Goal: Task Accomplishment & Management: Complete application form

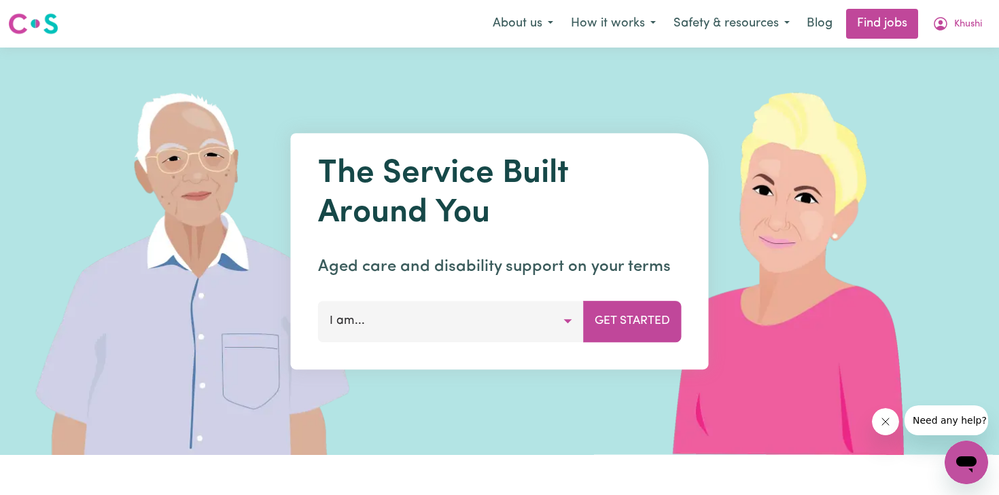
click at [571, 323] on button "I am..." at bounding box center [451, 321] width 266 height 41
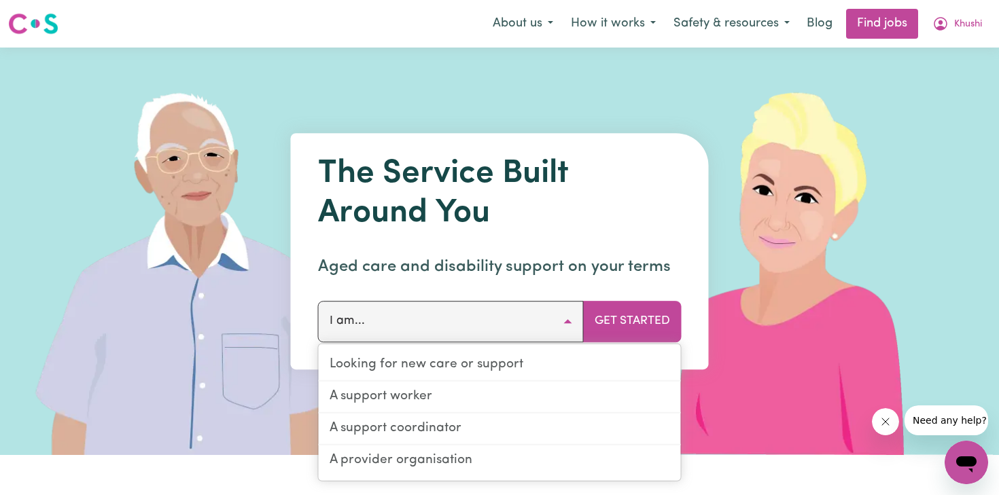
click at [459, 216] on h1 "The Service Built Around You" at bounding box center [499, 194] width 363 height 78
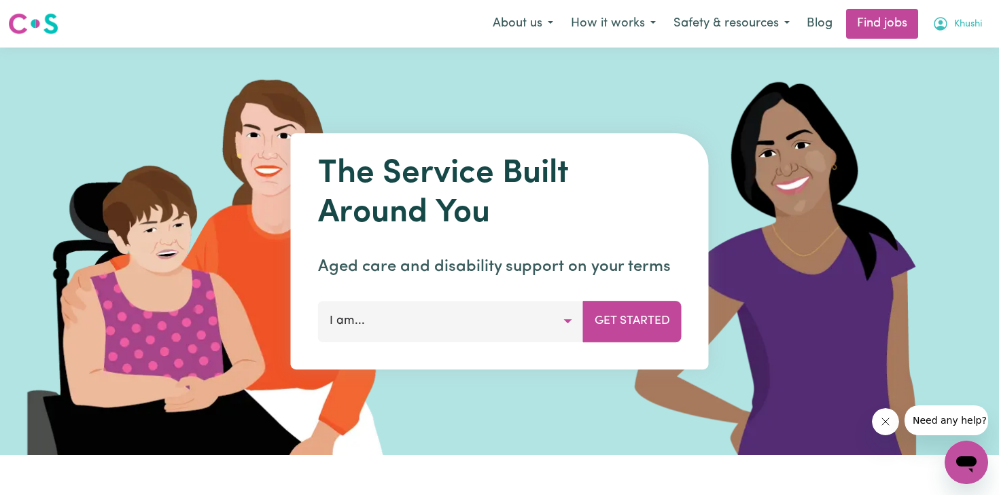
click at [963, 25] on span "Khushi" at bounding box center [968, 24] width 28 height 15
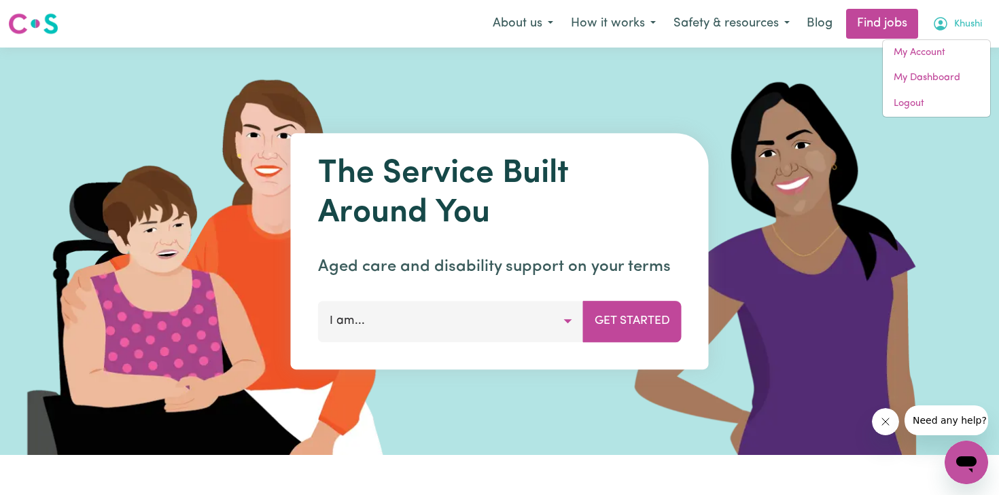
click at [970, 15] on button "Khushi" at bounding box center [956, 24] width 67 height 29
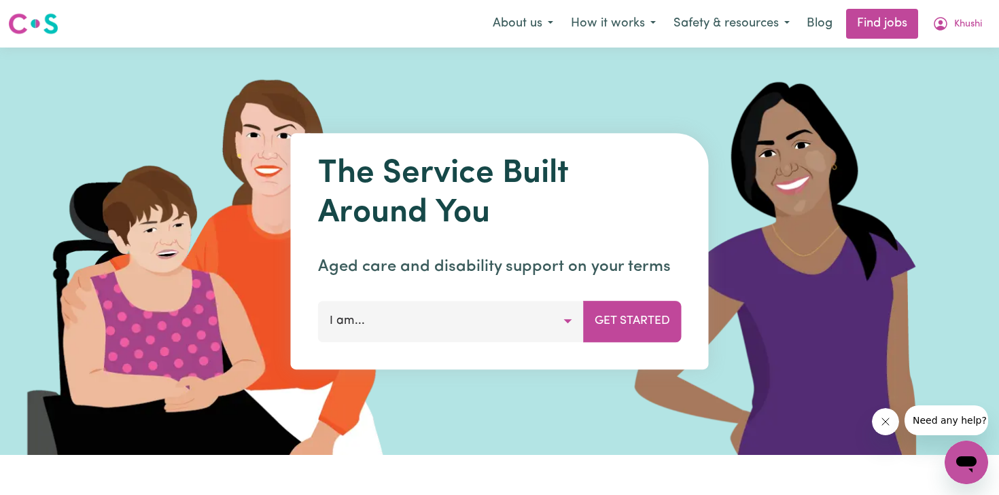
click at [478, 314] on button "I am..." at bounding box center [451, 321] width 266 height 41
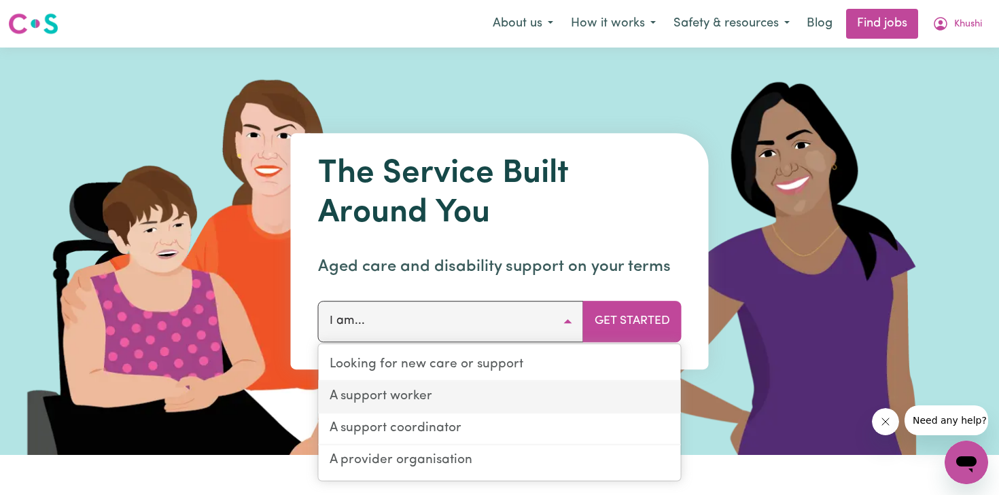
click at [449, 395] on link "A support worker" at bounding box center [500, 398] width 362 height 32
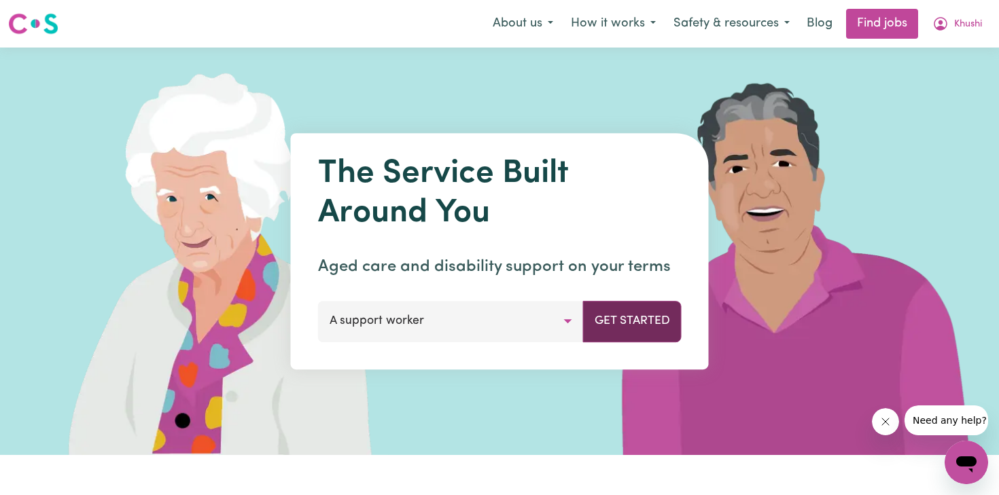
click at [631, 320] on button "Get Started" at bounding box center [632, 321] width 98 height 41
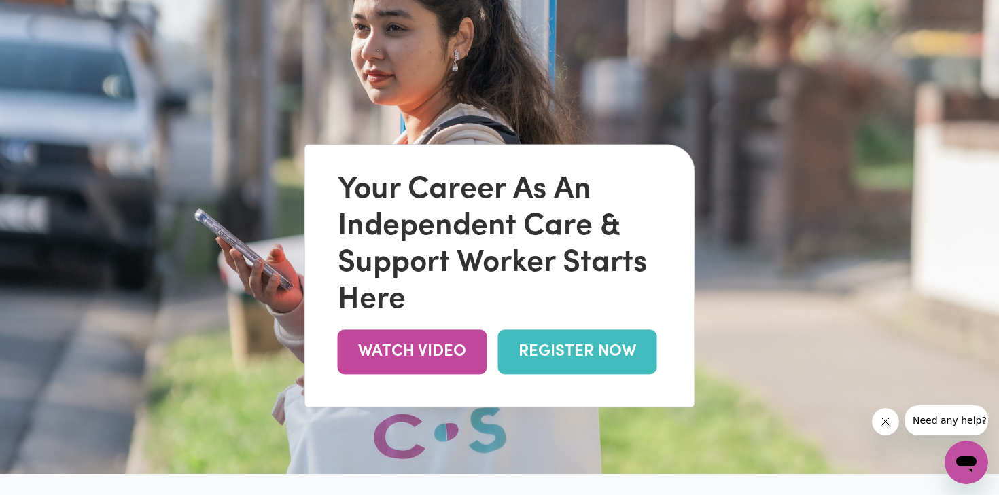
scroll to position [69, 0]
click at [569, 355] on link "REGISTER NOW" at bounding box center [577, 351] width 159 height 44
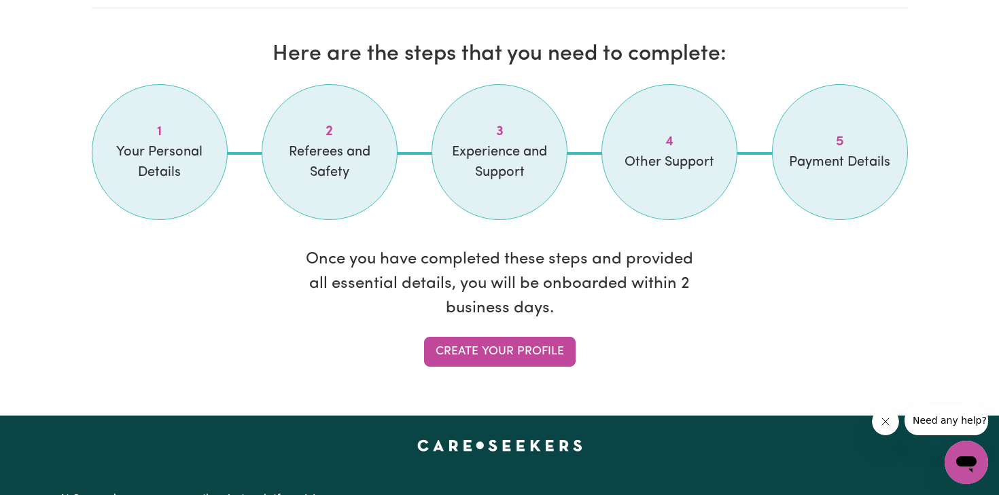
scroll to position [1130, 0]
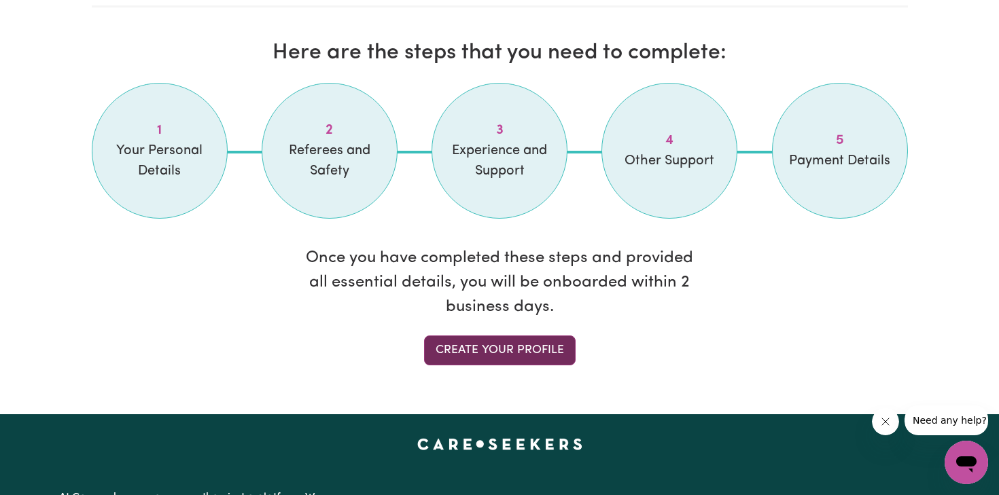
click at [501, 356] on link "Create your profile" at bounding box center [499, 351] width 151 height 30
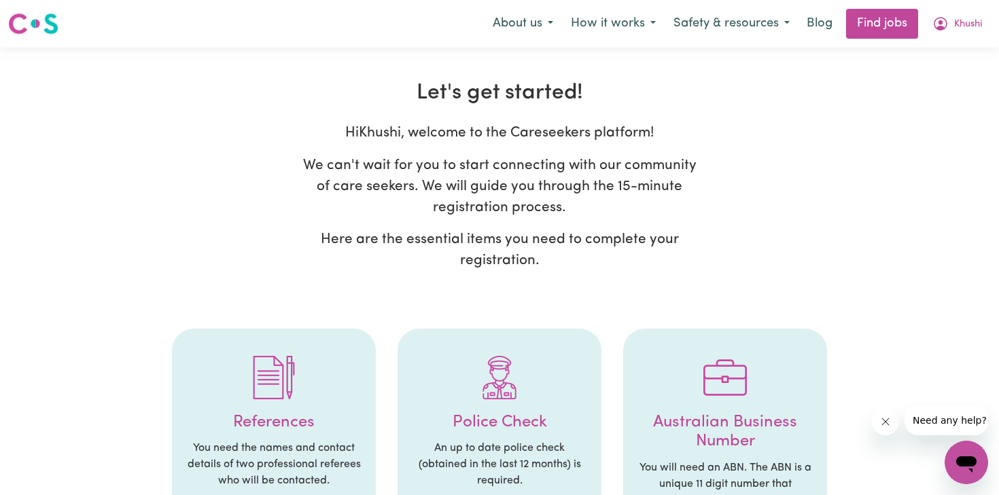
select select "Studying a healthcare related degree or qualification"
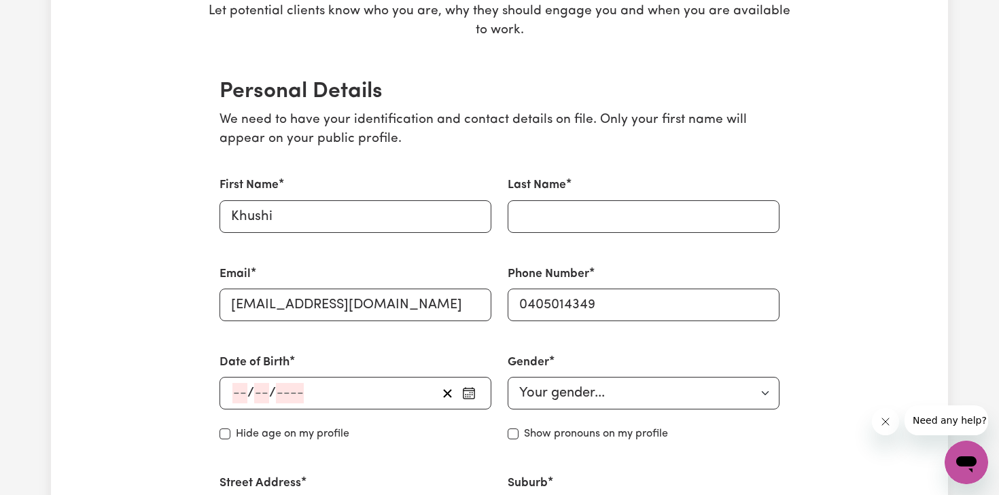
scroll to position [259, 0]
click at [691, 219] on input "Last Name" at bounding box center [643, 216] width 272 height 33
type input "[PERSON_NAME]"
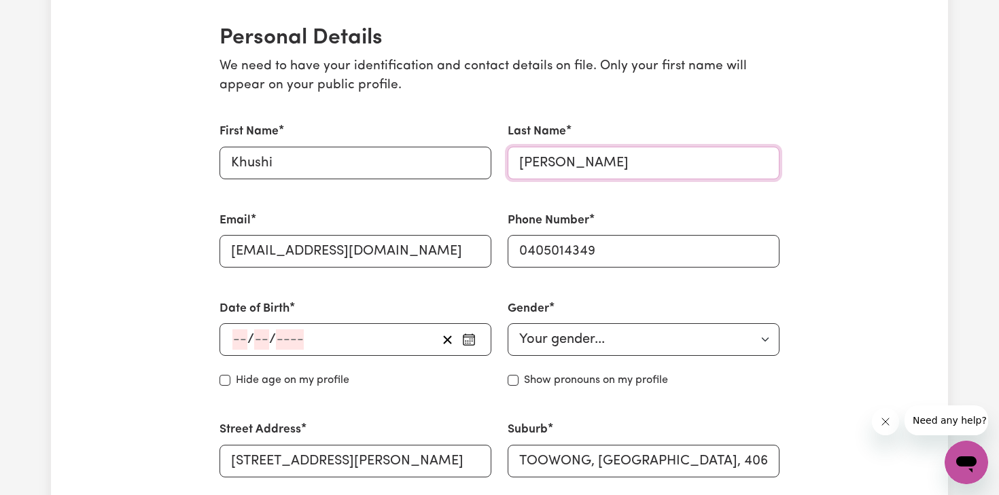
scroll to position [314, 0]
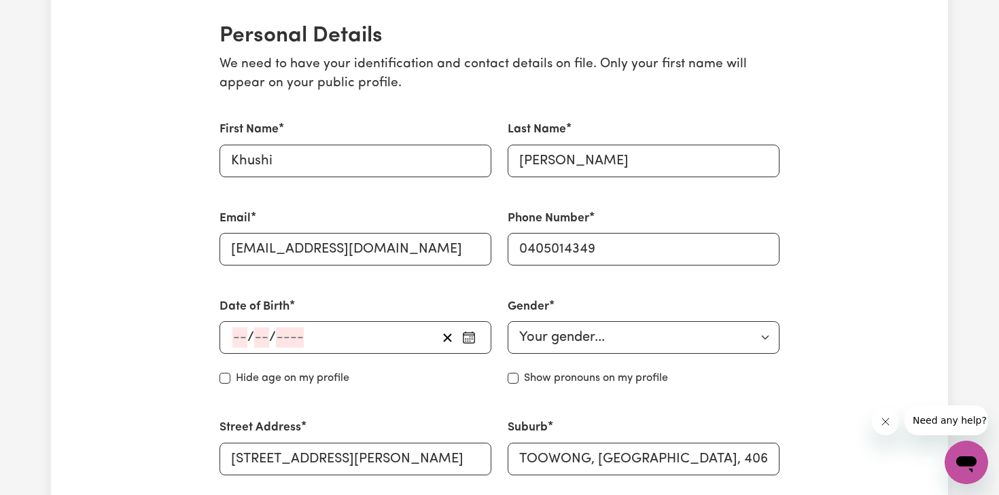
click at [469, 342] on icon "button" at bounding box center [469, 338] width 14 height 14
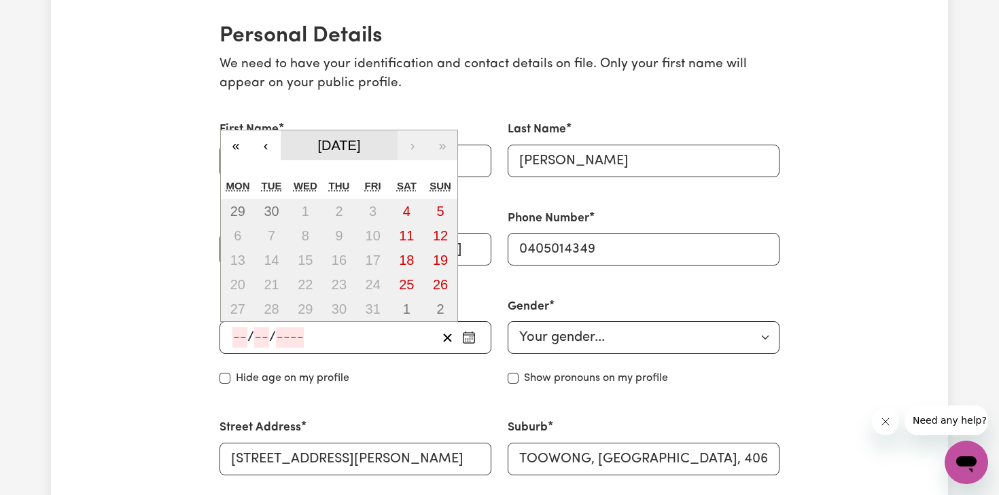
click at [359, 145] on span "October 2025" at bounding box center [339, 145] width 43 height 15
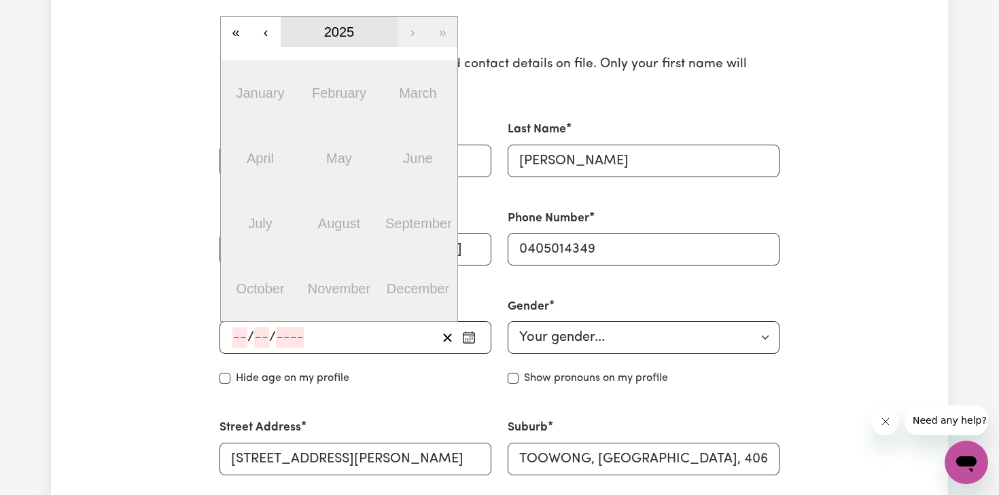
click at [330, 44] on button "2025" at bounding box center [339, 32] width 117 height 30
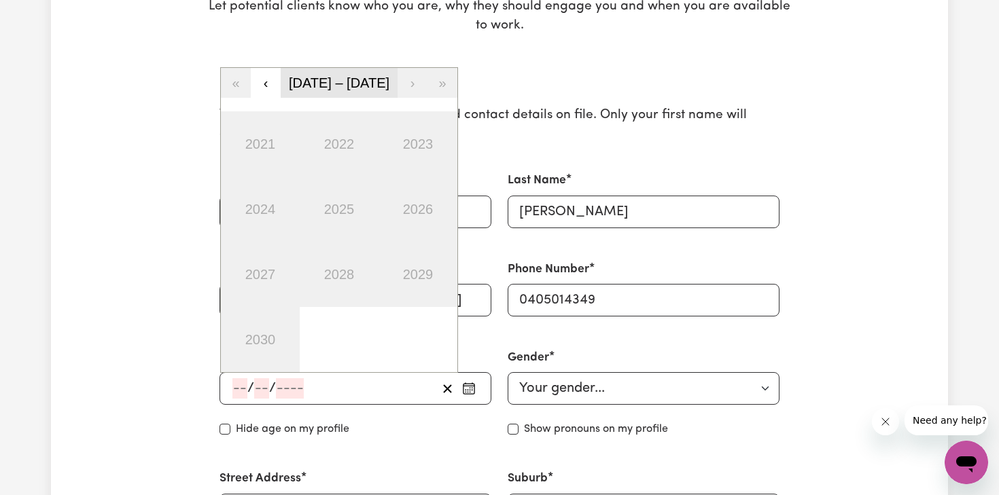
scroll to position [275, 0]
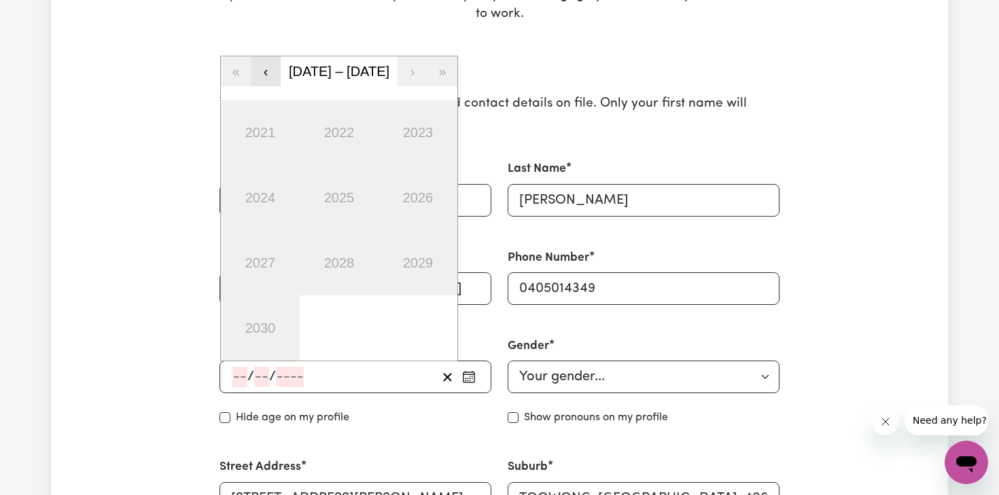
click at [263, 72] on button "‹" at bounding box center [266, 71] width 30 height 30
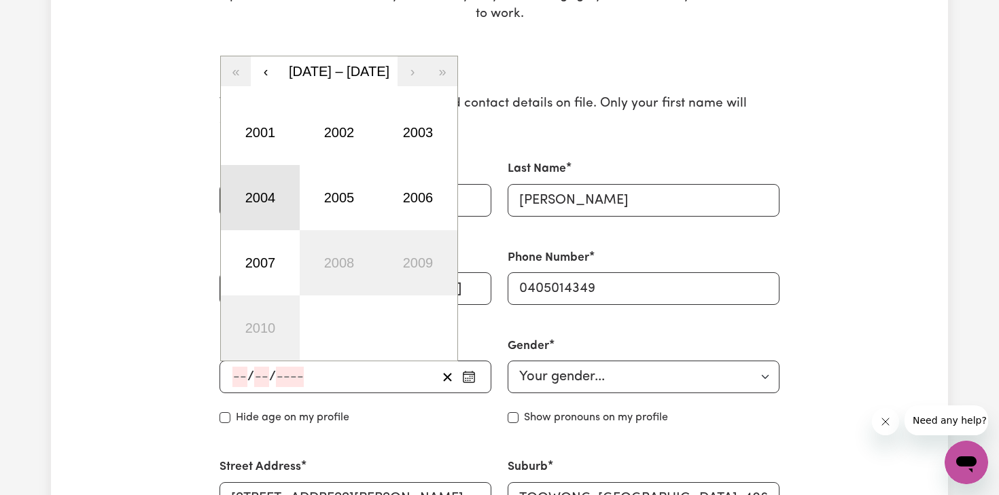
click at [259, 202] on button "2004" at bounding box center [260, 197] width 79 height 65
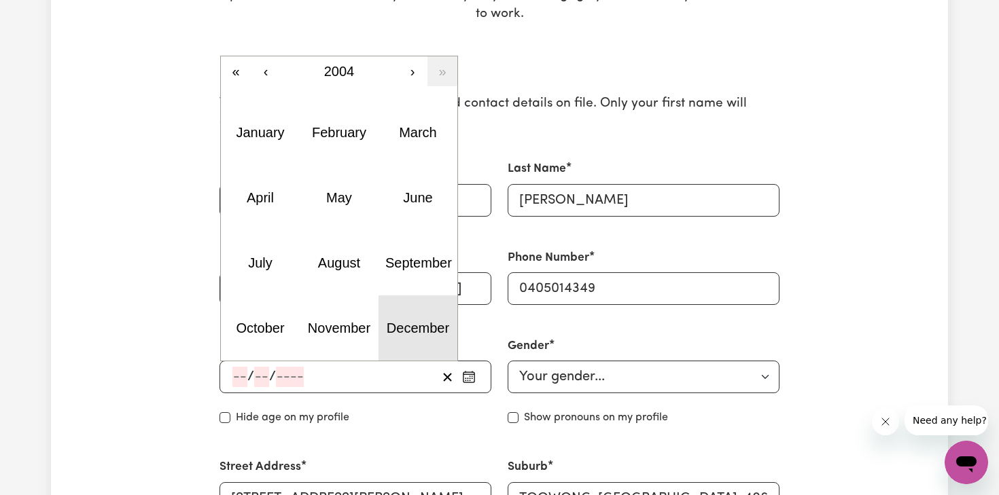
click at [422, 336] on button "December" at bounding box center [417, 327] width 79 height 65
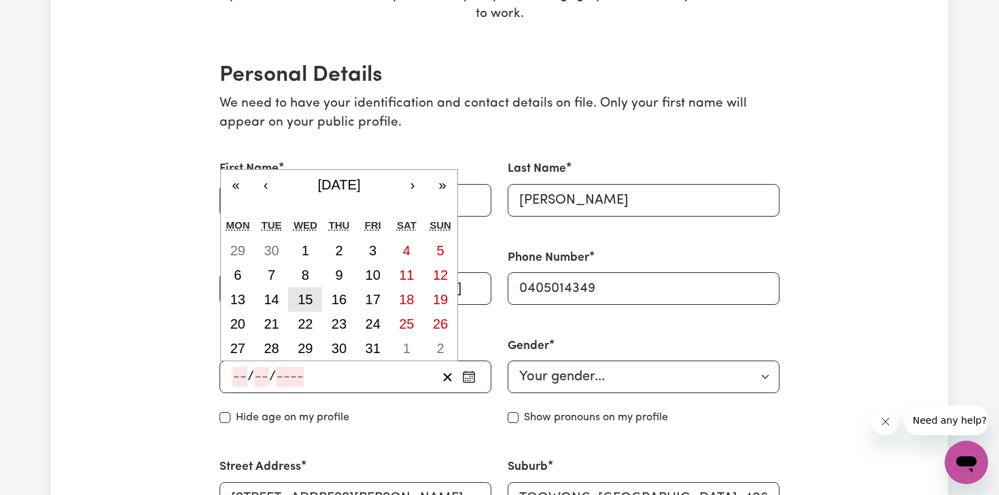
click at [303, 298] on abbr "15" at bounding box center [305, 299] width 15 height 15
type input "[DATE]"
type input "15"
type input "12"
type input "2004"
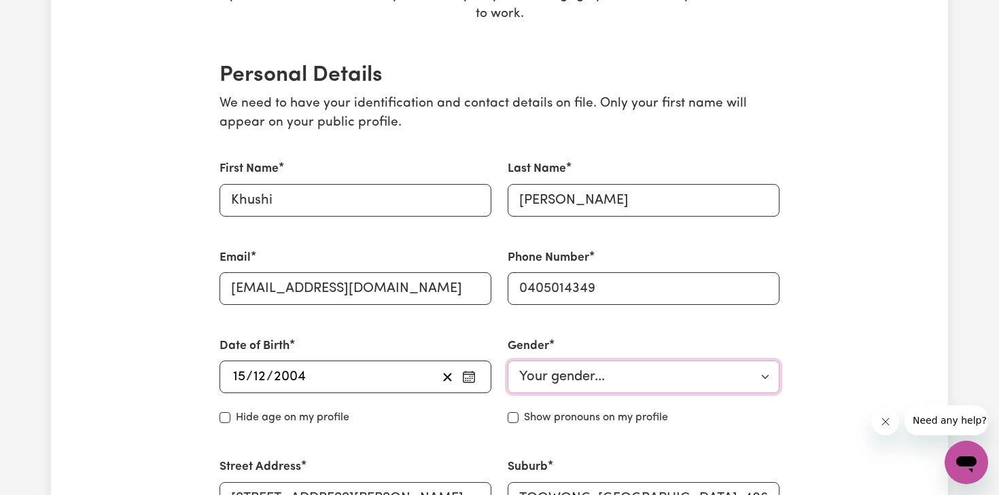
click at [583, 381] on select "Your gender... Female Male Non-binary Other Prefer not to say" at bounding box center [643, 377] width 272 height 33
select select "[DEMOGRAPHIC_DATA]"
click at [507, 361] on select "Your gender... Female Male Non-binary Other Prefer not to say" at bounding box center [643, 377] width 272 height 33
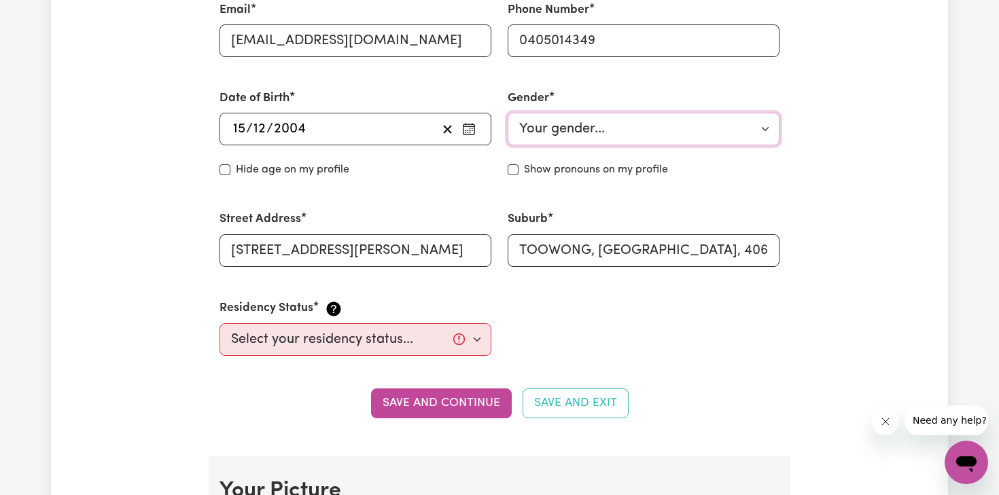
scroll to position [525, 0]
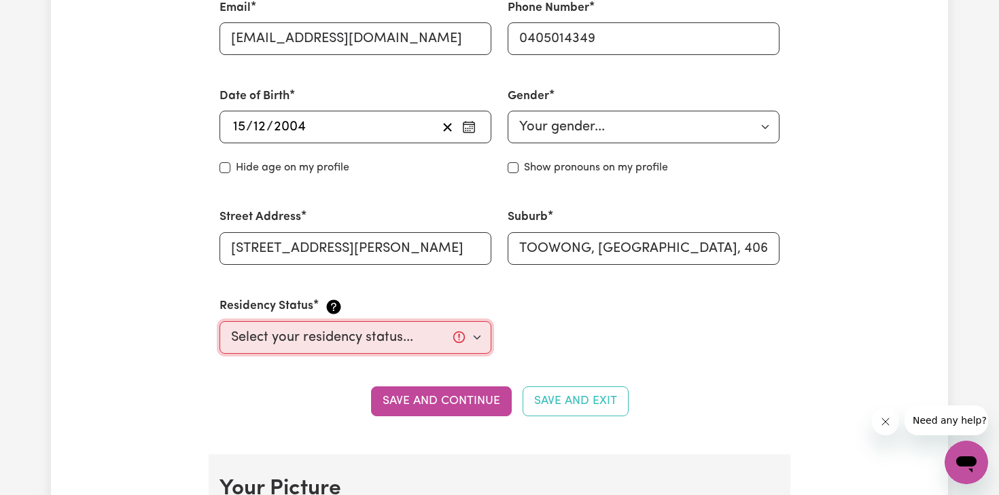
click at [481, 340] on select "Select your residency status... Australian citizen Australian PR Temporary Work…" at bounding box center [355, 337] width 272 height 33
select select "Student Visa"
click at [219, 321] on select "Select your residency status... Australian citizen Australian PR Temporary Work…" at bounding box center [355, 337] width 272 height 33
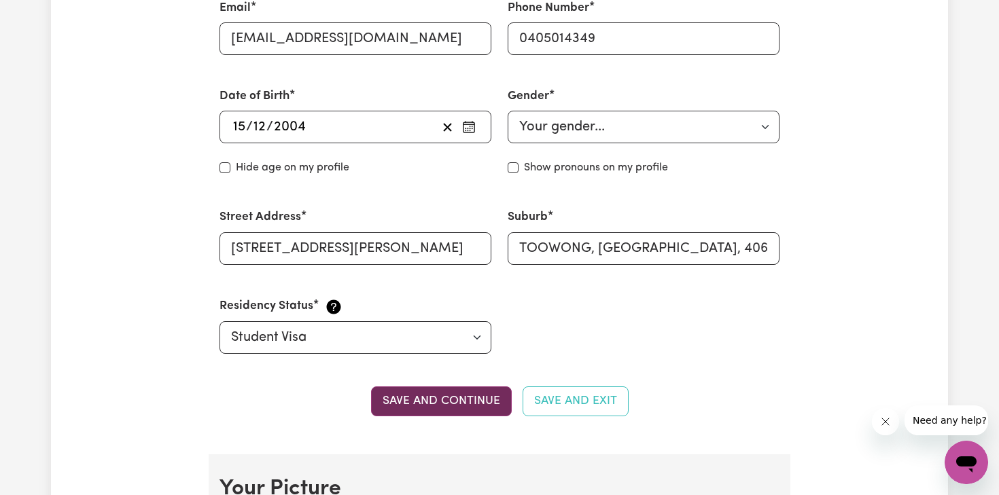
click at [420, 408] on button "Save and continue" at bounding box center [441, 401] width 141 height 30
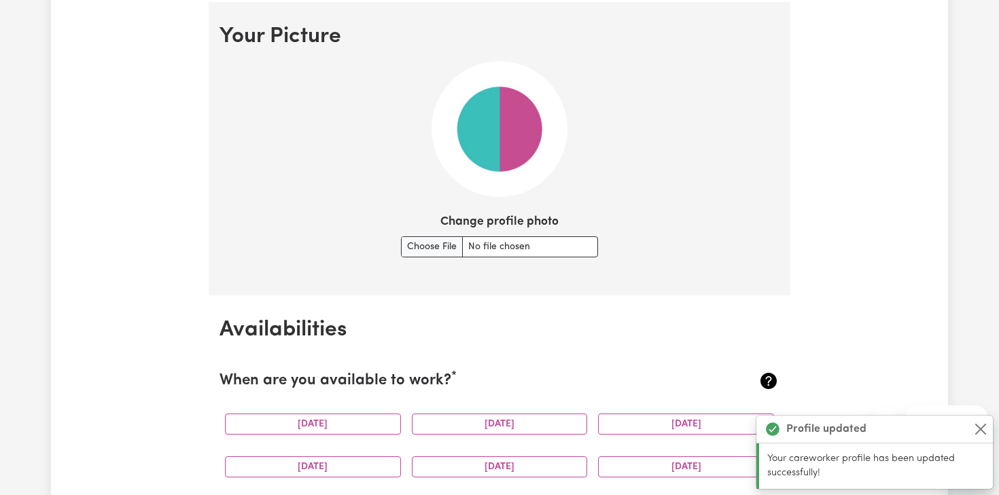
scroll to position [979, 0]
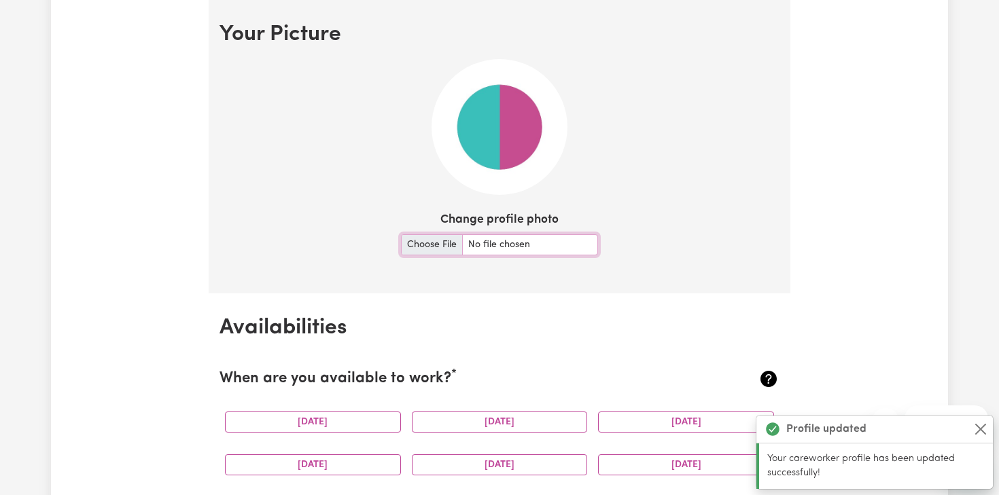
click at [427, 250] on input "Change profile photo" at bounding box center [499, 244] width 197 height 21
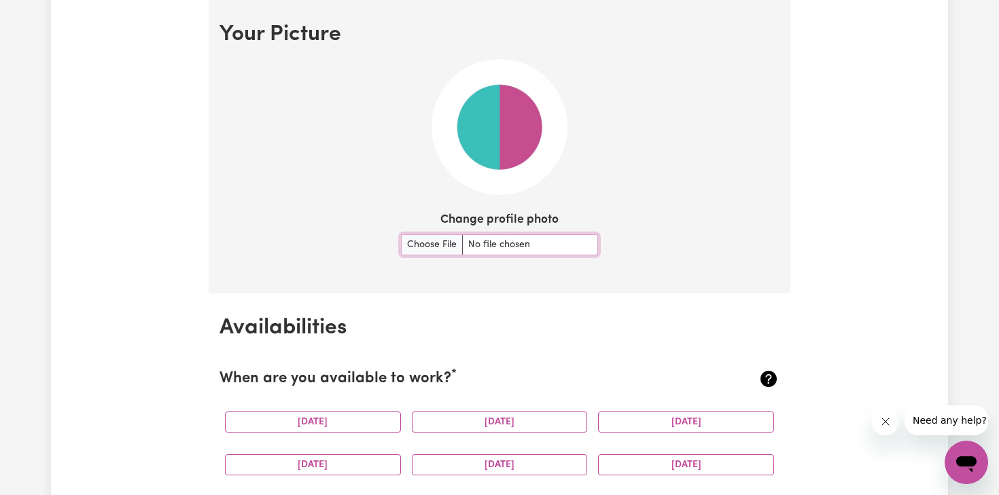
type input "C:\fakepath\Screenshot 2025-05-25 at 11.51.09 AM.png"
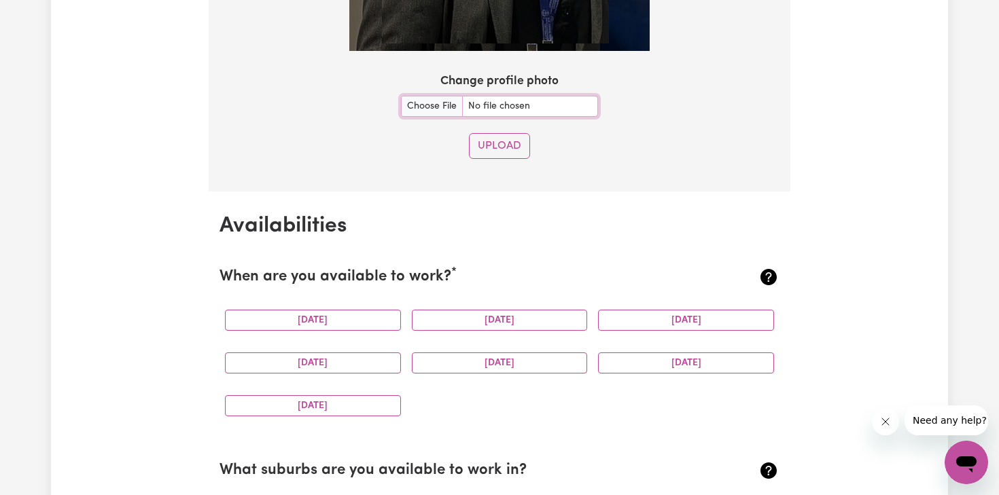
scroll to position [1316, 0]
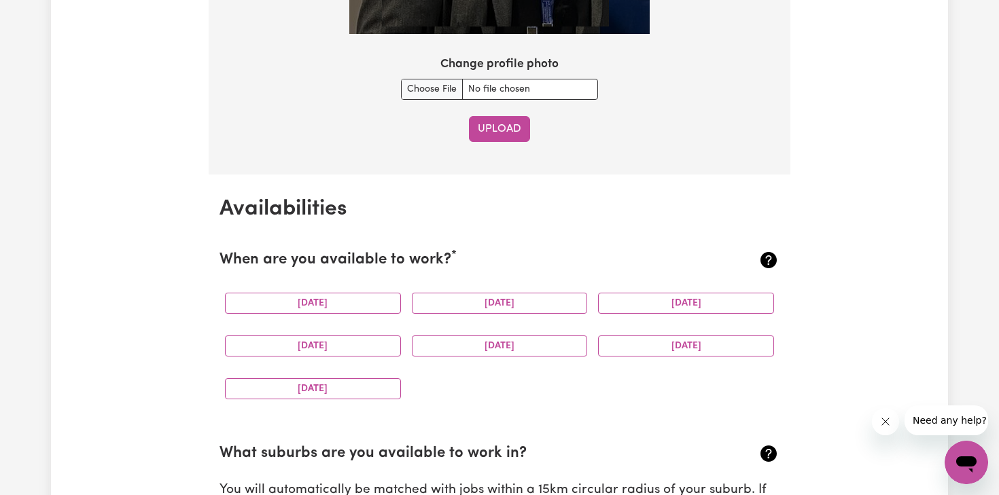
click at [508, 132] on button "Upload" at bounding box center [499, 129] width 61 height 26
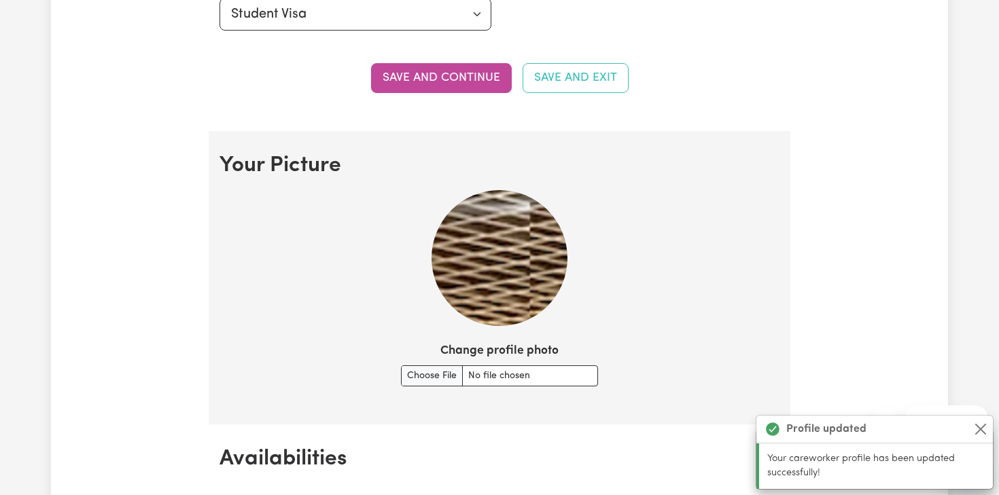
scroll to position [844, 0]
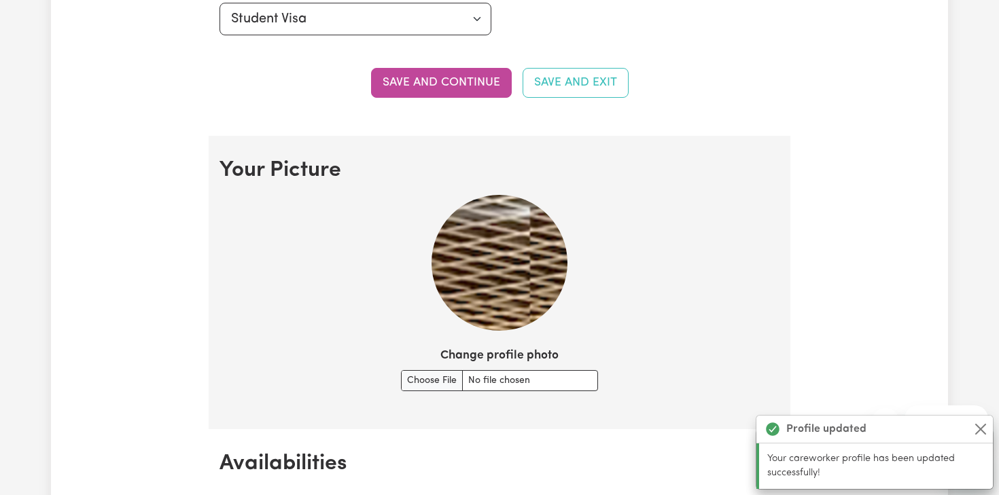
click at [533, 259] on img at bounding box center [499, 263] width 136 height 136
click at [491, 356] on label "Change profile photo" at bounding box center [499, 356] width 118 height 18
click at [491, 370] on input "Change profile photo" at bounding box center [499, 380] width 197 height 21
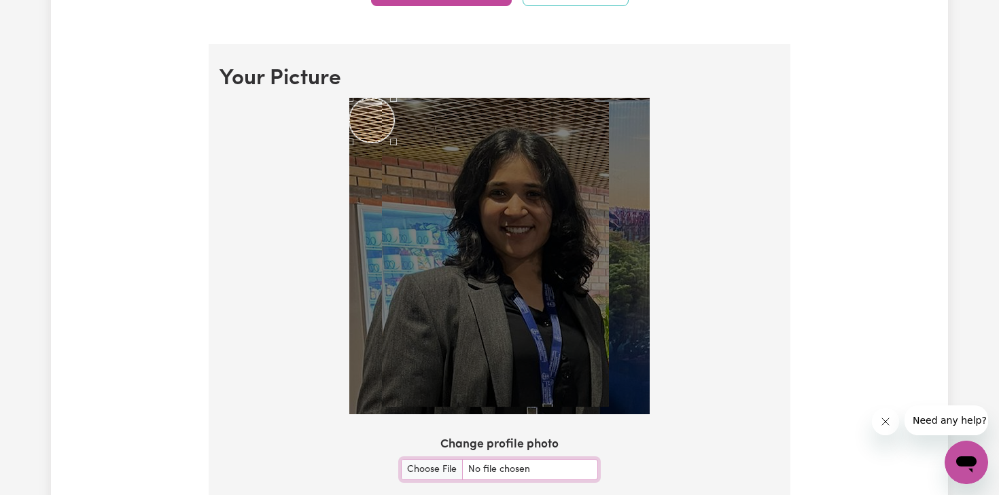
scroll to position [943, 0]
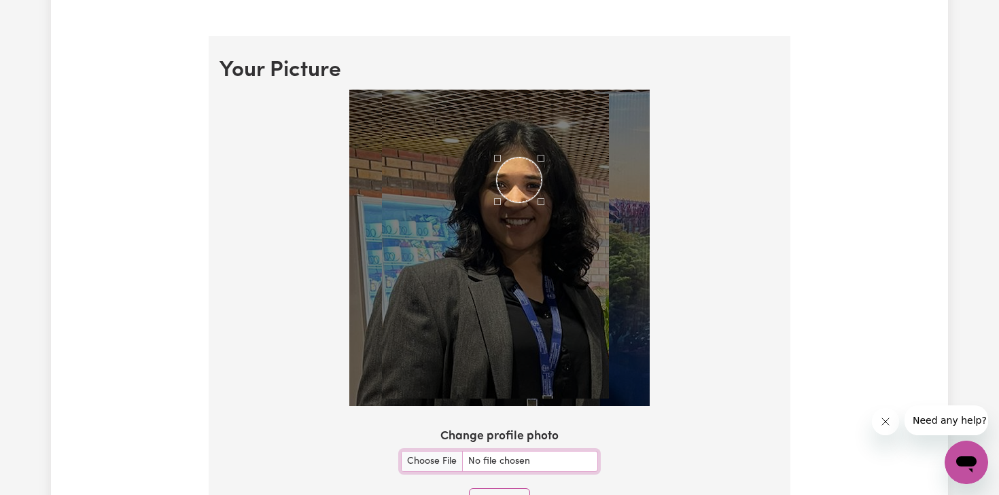
click at [518, 164] on div "Use the arrow keys to move the crop selection area" at bounding box center [519, 180] width 45 height 45
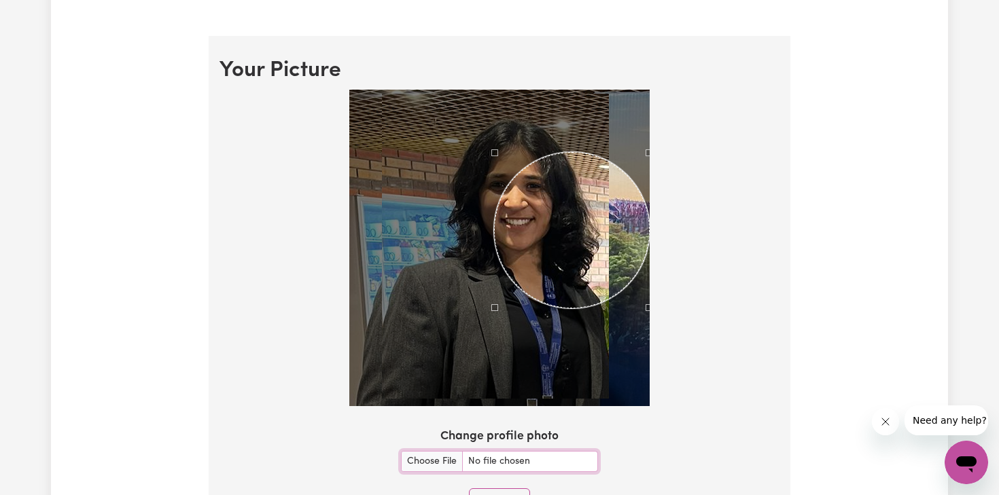
click at [727, 399] on div at bounding box center [499, 251] width 560 height 322
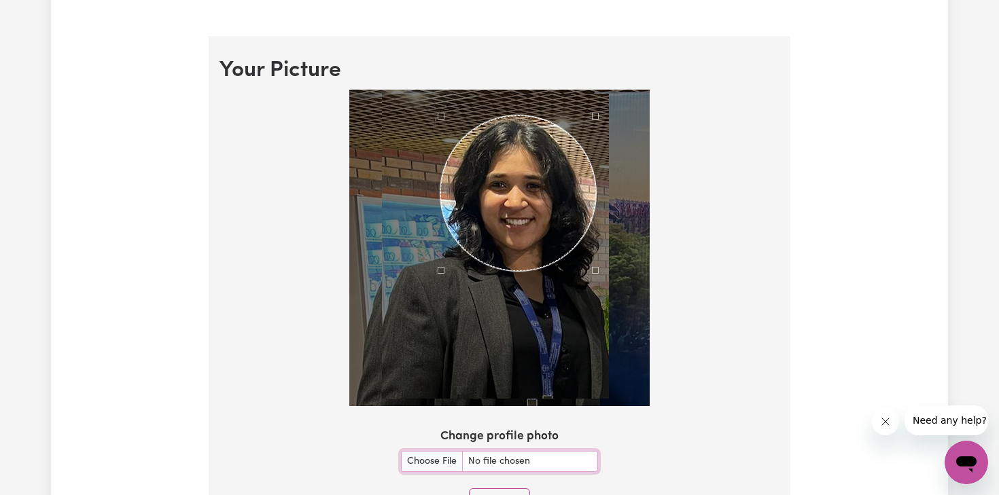
click at [533, 226] on div "Use the arrow keys to move the crop selection area" at bounding box center [518, 193] width 156 height 156
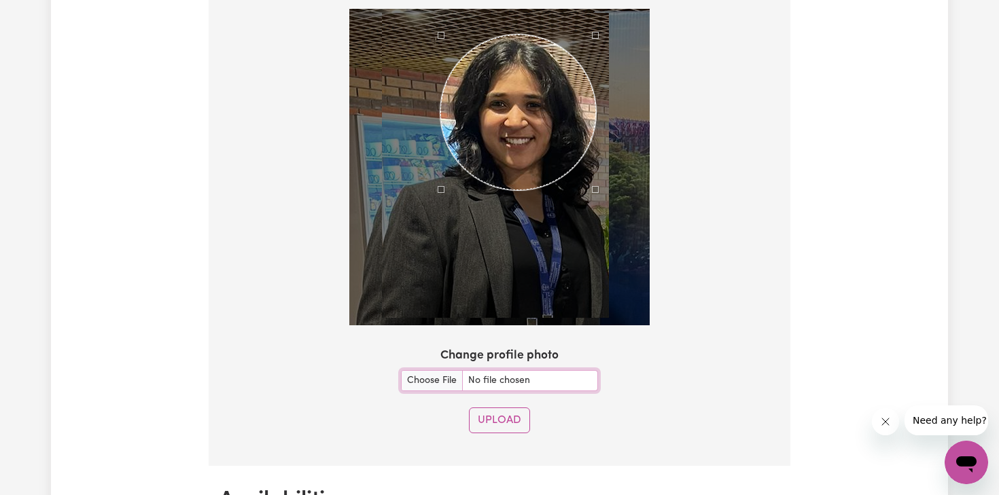
scroll to position [1026, 0]
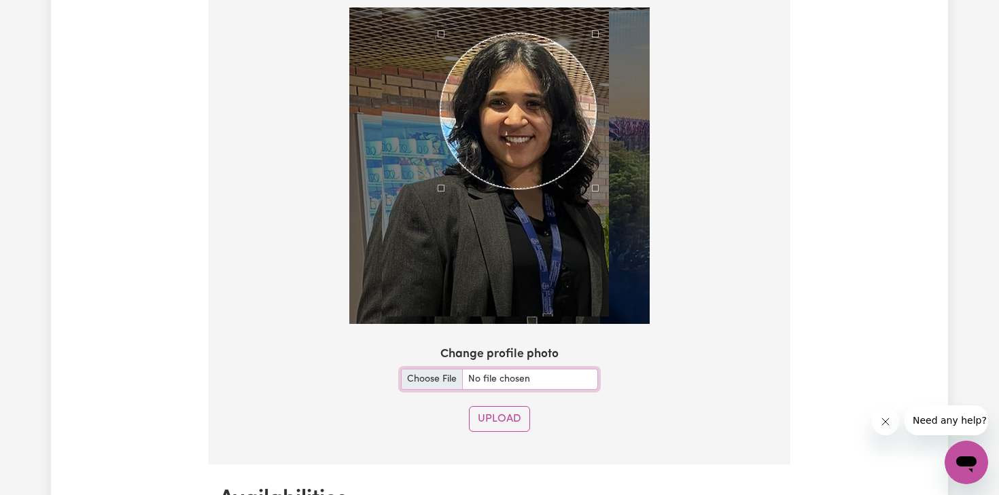
click at [425, 379] on input "Change profile photo" at bounding box center [499, 379] width 197 height 21
type input "C:\fakepath\WhatsApp Image 2025-06-09 at 15.19.49.jpeg"
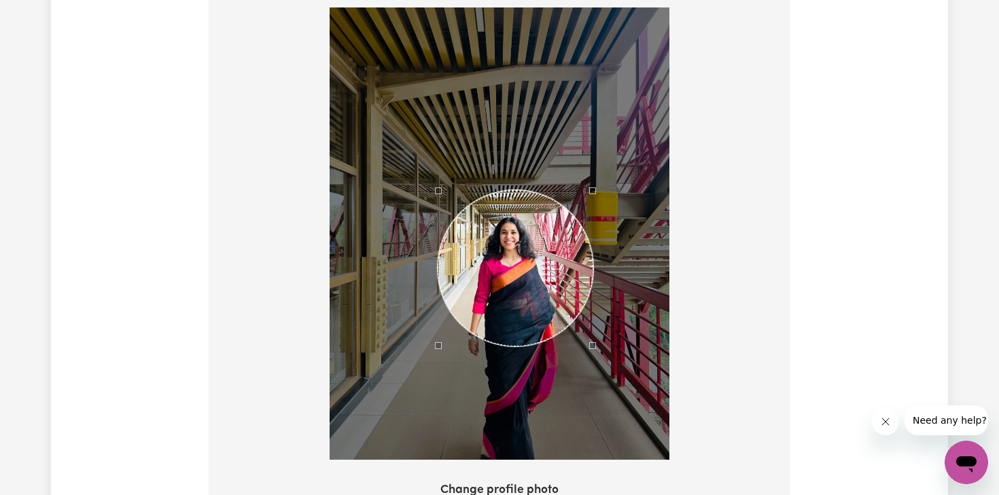
click at [476, 292] on div "Use the arrow keys to move the crop selection area" at bounding box center [515, 268] width 156 height 156
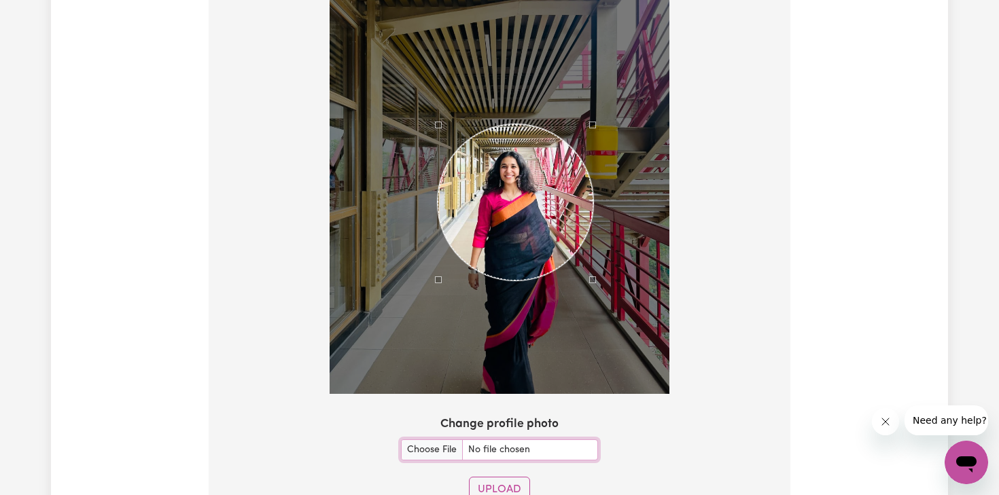
scroll to position [1095, 0]
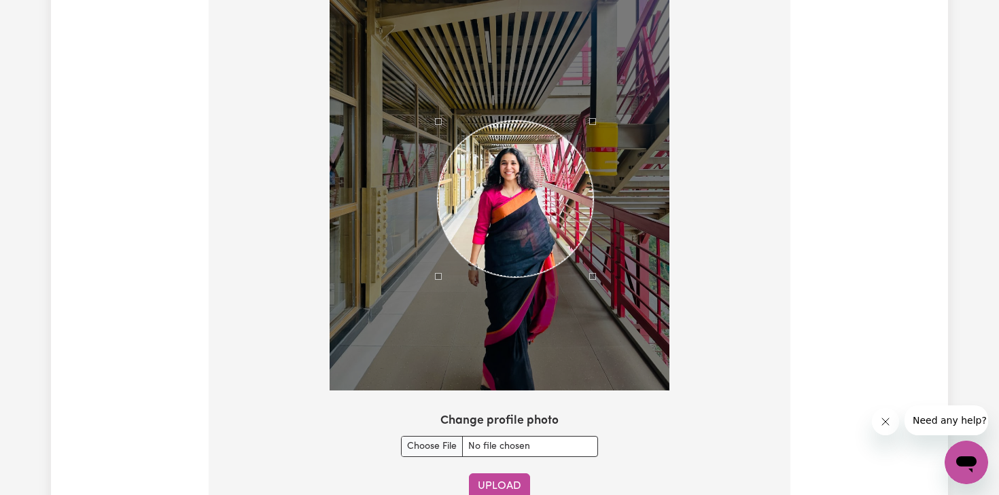
click at [496, 479] on button "Upload" at bounding box center [499, 486] width 61 height 26
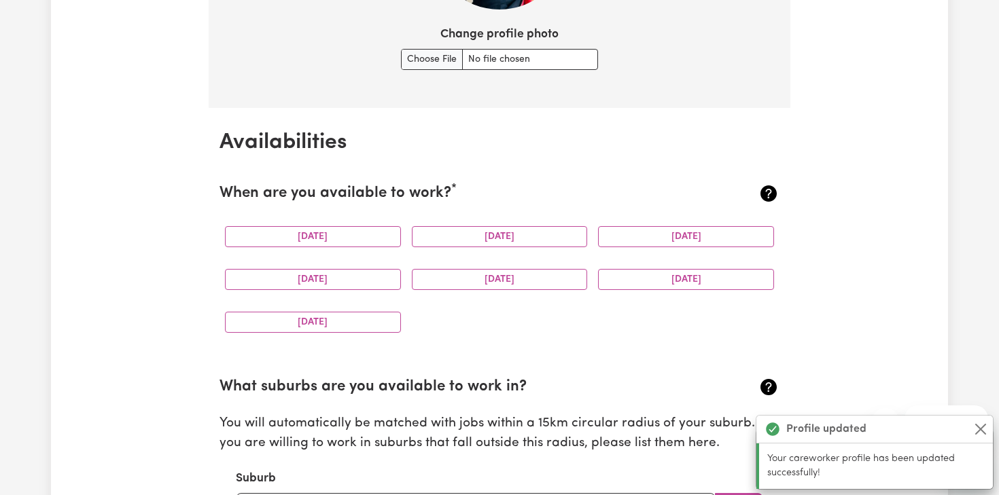
scroll to position [1168, 0]
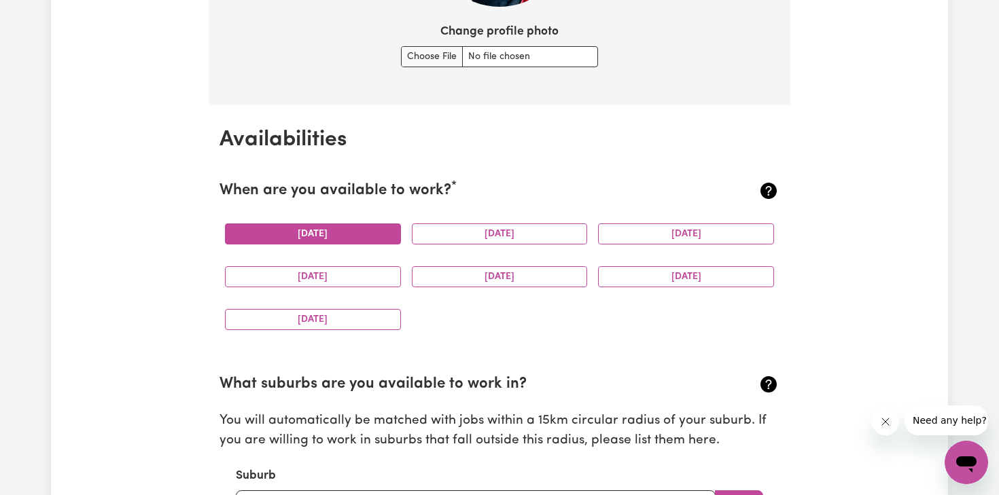
click at [336, 238] on button "[DATE]" at bounding box center [313, 233] width 176 height 21
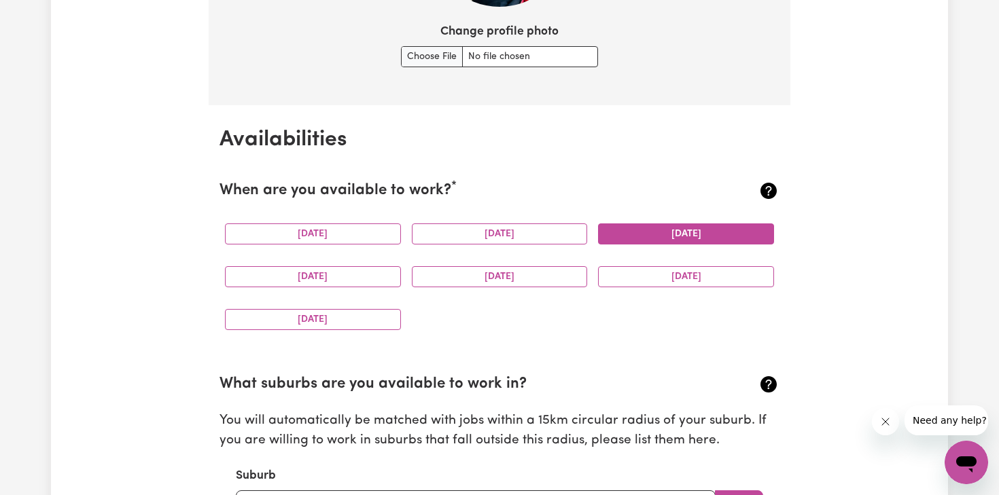
click at [700, 236] on button "[DATE]" at bounding box center [686, 233] width 176 height 21
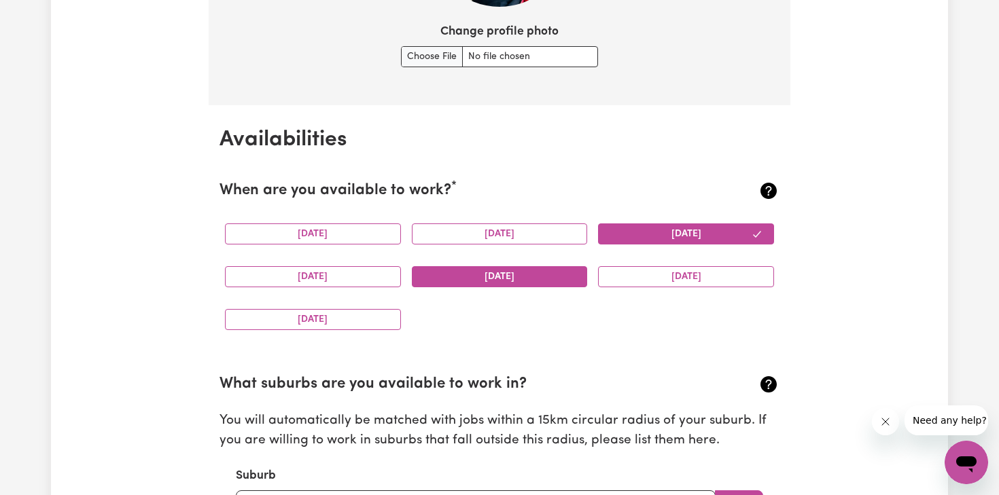
click at [499, 275] on button "[DATE]" at bounding box center [500, 276] width 176 height 21
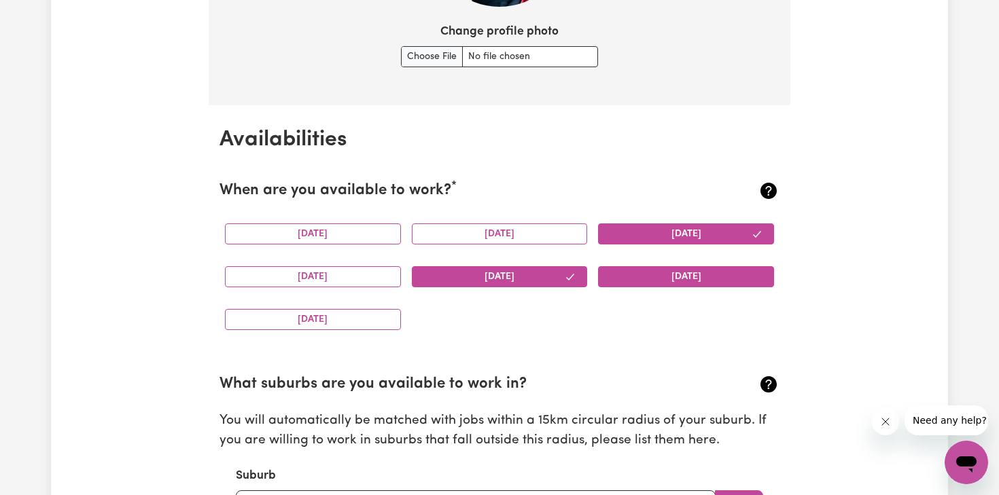
click at [664, 282] on button "[DATE]" at bounding box center [686, 276] width 176 height 21
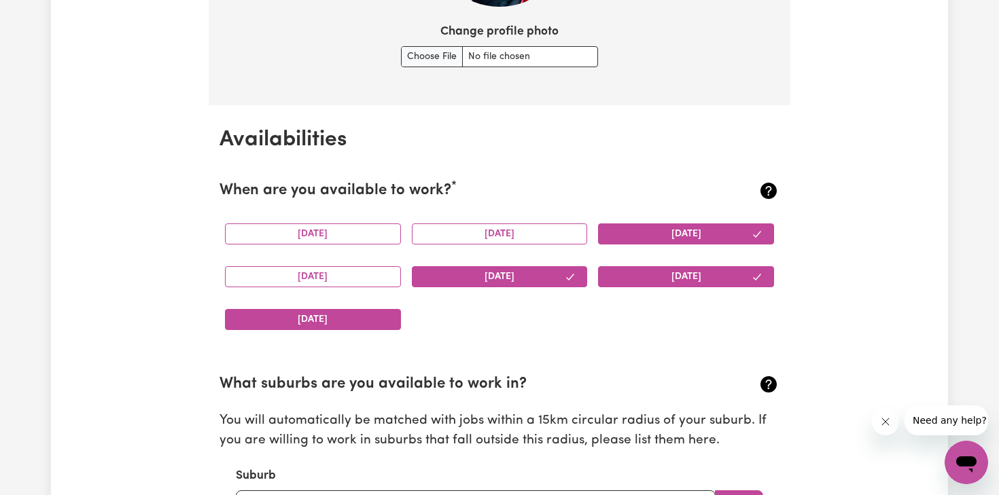
click at [377, 319] on button "[DATE]" at bounding box center [313, 319] width 176 height 21
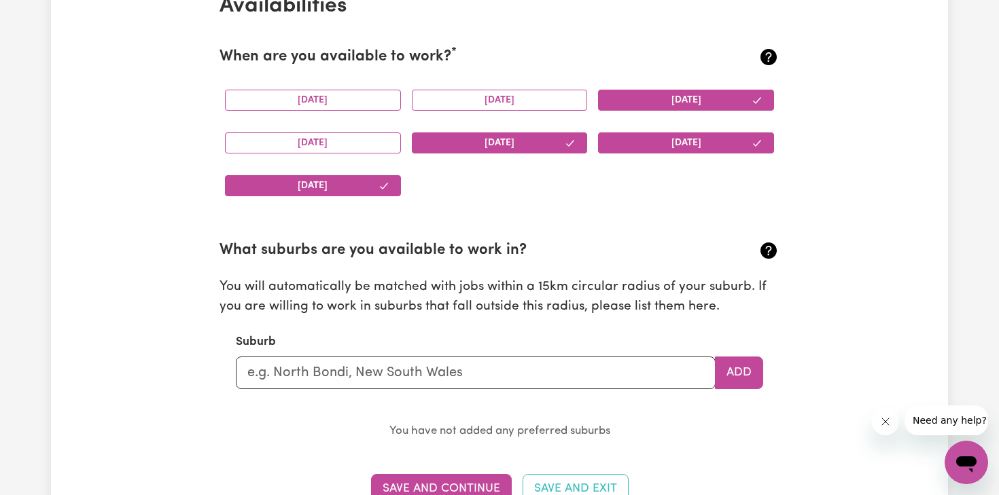
scroll to position [1339, 0]
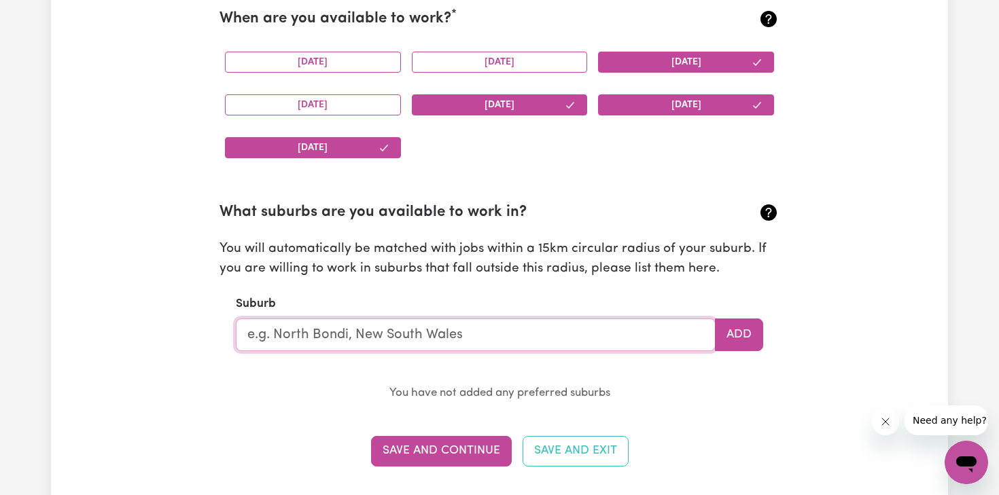
click at [314, 338] on input "text" at bounding box center [476, 335] width 480 height 33
type input "Toowong"
type input "Toowong, Queensland, 4066"
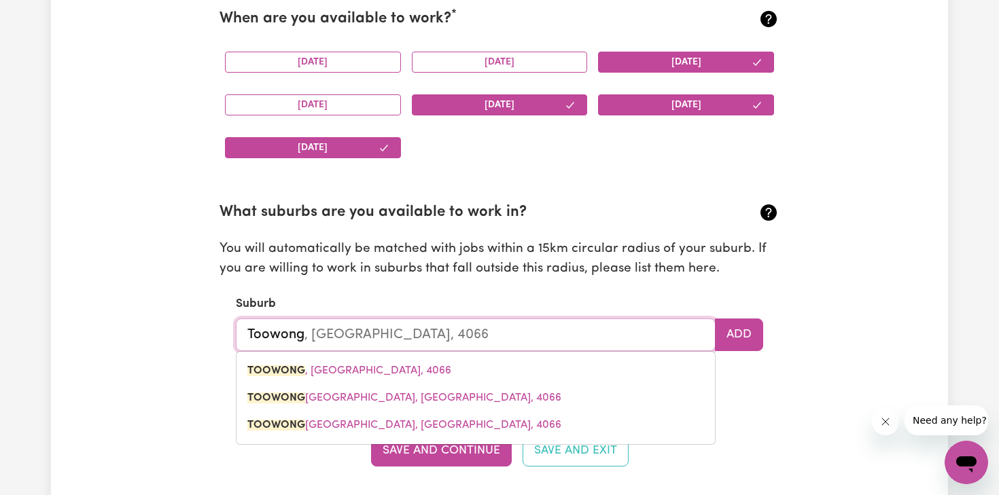
click at [376, 378] on link "TOOWONG , Queensland, 4066" at bounding box center [475, 370] width 478 height 27
type input "TOOWONG, [GEOGRAPHIC_DATA], 4066"
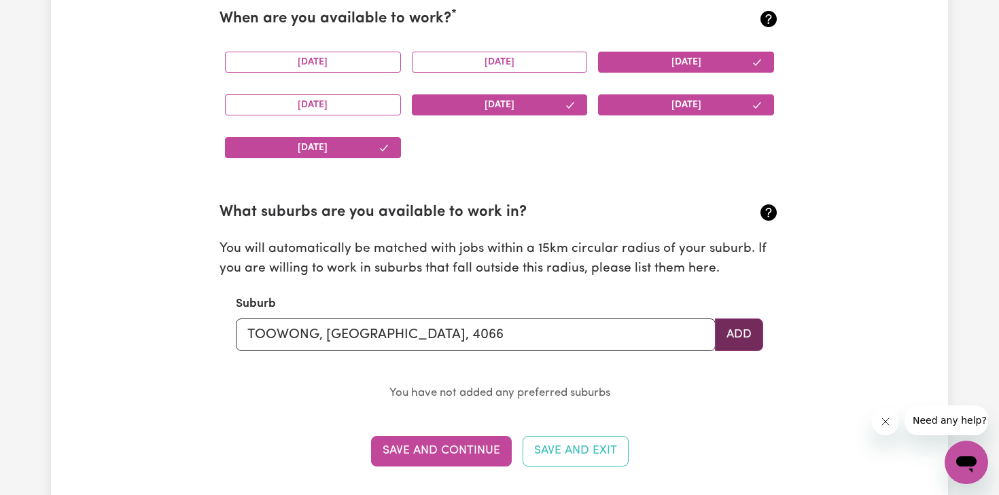
click at [750, 331] on button "Add" at bounding box center [739, 335] width 48 height 33
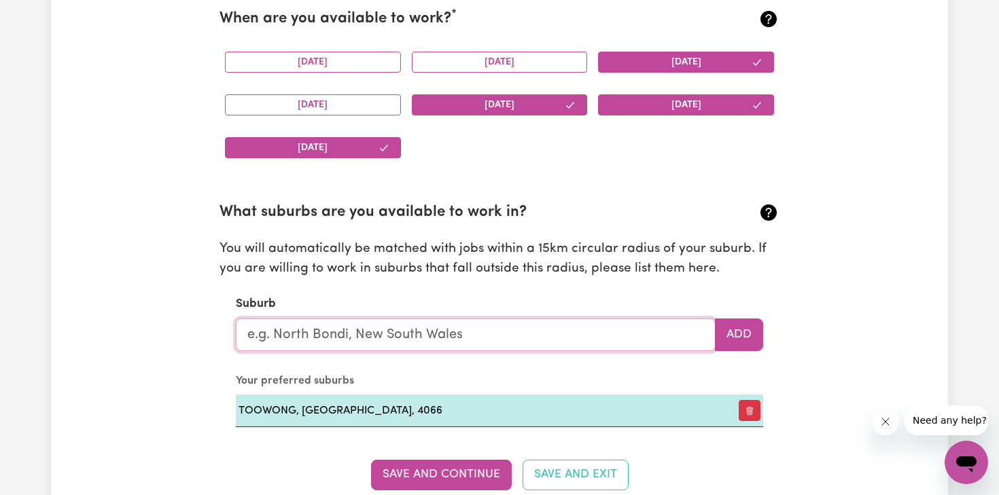
click at [538, 333] on input "text" at bounding box center [476, 335] width 480 height 33
type input "mil"
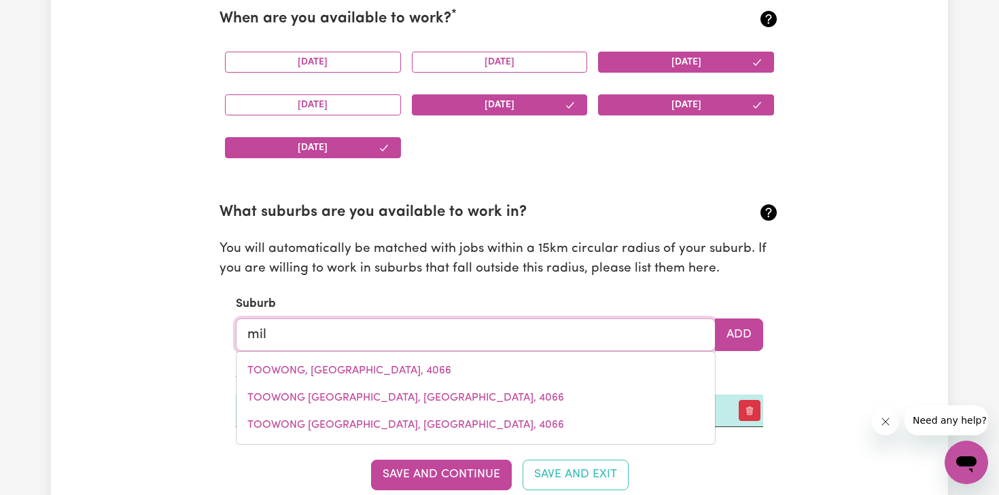
type input "mil-LEL, South Australia, 5291"
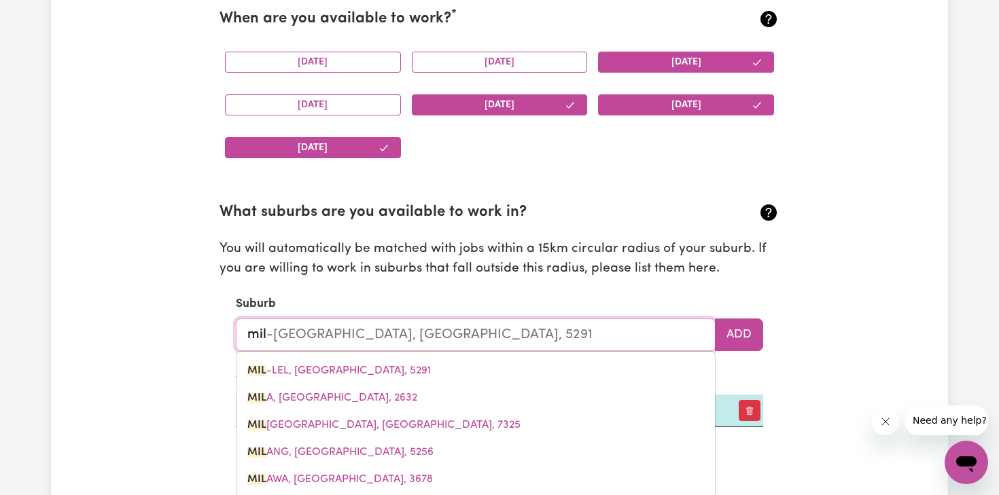
type input "milt"
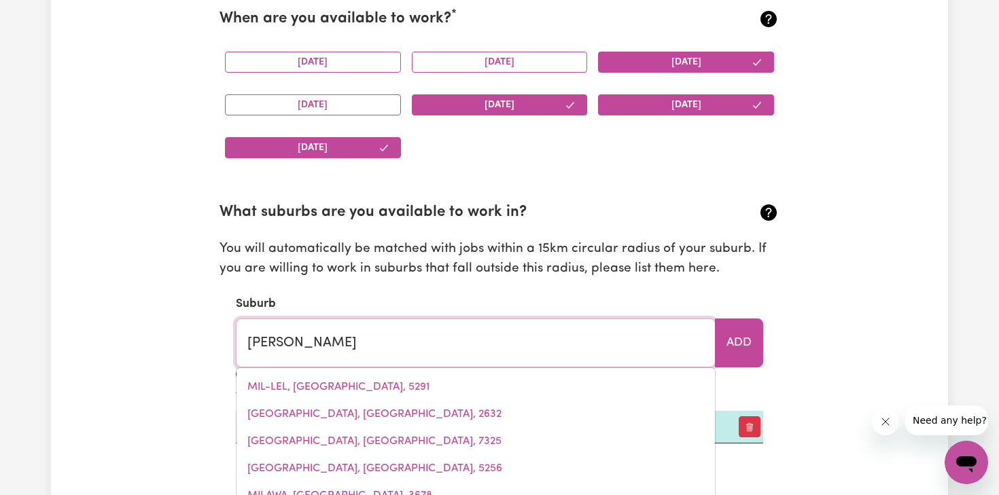
type input "miltALIE, South Australia, 5602"
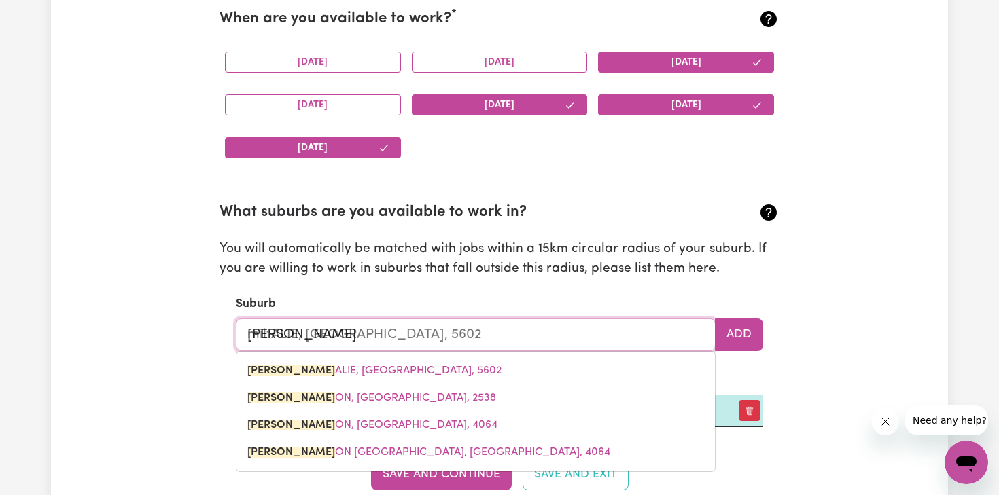
type input "milto"
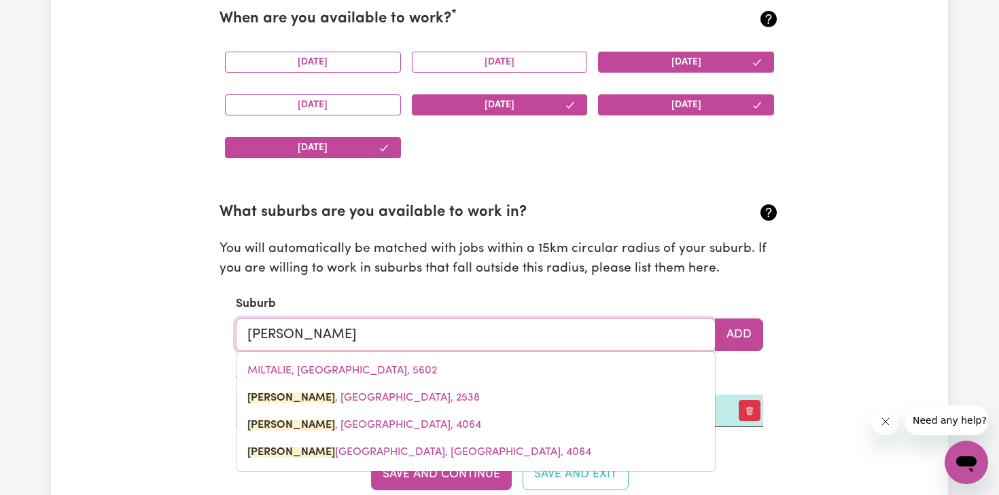
type input "milton"
type input "milton BC, Queensland, 4064"
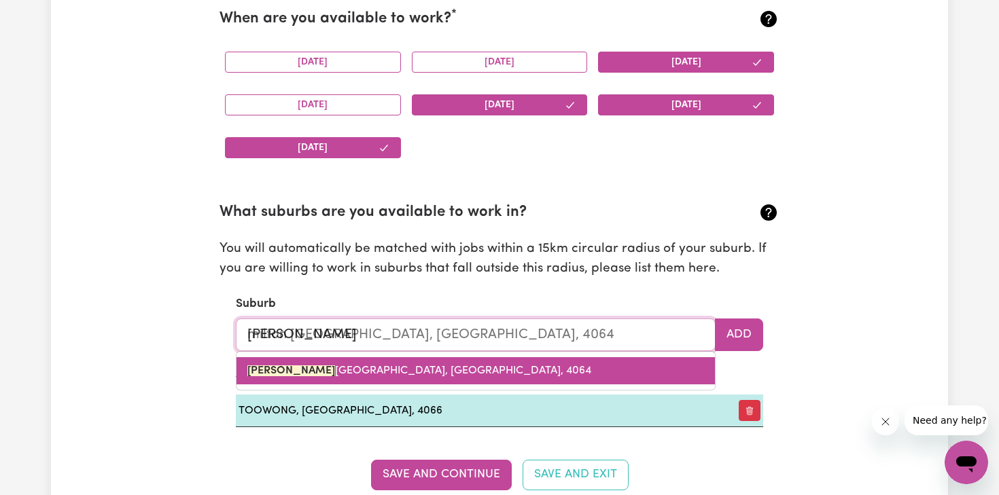
click at [448, 365] on link "MILTON BC, Queensland, 4064" at bounding box center [475, 370] width 478 height 27
type input "MILTON [GEOGRAPHIC_DATA], [GEOGRAPHIC_DATA], 4064"
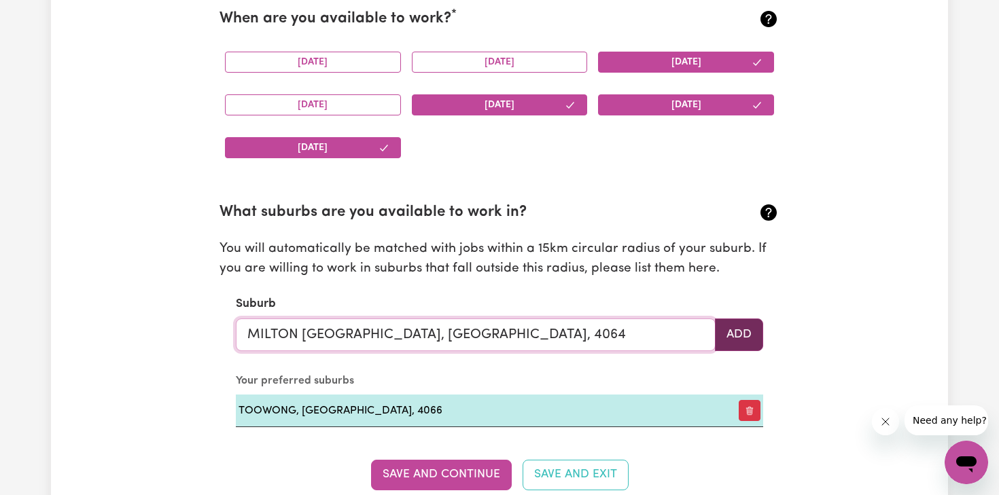
type input "MILTON [GEOGRAPHIC_DATA], [GEOGRAPHIC_DATA], 4064"
click at [746, 334] on button "Add" at bounding box center [739, 335] width 48 height 33
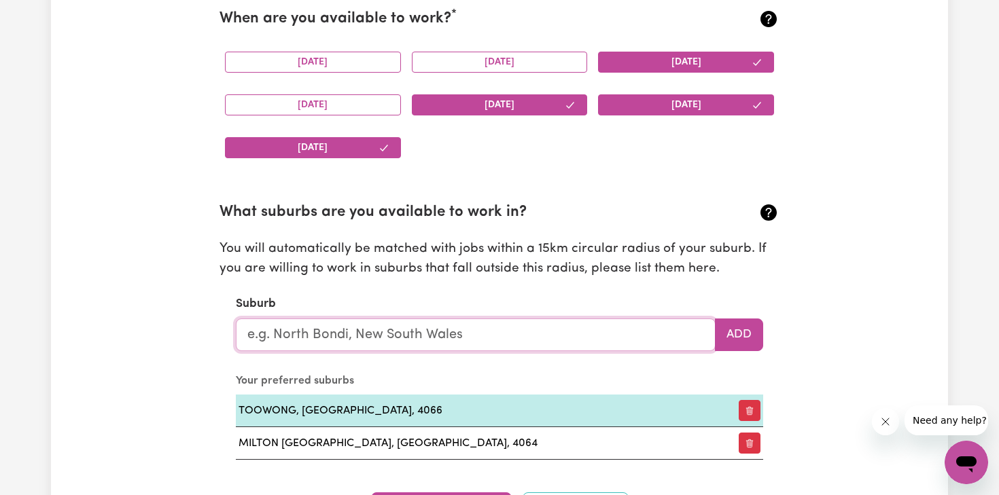
click at [456, 336] on input "text" at bounding box center [476, 335] width 480 height 33
type input "C"
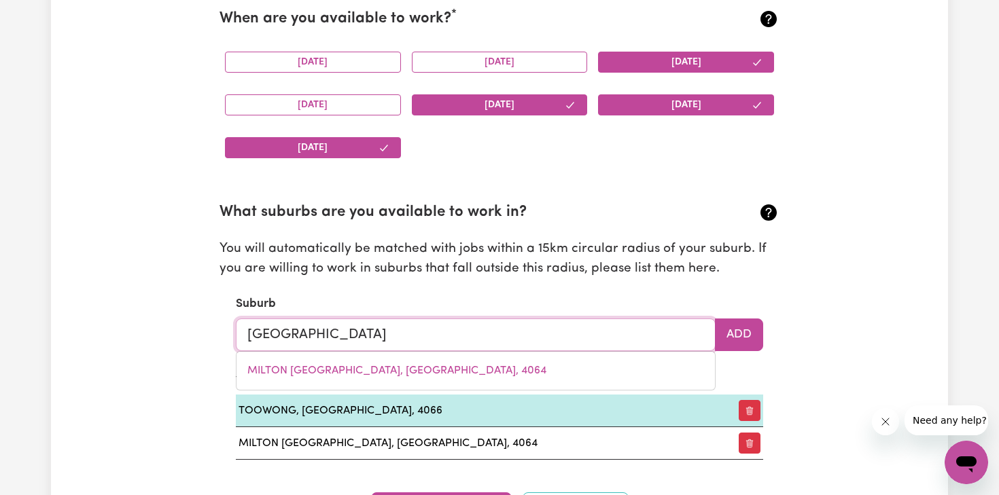
type input "brisbane"
type input "brisbane ADELAIDE STREET, Queensland, 4000"
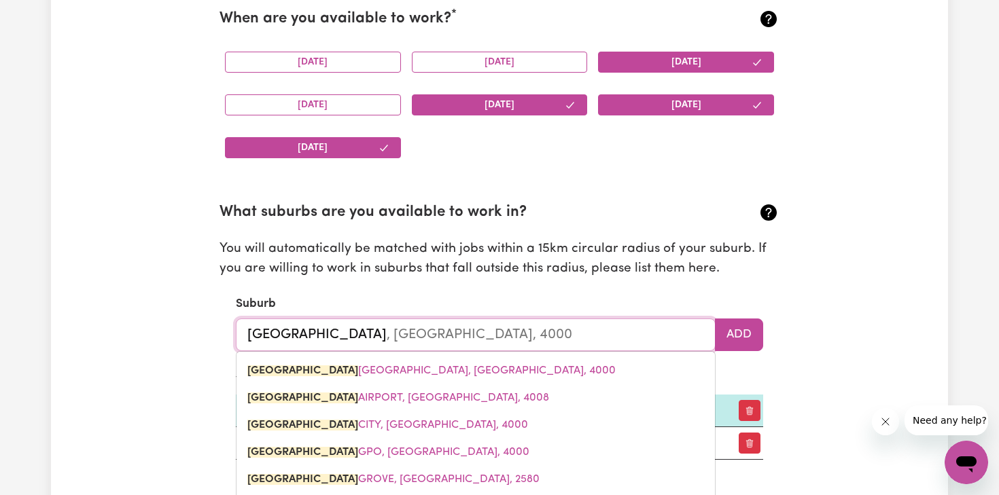
type input "brisbane c"
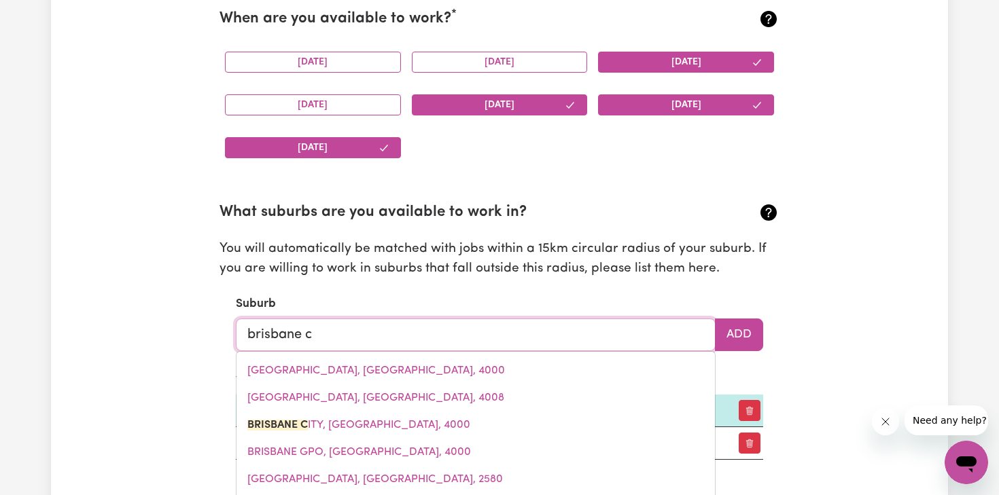
type input "brisbane ci"
type input "brisbane ciTY, Queensland, 4000"
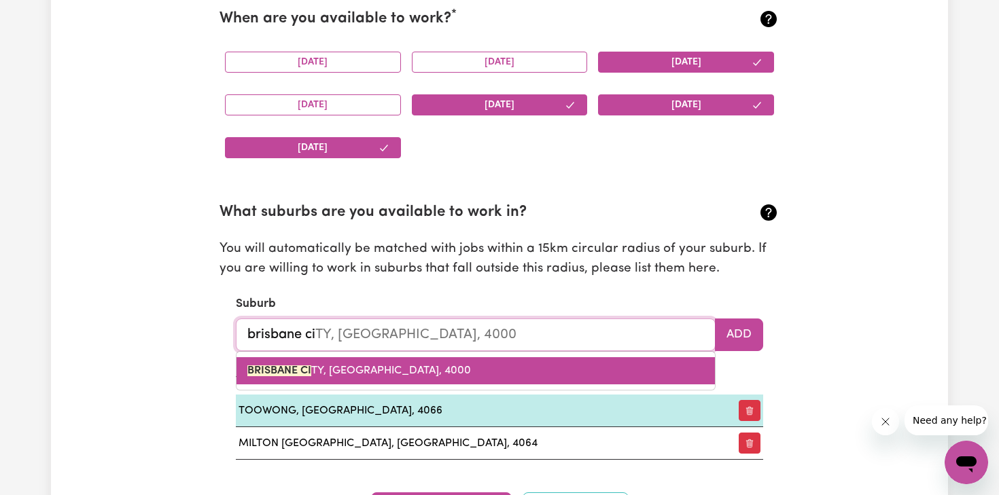
click at [496, 371] on link "BRISBANE CI TY, Queensland, 4000" at bounding box center [475, 370] width 478 height 27
type input "BRISBANE CITY, Queensland, 4000"
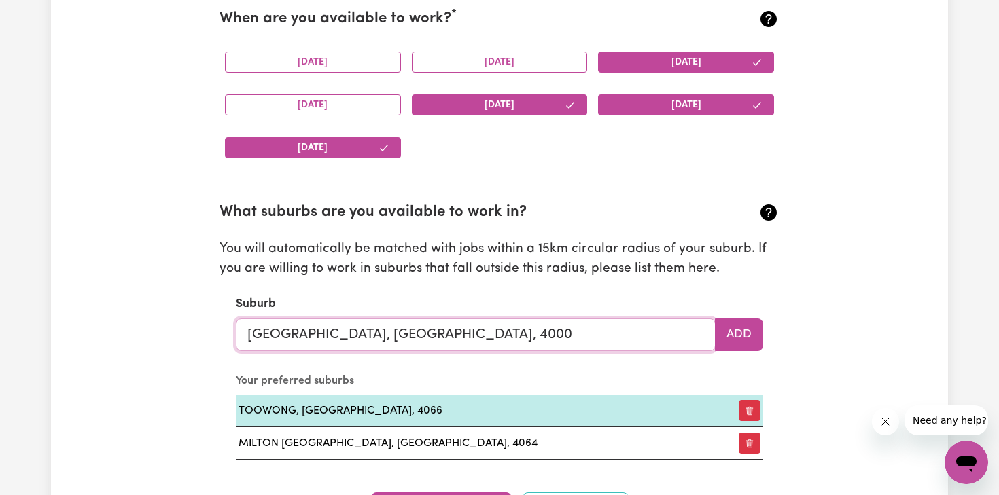
click at [342, 339] on input "BRISBANE CITY, Queensland, 4000" at bounding box center [476, 335] width 480 height 33
type input "BRISBANE cbd, Queensland, 4000"
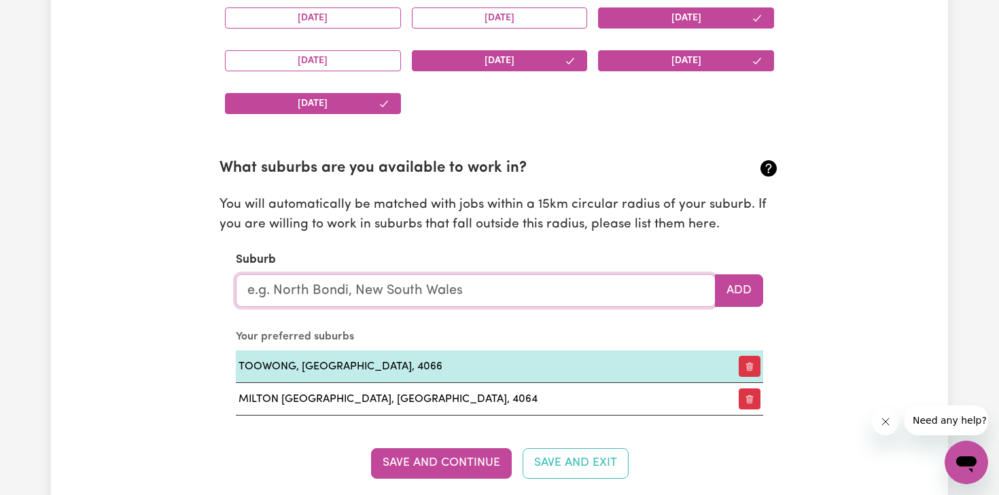
scroll to position [1386, 0]
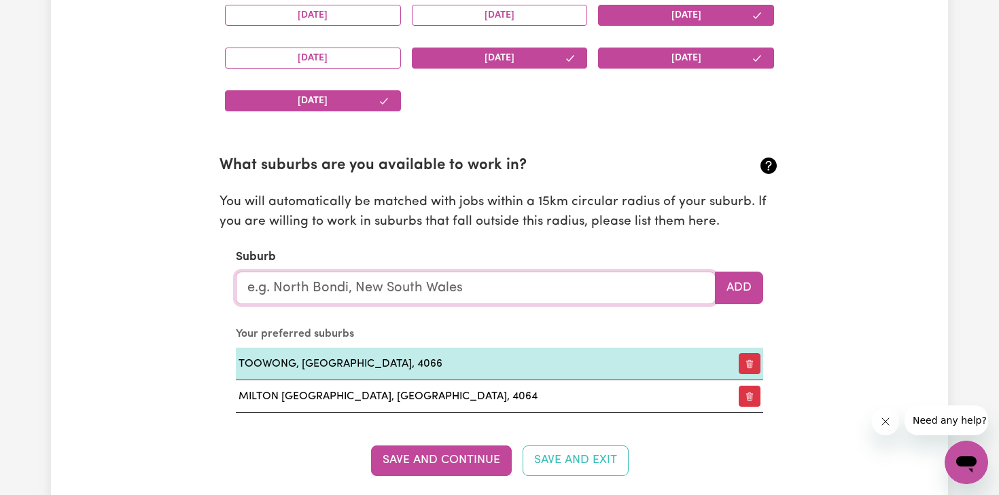
click at [306, 293] on input "text" at bounding box center [476, 288] width 480 height 33
type input "ind"
type input "indEE, Western Australia, 6721"
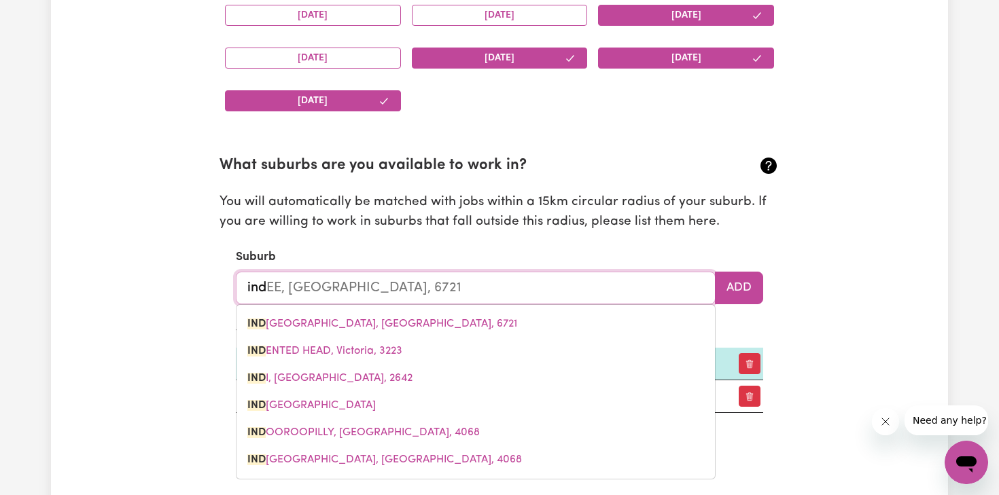
type input "indr"
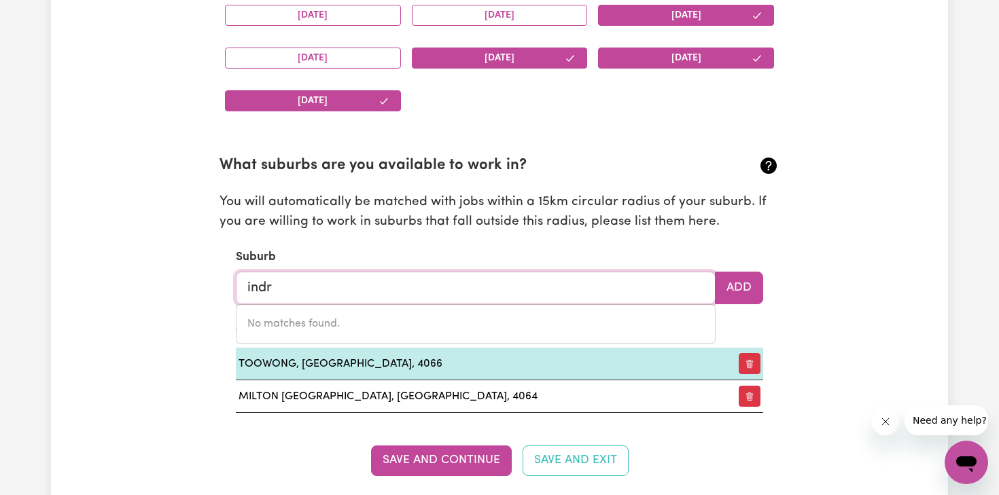
type input "ind"
type input "indEE, Western Australia, 6721"
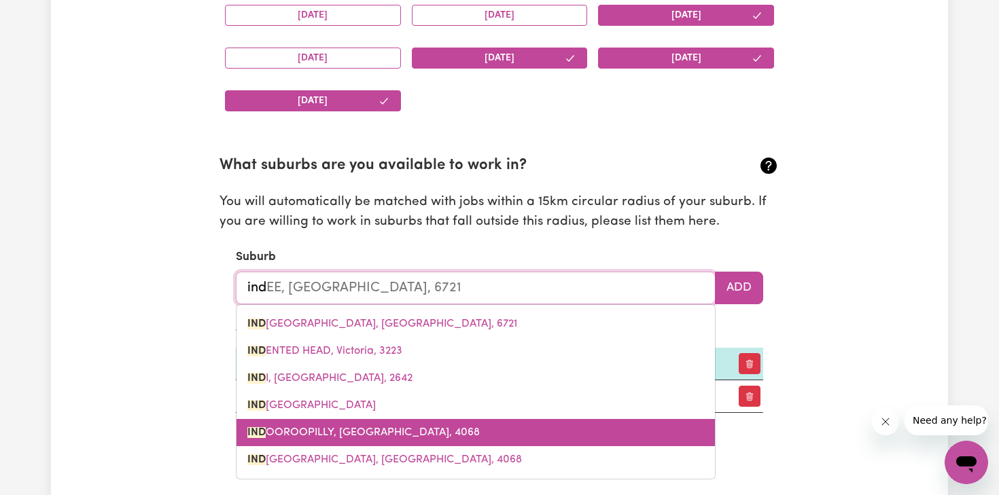
click at [378, 430] on span "IND OOROOPILLY, Queensland, 4068" at bounding box center [363, 432] width 232 height 11
type input "INDOOROOPILLY, [GEOGRAPHIC_DATA], 4068"
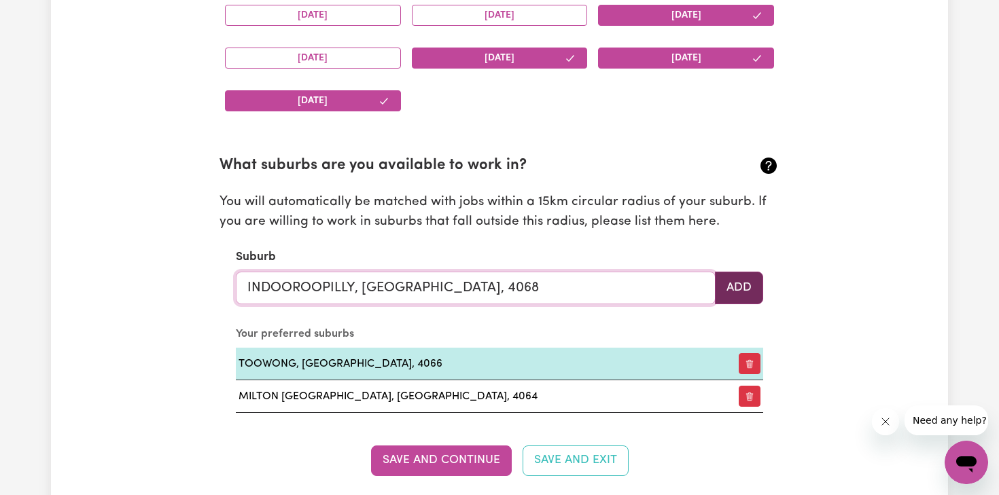
type input "INDOOROOPILLY, [GEOGRAPHIC_DATA], 4068"
click at [734, 285] on button "Add" at bounding box center [739, 288] width 48 height 33
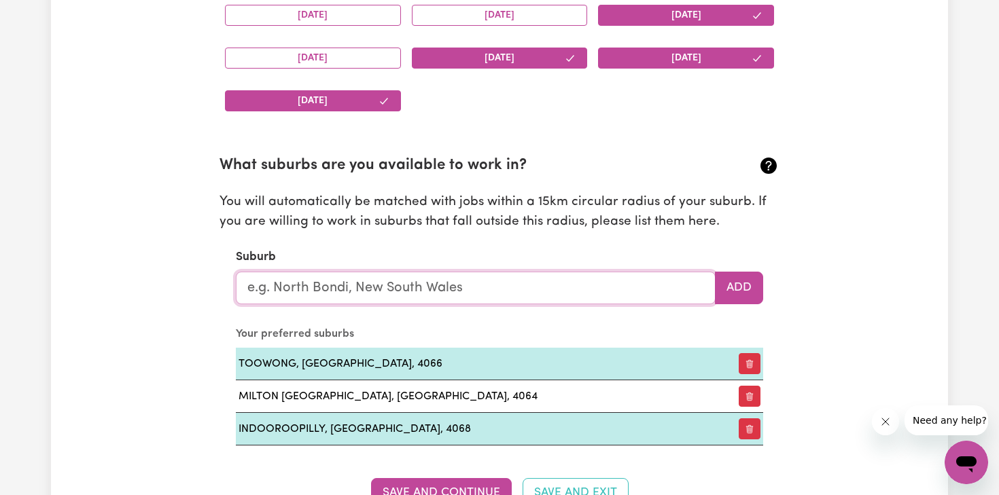
click at [439, 303] on input "text" at bounding box center [476, 288] width 480 height 33
click at [418, 291] on input "text" at bounding box center [476, 288] width 480 height 33
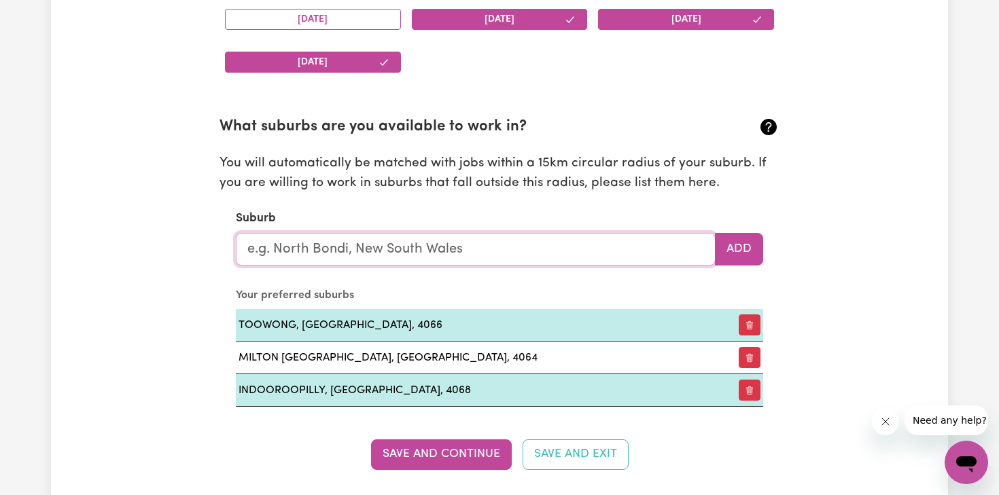
scroll to position [1474, 0]
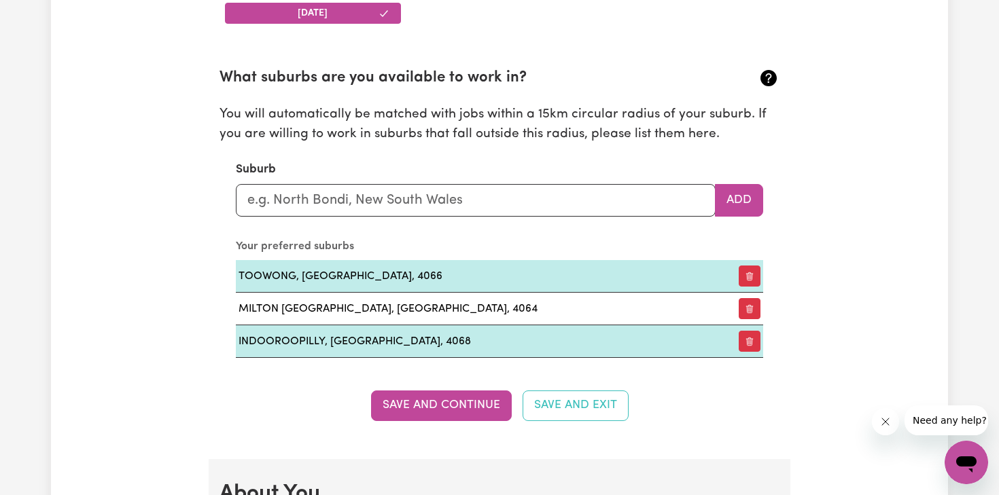
click at [125, 356] on div "Update Profile 1 2 3 4 5 Step 1 : Personal Details Let potential clients know w…" at bounding box center [499, 426] width 897 height 3628
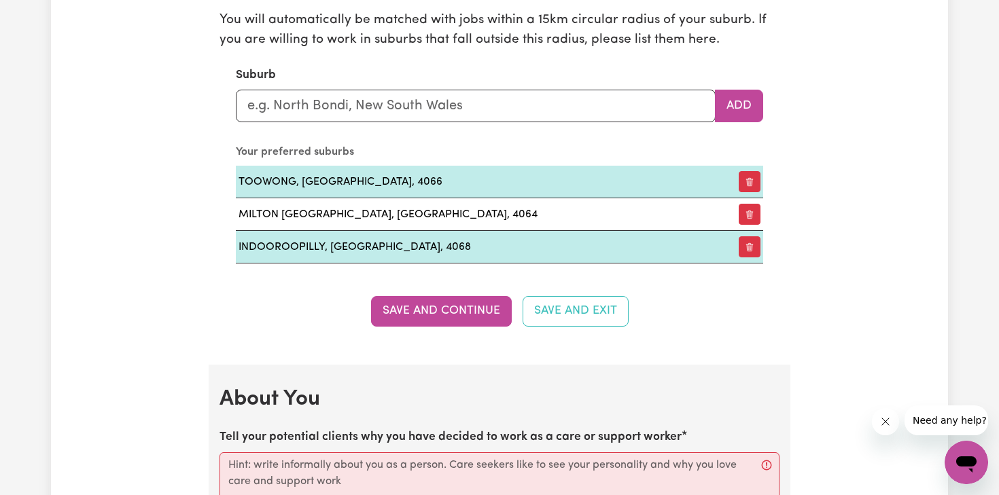
scroll to position [1570, 0]
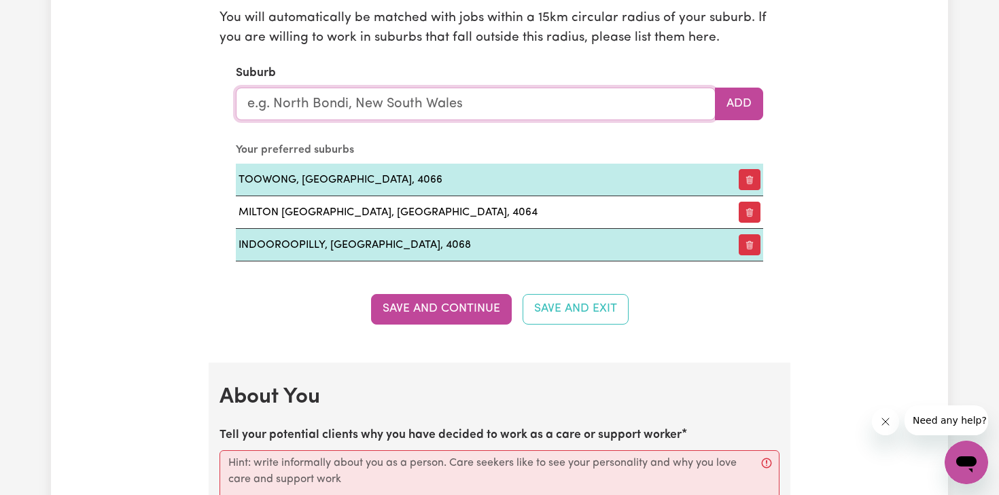
click at [354, 101] on input "text" at bounding box center [476, 104] width 480 height 33
type input "tar"
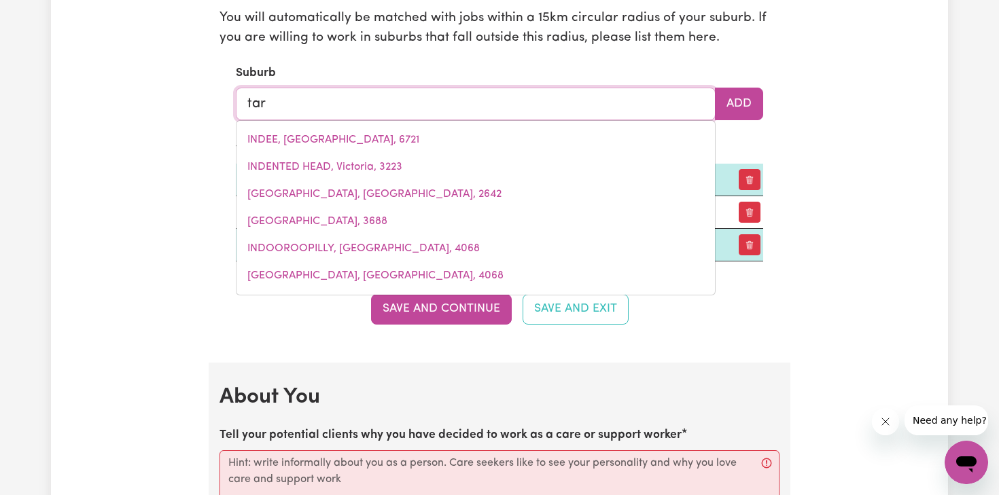
type input "tarA, New South Wales, 2665"
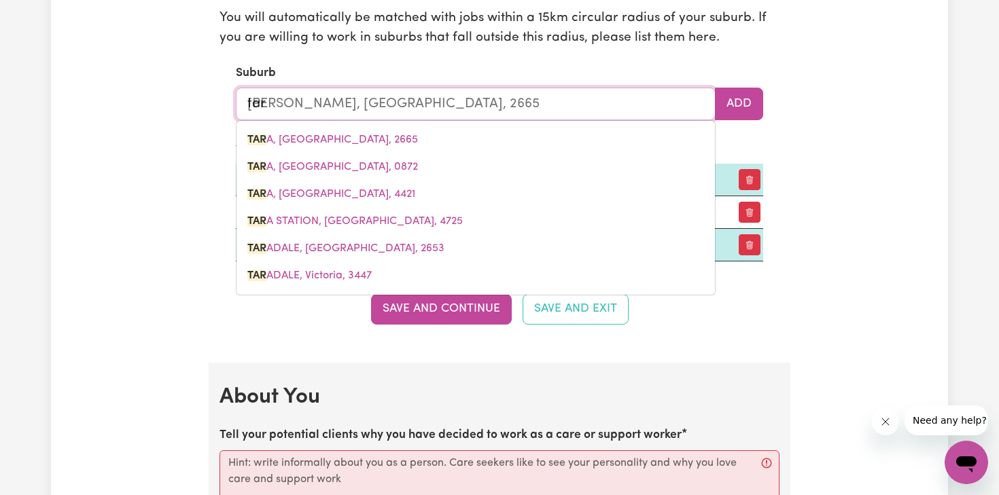
type input "tari"
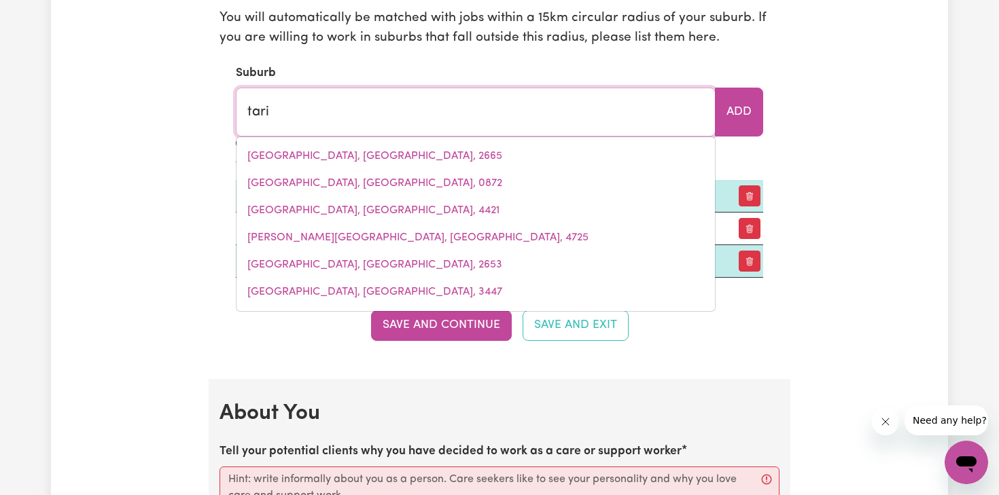
type input "tariLTA, Victoria, 3451"
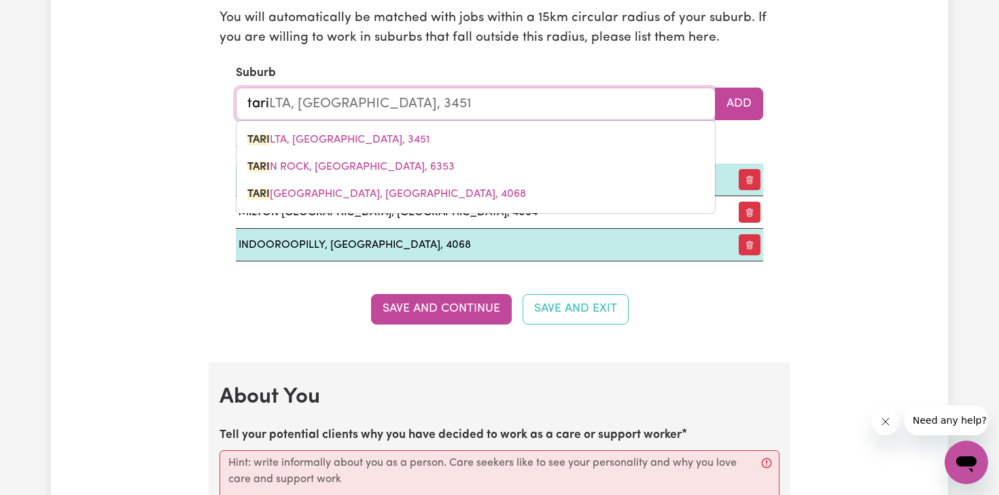
type input "tarin"
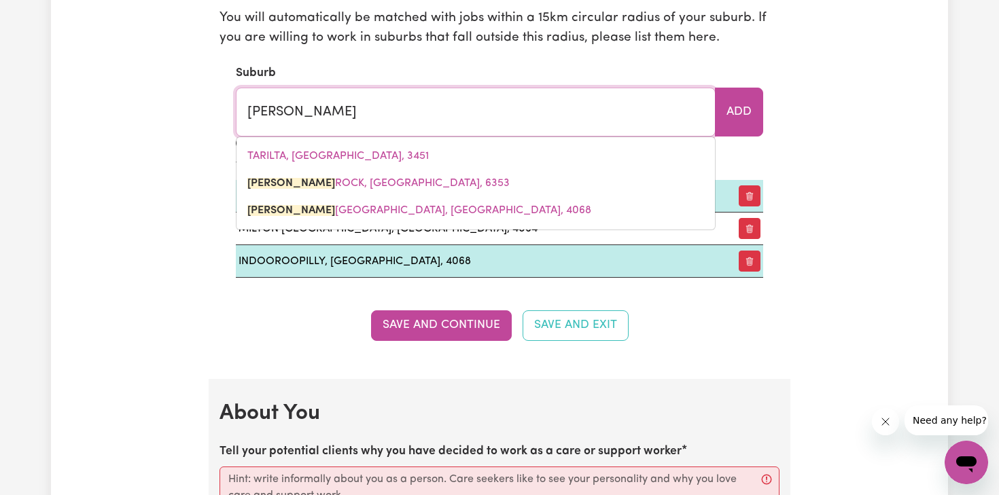
type input "tarin ROCK, Western Australia, 6353"
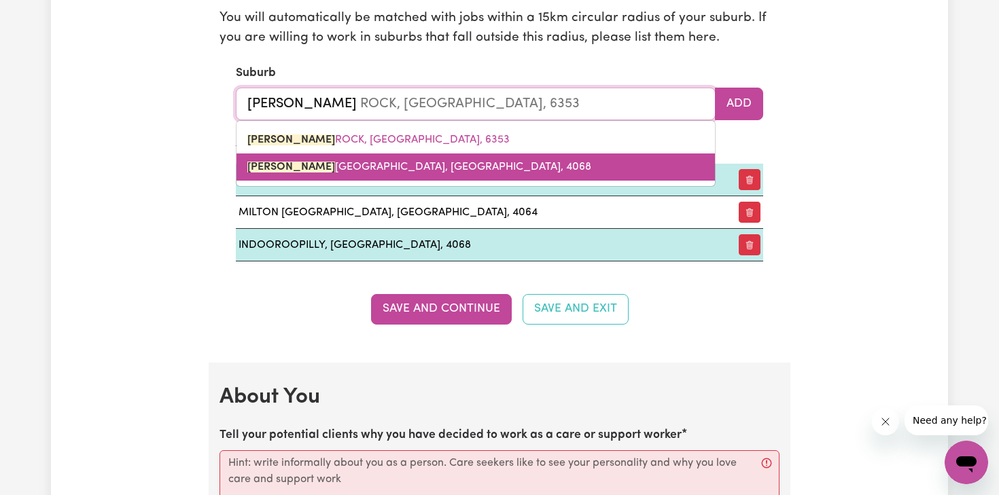
click at [412, 167] on link "TARIN GA, Queensland, 4068" at bounding box center [475, 167] width 478 height 27
type input "[GEOGRAPHIC_DATA], [GEOGRAPHIC_DATA], 4068"
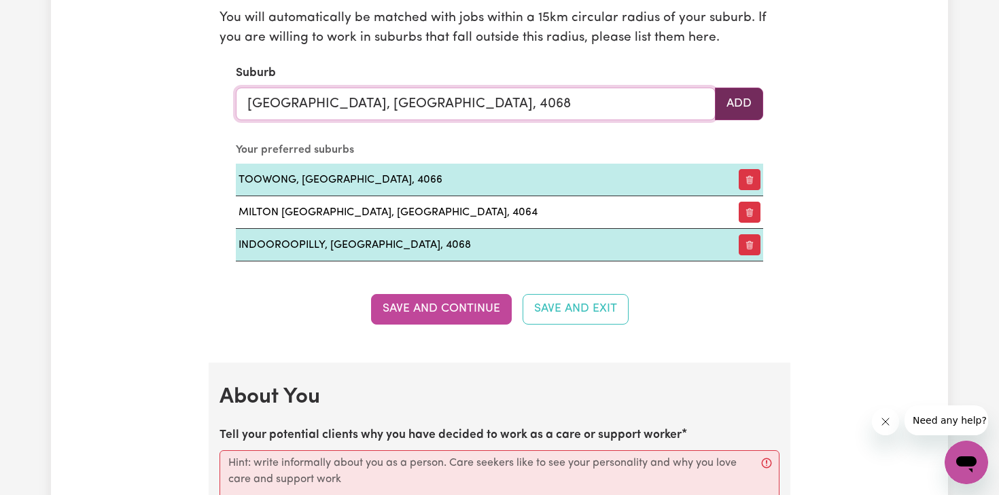
type input "[GEOGRAPHIC_DATA], [GEOGRAPHIC_DATA], 4068"
click at [735, 97] on button "Add" at bounding box center [739, 104] width 48 height 33
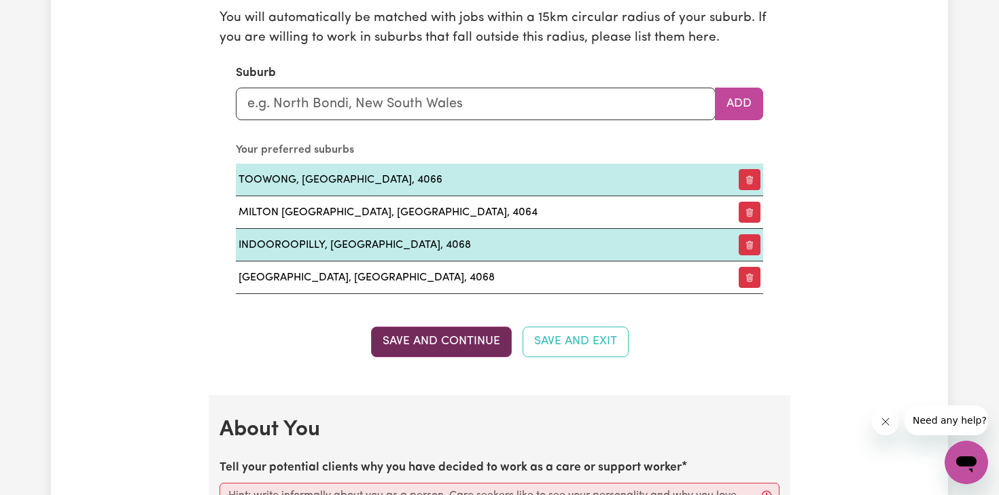
click at [456, 344] on button "Save and Continue" at bounding box center [441, 342] width 141 height 30
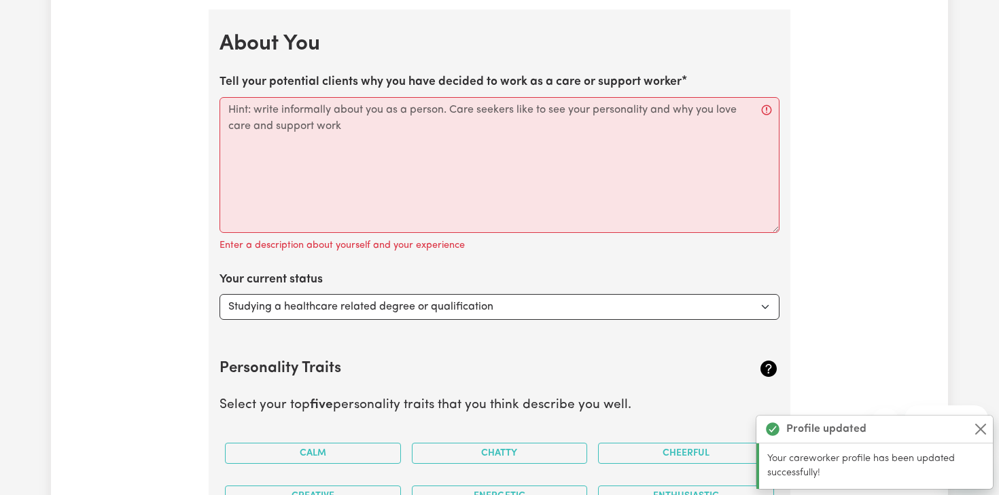
scroll to position [1966, 0]
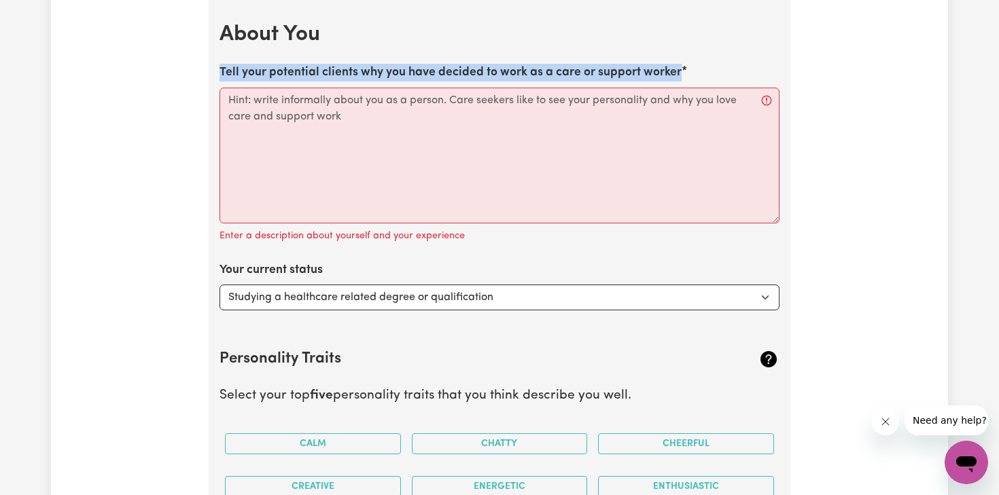
drag, startPoint x: 214, startPoint y: 71, endPoint x: 710, endPoint y: 82, distance: 496.7
copy label "Tell your potential clients why you have decided to work as a care or support w…"
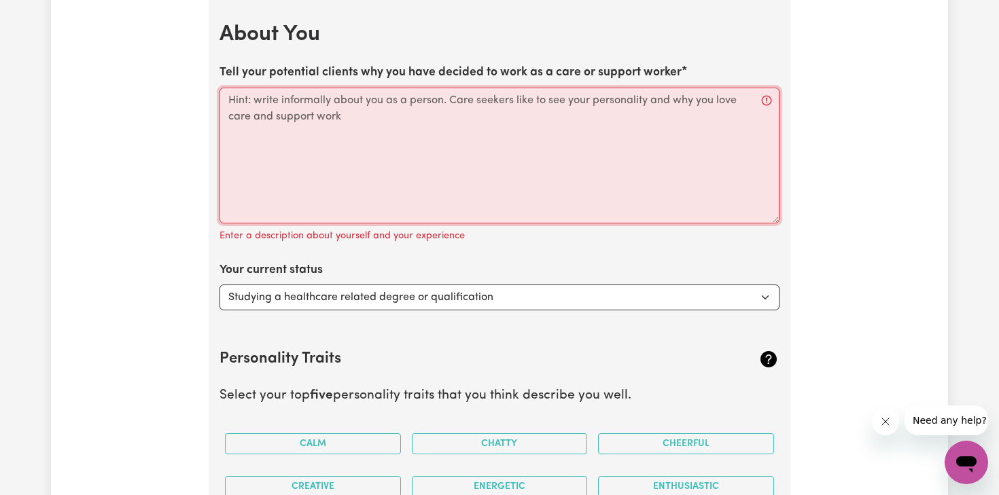
drag, startPoint x: 227, startPoint y: 101, endPoint x: 341, endPoint y: 107, distance: 114.3
click at [341, 107] on textarea "Tell your potential clients why you have decided to work as a care or support w…" at bounding box center [499, 156] width 560 height 136
drag, startPoint x: 223, startPoint y: 98, endPoint x: 357, endPoint y: 118, distance: 135.4
click at [358, 119] on textarea "Tell your potential clients why you have decided to work as a care or support w…" at bounding box center [499, 156] width 560 height 136
click at [253, 134] on textarea "Tell your potential clients why you have decided to work as a care or support w…" at bounding box center [499, 156] width 560 height 136
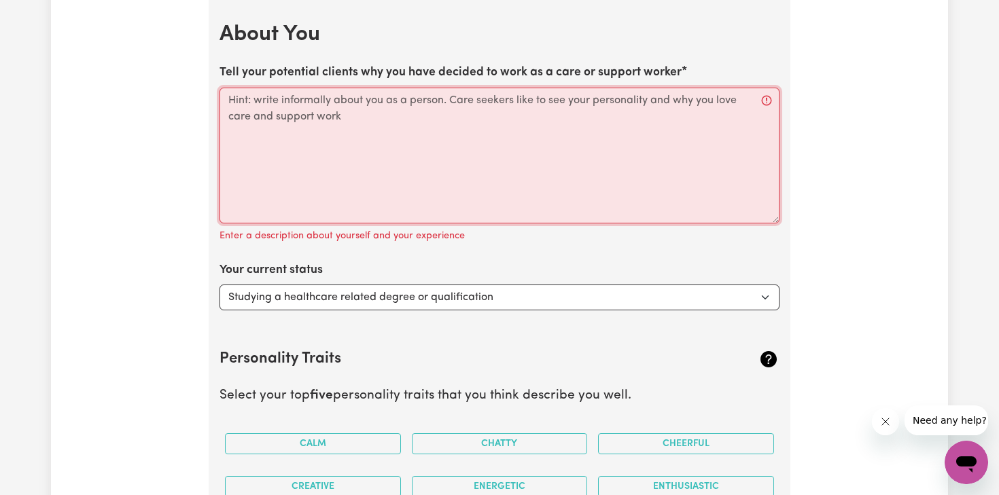
paste textarea "Hey there! 😊 I’ve always been the kind of person who loves helping out and maki…"
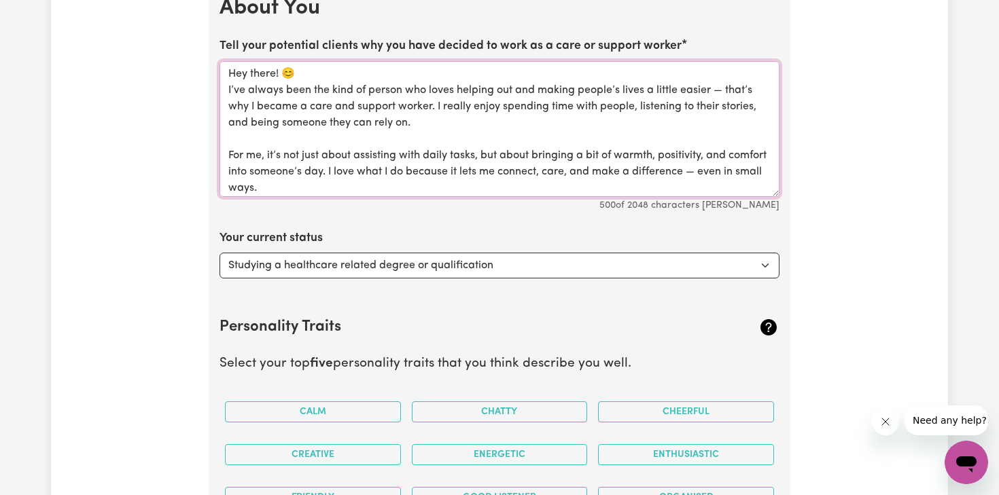
scroll to position [2004, 0]
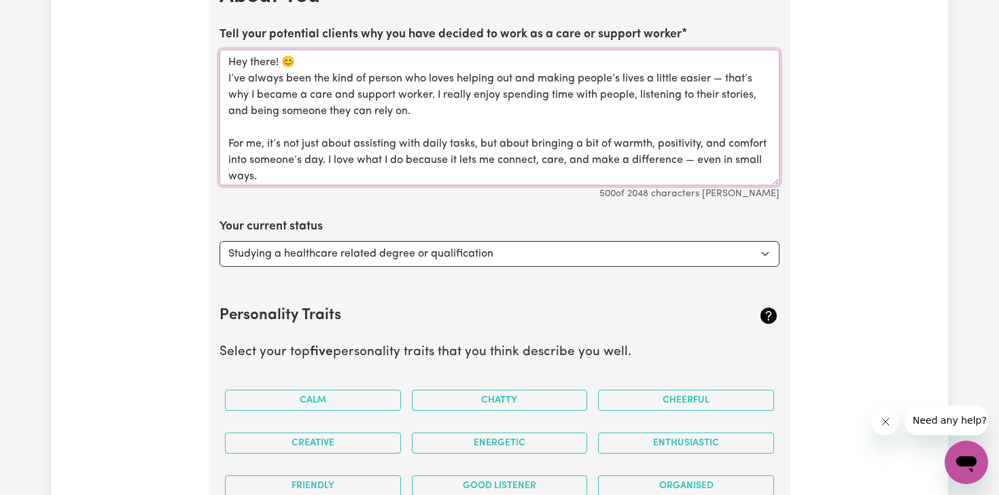
type textarea "Hey there! 😊 I’ve always been the kind of person who loves helping out and maki…"
click at [294, 251] on select "Select... Studying a healthcare related degree or qualification Studying a non-…" at bounding box center [499, 254] width 560 height 26
select select "Studying a non-healthcare related degree or qualification"
click at [219, 241] on select "Select... Studying a healthcare related degree or qualification Studying a non-…" at bounding box center [499, 254] width 560 height 26
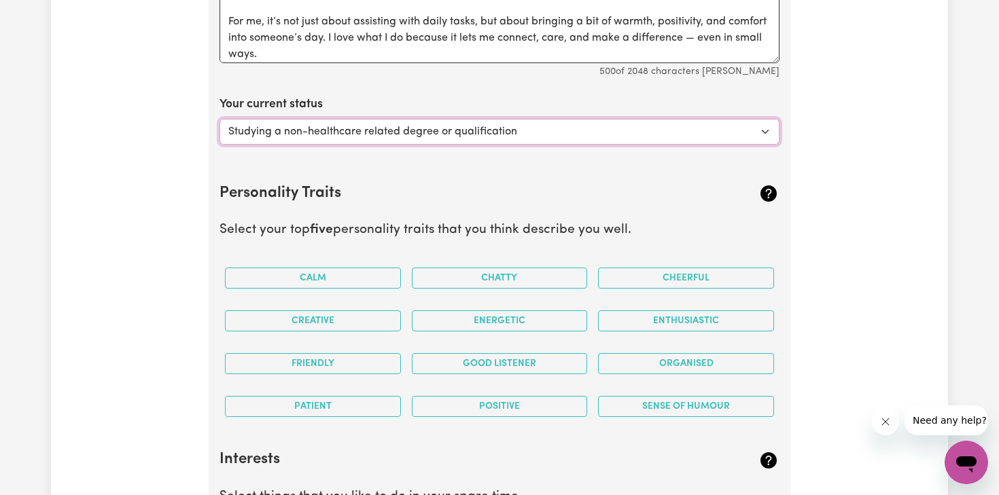
scroll to position [2129, 0]
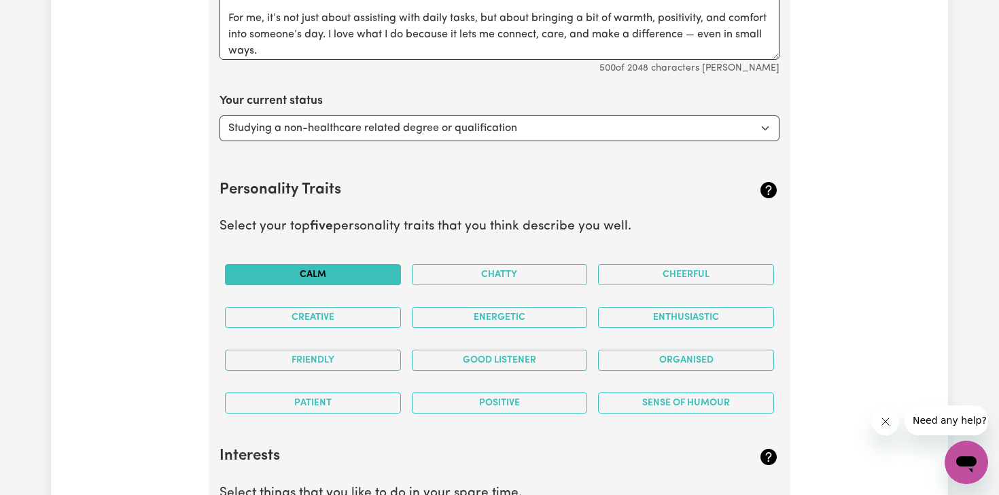
click at [359, 273] on button "Calm" at bounding box center [313, 274] width 176 height 21
click at [662, 315] on button "Enthusiastic" at bounding box center [686, 317] width 176 height 21
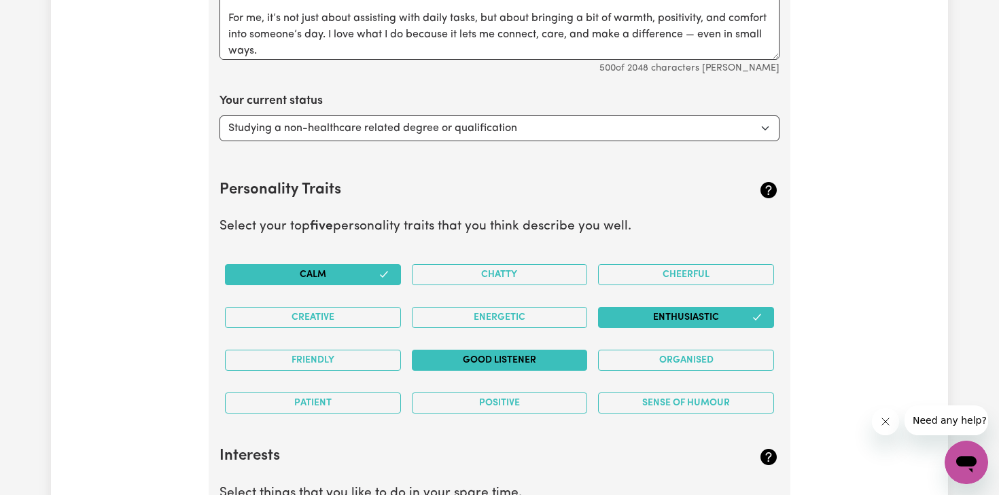
click at [559, 359] on button "Good Listener" at bounding box center [500, 360] width 176 height 21
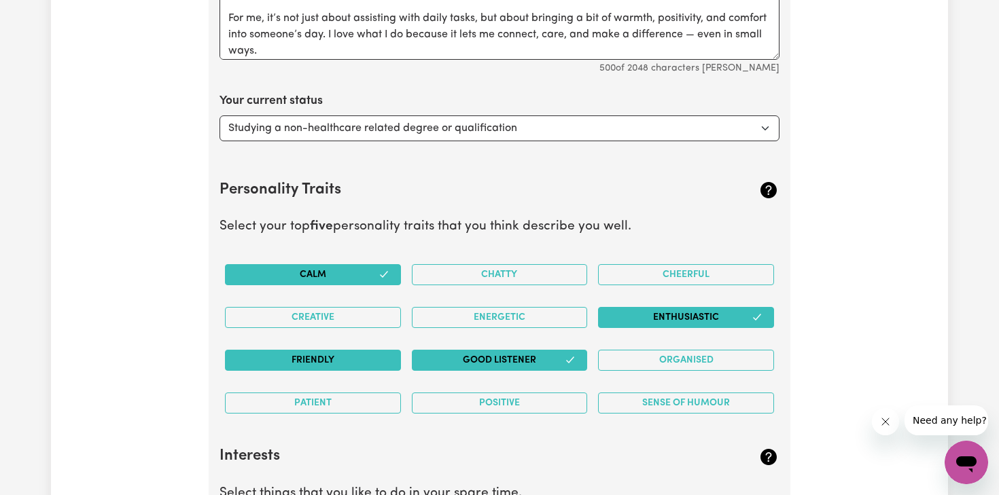
click at [387, 354] on button "Friendly" at bounding box center [313, 360] width 176 height 21
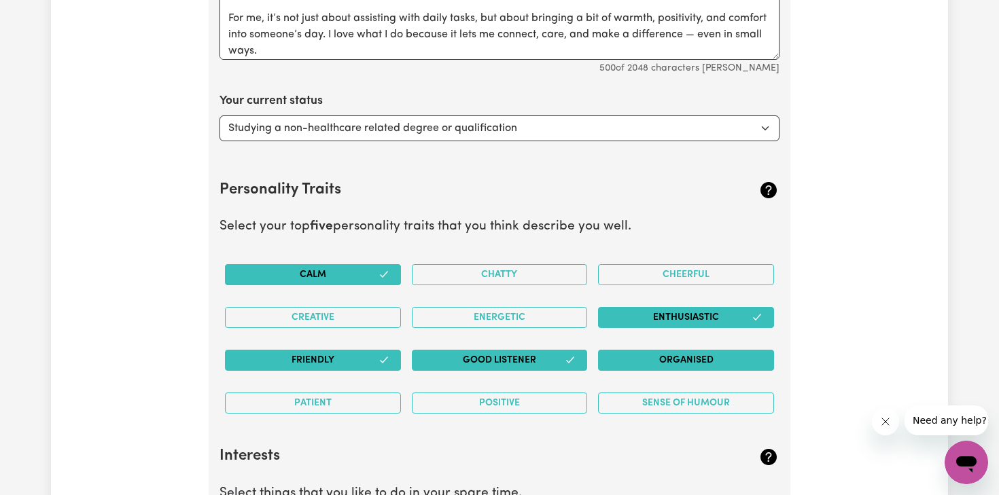
click at [706, 362] on button "Organised" at bounding box center [686, 360] width 176 height 21
click at [401, 402] on div "Patient" at bounding box center [312, 403] width 187 height 43
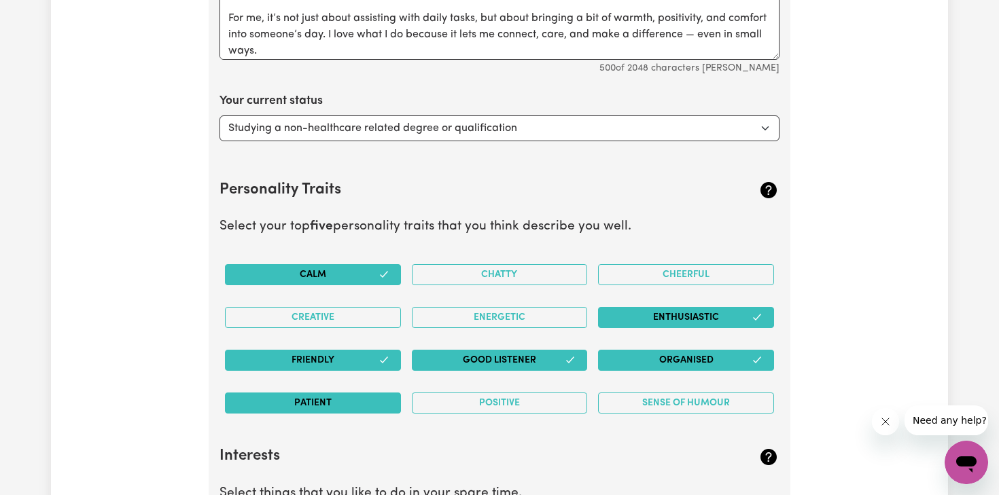
click at [390, 401] on button "Patient" at bounding box center [313, 403] width 176 height 21
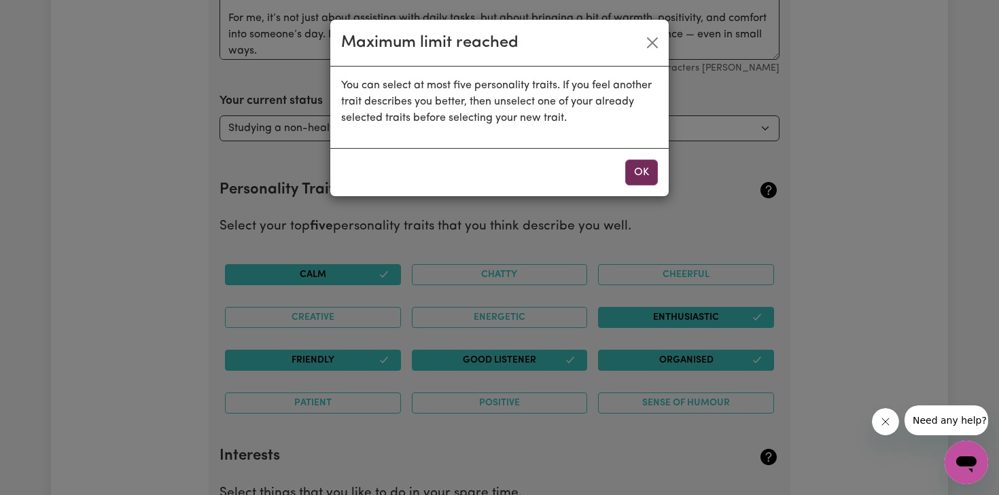
click at [638, 179] on button "OK" at bounding box center [641, 173] width 33 height 26
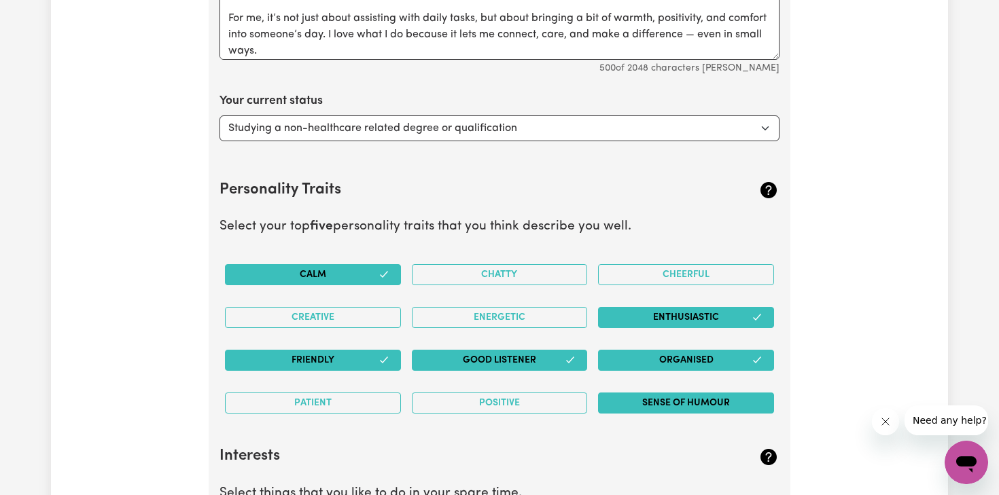
click at [644, 397] on button "Sense of Humour" at bounding box center [686, 403] width 176 height 21
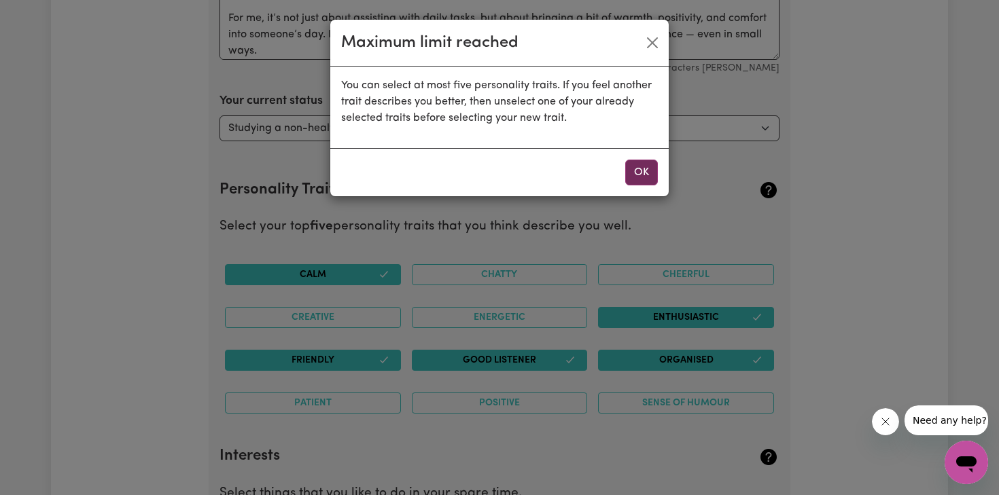
click at [640, 168] on button "OK" at bounding box center [641, 173] width 33 height 26
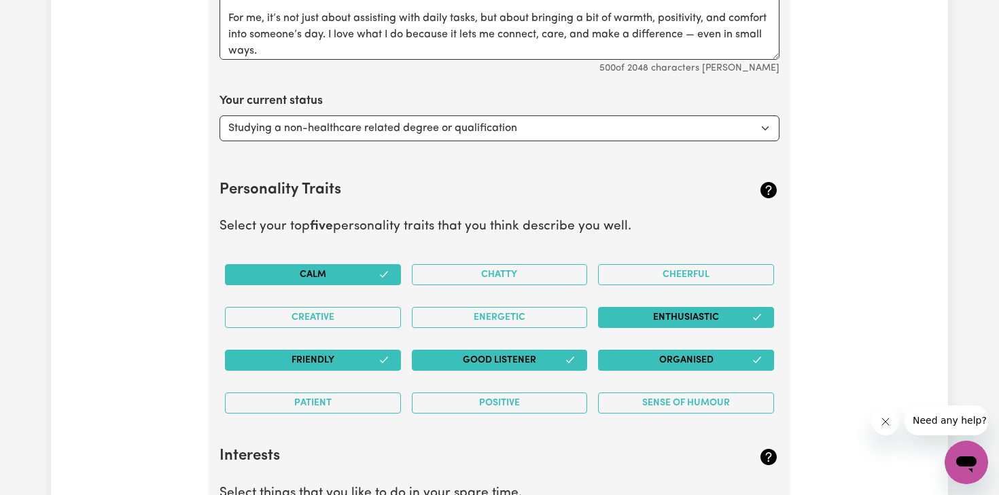
click at [344, 268] on button "Calm" at bounding box center [313, 274] width 176 height 21
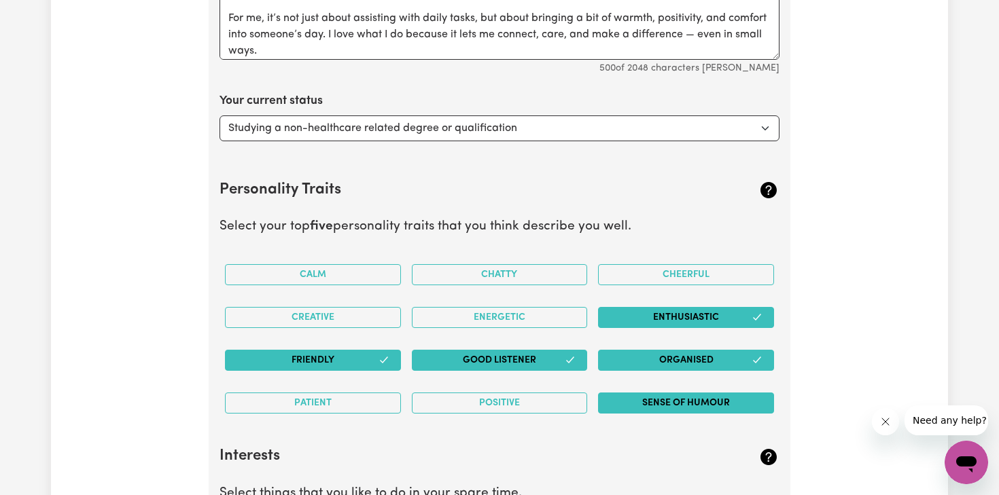
click at [649, 399] on button "Sense of Humour" at bounding box center [686, 403] width 176 height 21
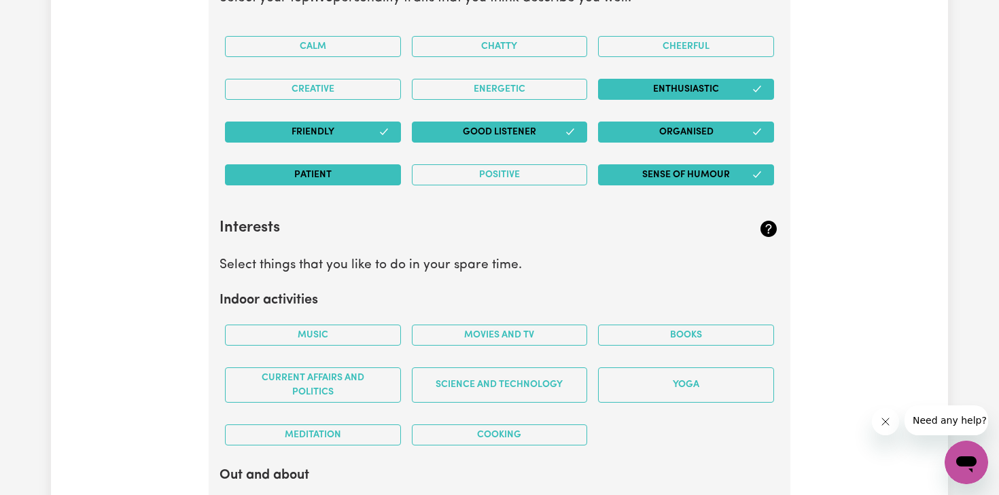
scroll to position [2366, 0]
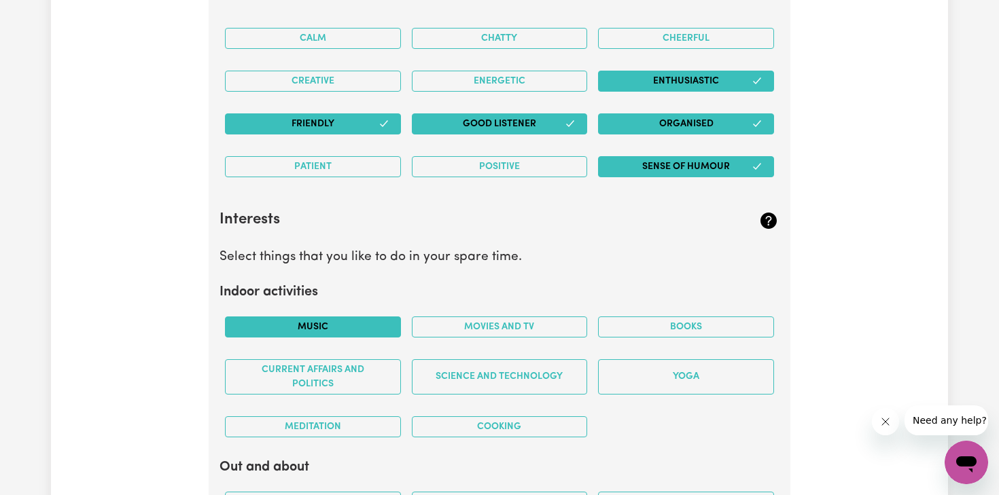
click at [360, 330] on button "Music" at bounding box center [313, 327] width 176 height 21
click at [492, 330] on button "Movies and TV" at bounding box center [500, 327] width 176 height 21
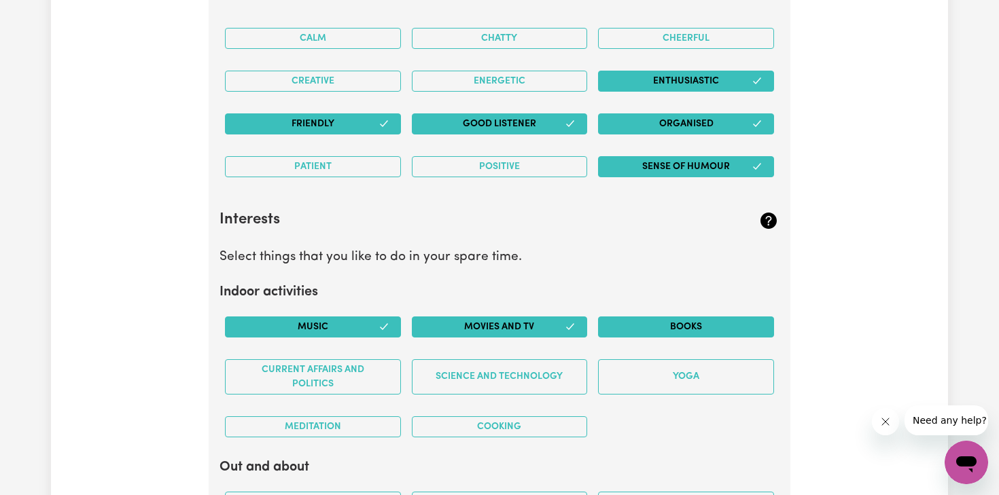
click at [716, 332] on button "Books" at bounding box center [686, 327] width 176 height 21
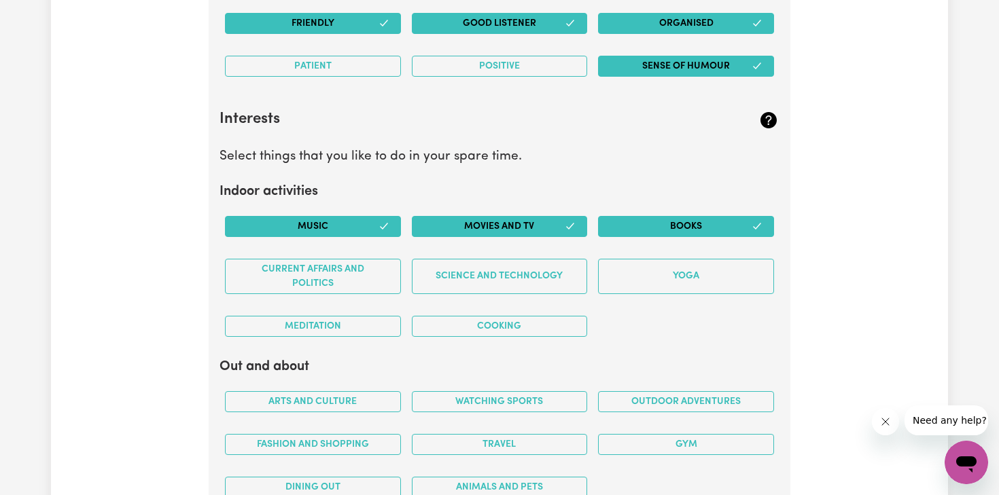
scroll to position [2467, 0]
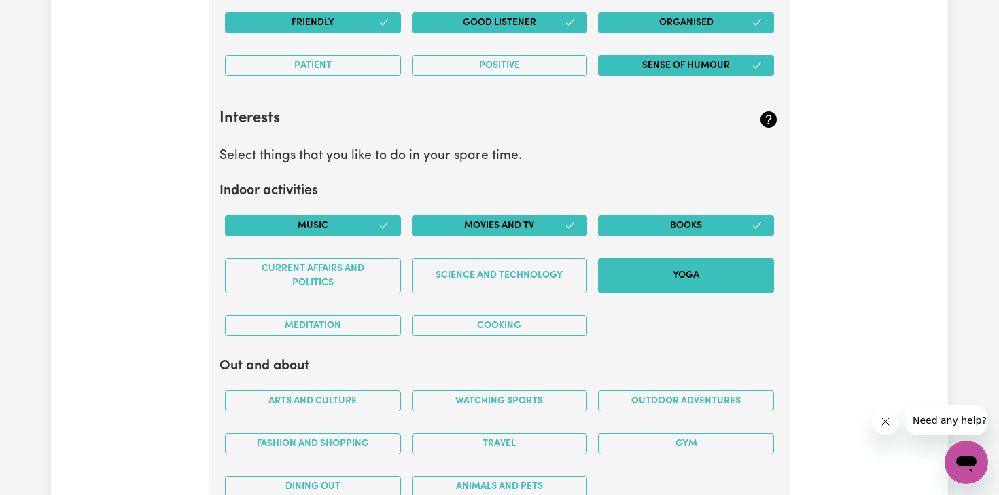
click at [702, 283] on button "Yoga" at bounding box center [686, 275] width 176 height 35
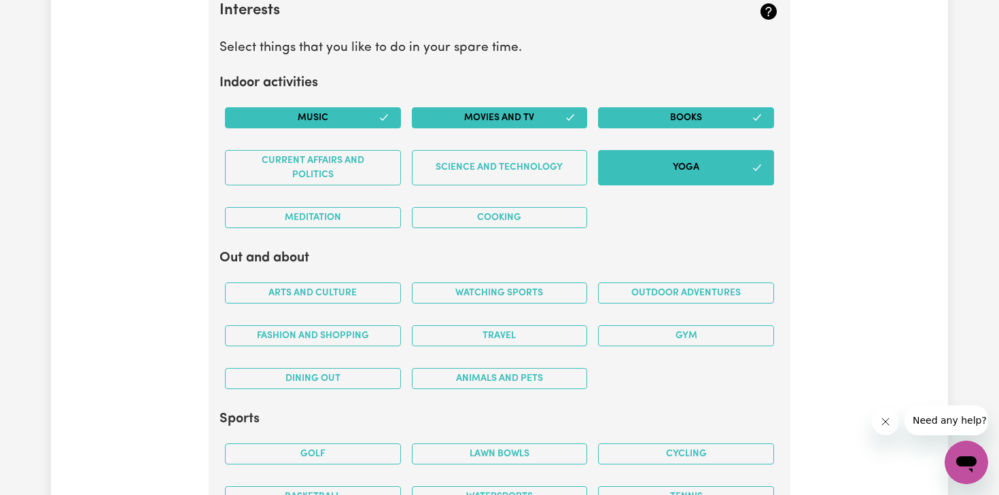
scroll to position [2579, 0]
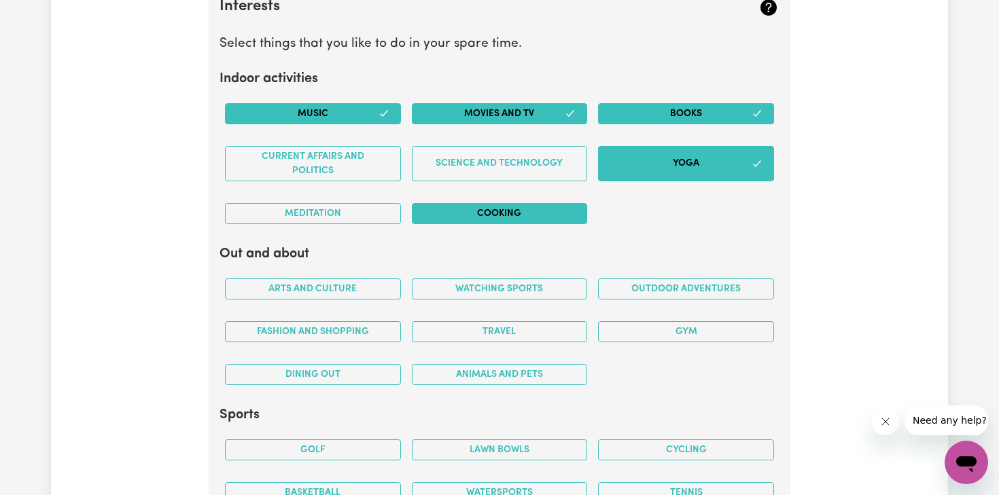
click at [537, 217] on button "Cooking" at bounding box center [500, 213] width 176 height 21
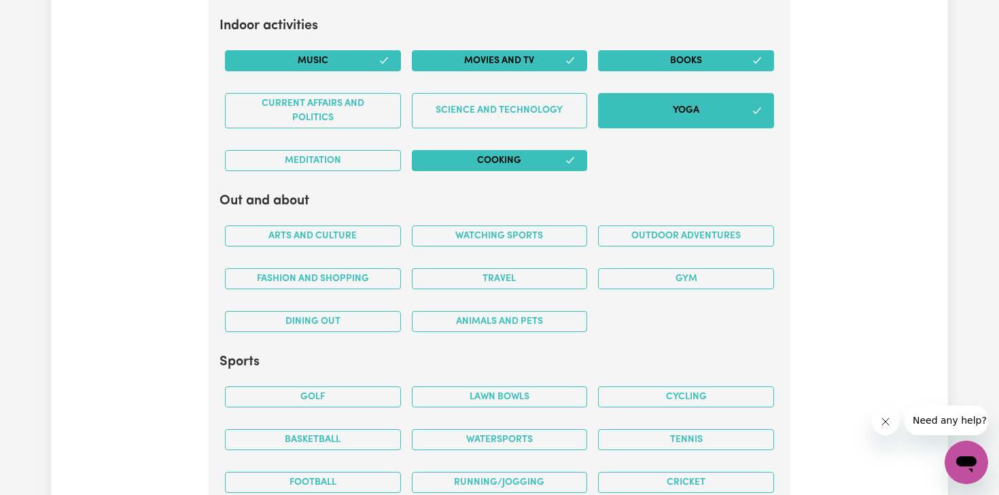
scroll to position [2631, 0]
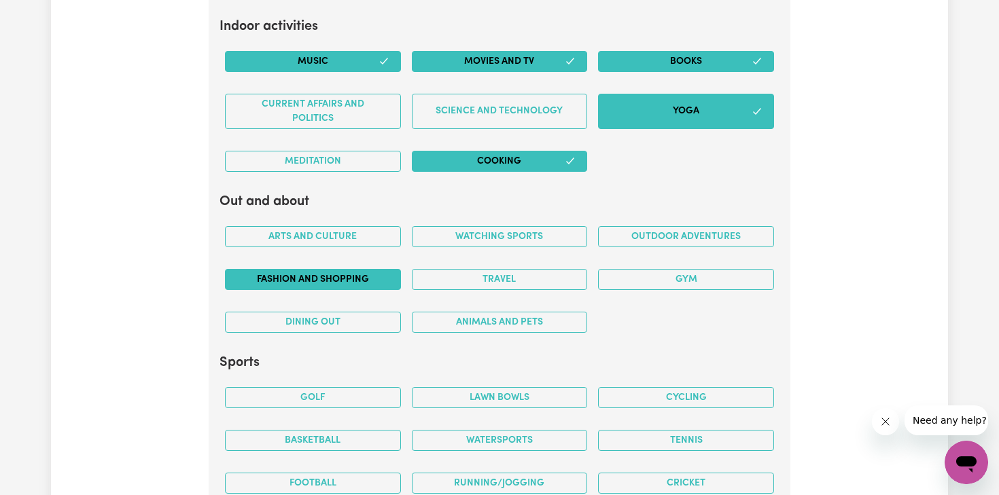
click at [289, 278] on button "Fashion and shopping" at bounding box center [313, 279] width 176 height 21
click at [262, 329] on button "Dining out" at bounding box center [313, 322] width 176 height 21
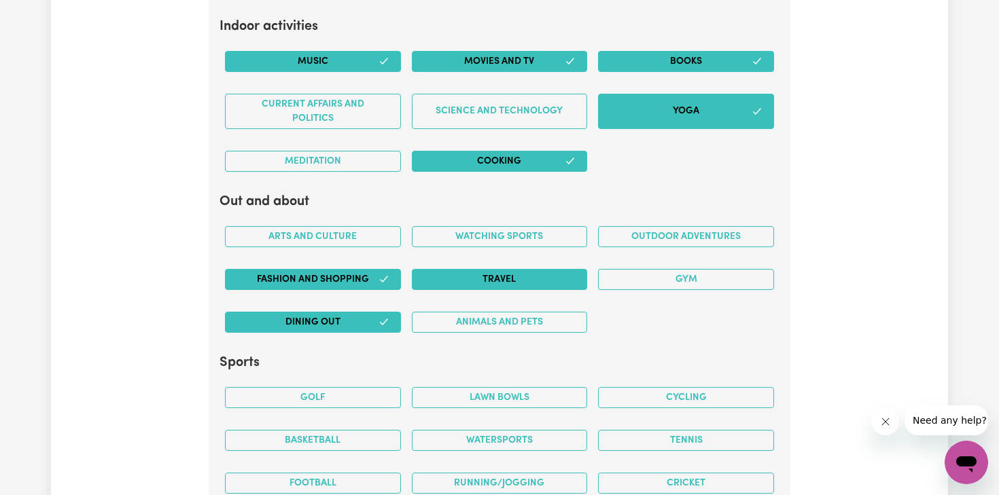
click at [476, 274] on button "Travel" at bounding box center [500, 279] width 176 height 21
click at [452, 322] on button "Animals and pets" at bounding box center [500, 322] width 176 height 21
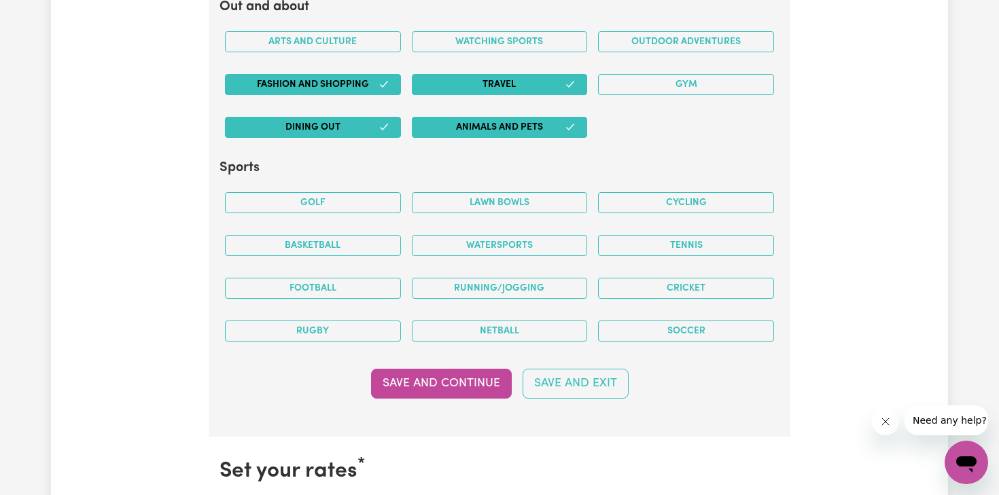
scroll to position [2827, 0]
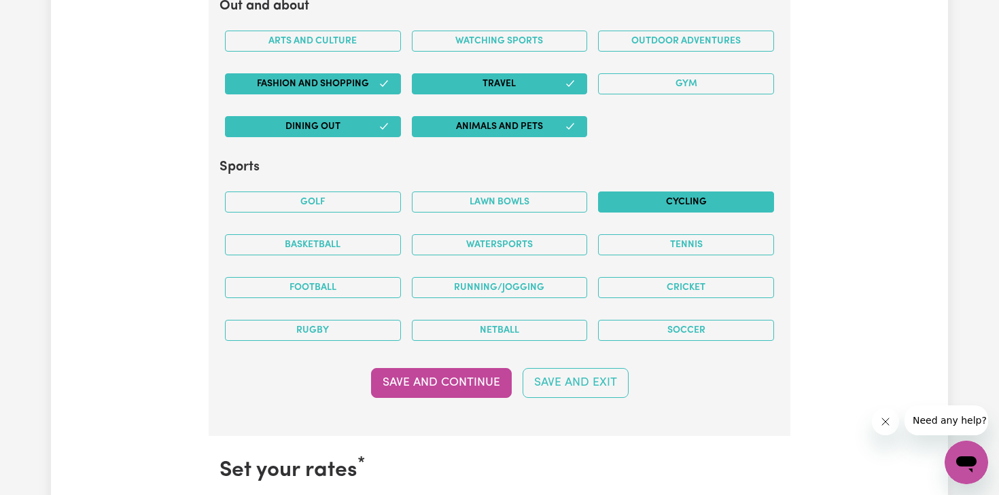
click at [671, 200] on button "Cycling" at bounding box center [686, 202] width 176 height 21
click at [329, 242] on button "Basketball" at bounding box center [313, 244] width 176 height 21
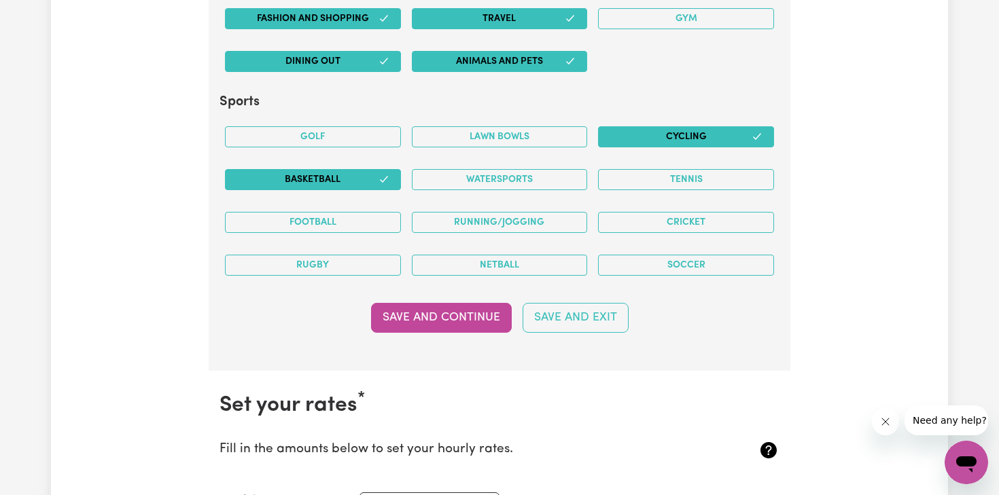
scroll to position [2893, 0]
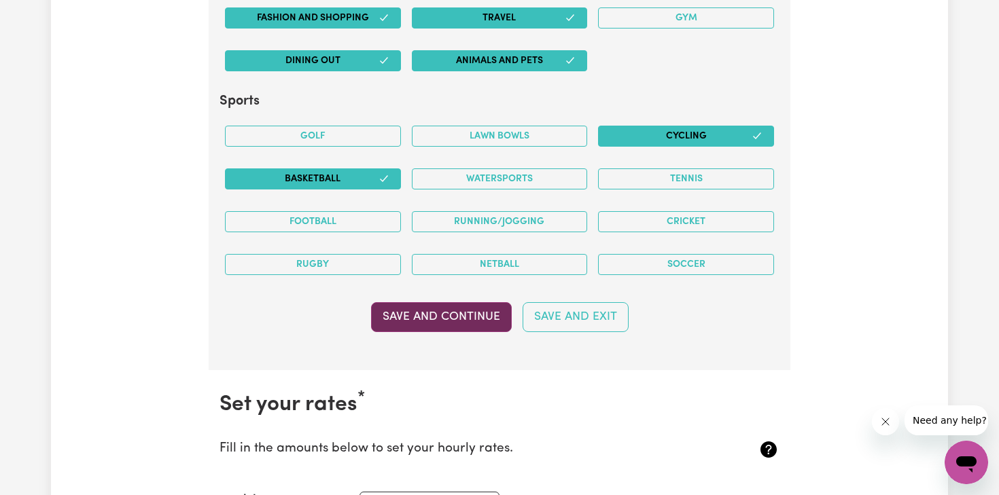
click at [444, 312] on button "Save and Continue" at bounding box center [441, 317] width 141 height 30
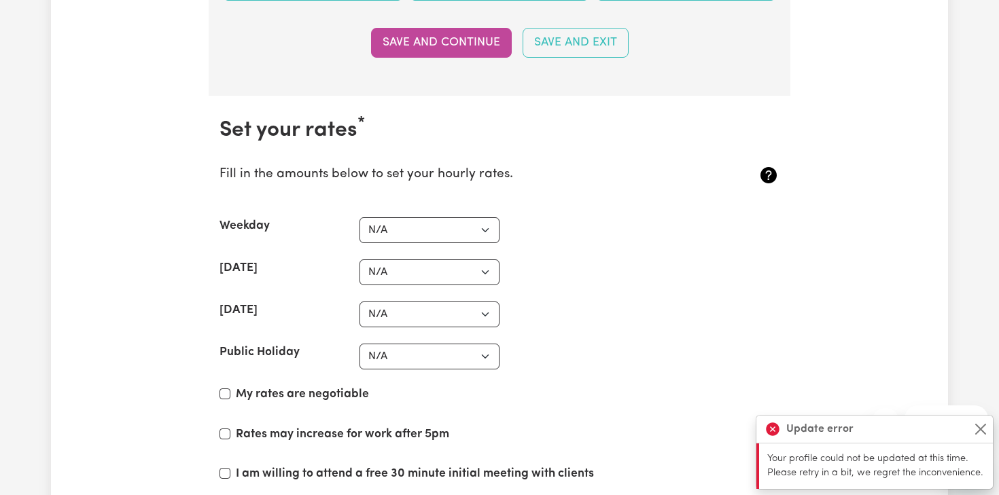
scroll to position [3169, 0]
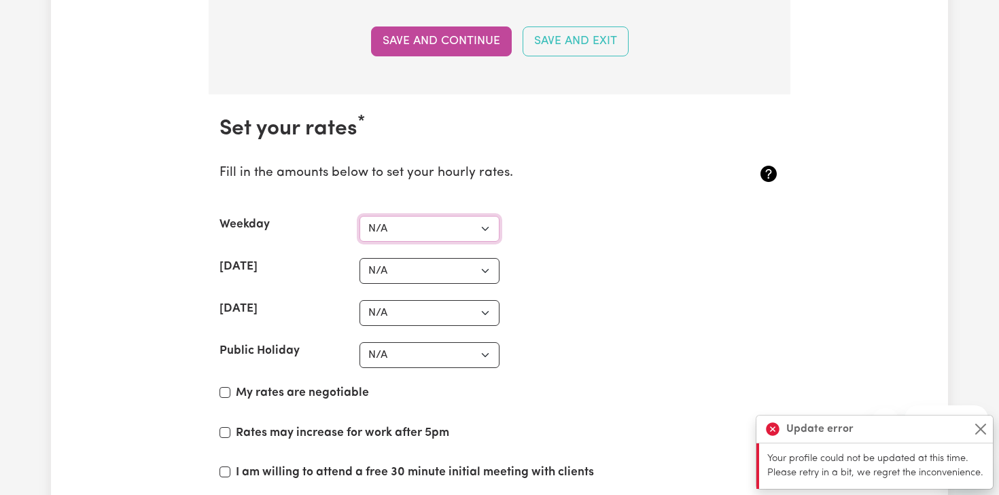
click at [486, 223] on select "N/A $37 $38 $39 $40 $41 $42 $43 $44 $45 $46 $47 $48 $49 $50 $51 $52 $53 $54 $55…" at bounding box center [429, 229] width 140 height 26
select select "37"
click at [359, 216] on select "N/A $37 $38 $39 $40 $41 $42 $43 $44 $45 $46 $47 $48 $49 $50 $51 $52 $53 $54 $55…" at bounding box center [429, 229] width 140 height 26
click at [454, 267] on select "N/A $37 $38 $39 $40 $41 $42 $43 $44 $45 $46 $47 $48 $49 $50 $51 $52 $53 $54 $55…" at bounding box center [429, 271] width 140 height 26
select select "40"
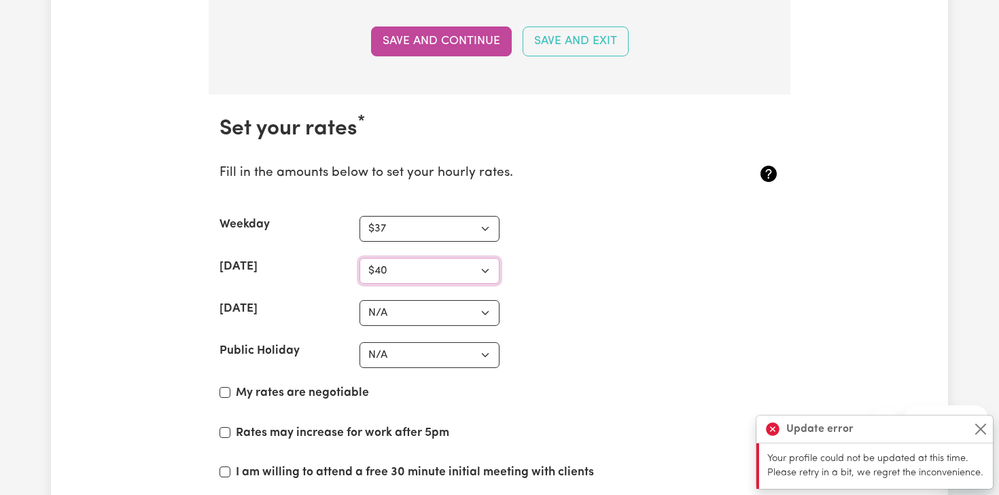
click at [359, 258] on select "N/A $37 $38 $39 $40 $41 $42 $43 $44 $45 $46 $47 $48 $49 $50 $51 $52 $53 $54 $55…" at bounding box center [429, 271] width 140 height 26
click at [425, 317] on select "N/A $37 $38 $39 $40 $41 $42 $43 $44 $45 $46 $47 $48 $49 $50 $51 $52 $53 $54 $55…" at bounding box center [429, 313] width 140 height 26
select select "40"
click at [359, 300] on select "N/A $37 $38 $39 $40 $41 $42 $43 $44 $45 $46 $47 $48 $49 $50 $51 $52 $53 $54 $55…" at bounding box center [429, 313] width 140 height 26
click at [422, 349] on select "N/A $37 $38 $39 $40 $41 $42 $43 $44 $45 $46 $47 $48 $49 $50 $51 $52 $53 $54 $55…" at bounding box center [429, 355] width 140 height 26
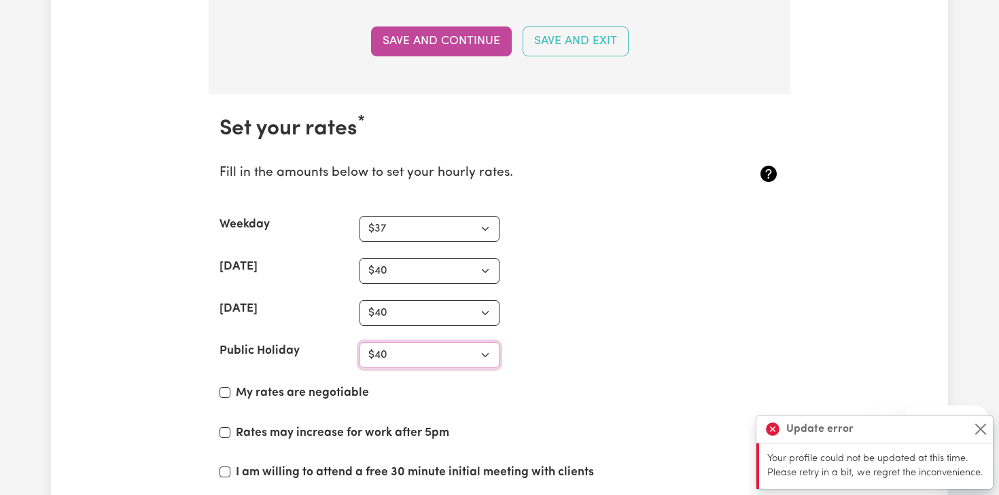
click at [359, 342] on select "N/A $37 $38 $39 $40 $41 $42 $43 $44 $45 $46 $47 $48 $49 $50 $51 $52 $53 $54 $55…" at bounding box center [429, 355] width 140 height 26
click at [407, 353] on select "N/A $37 $38 $39 $40 $41 $42 $43 $44 $45 $46 $47 $48 $49 $50 $51 $52 $53 $54 $55…" at bounding box center [429, 355] width 140 height 26
select select "45"
click at [359, 342] on select "N/A $37 $38 $39 $40 $41 $42 $43 $44 $45 $46 $47 $48 $49 $50 $51 $52 $53 $54 $55…" at bounding box center [429, 355] width 140 height 26
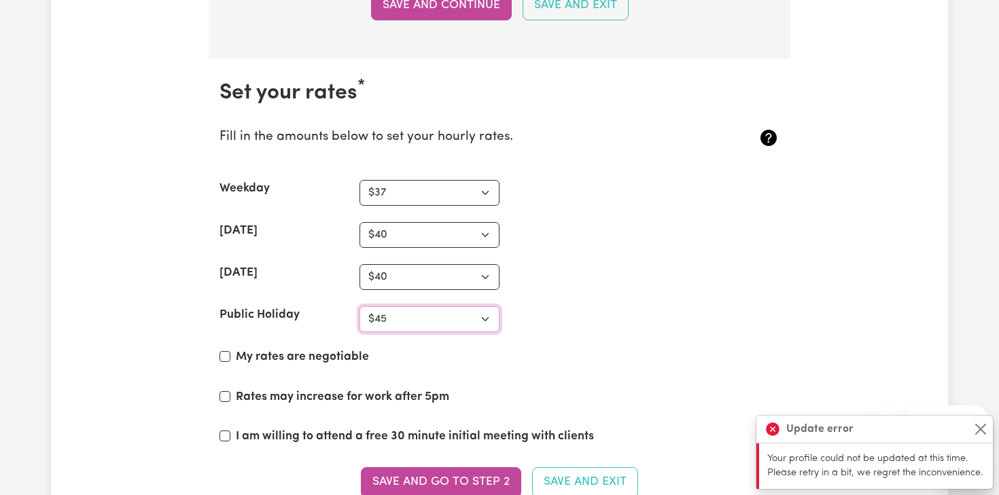
scroll to position [3231, 0]
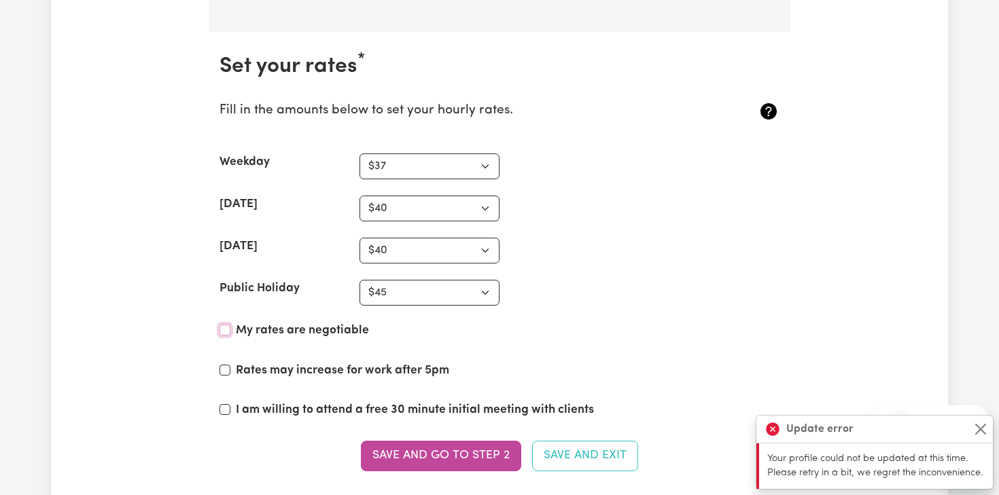
click at [226, 333] on input "My rates are negotiable" at bounding box center [224, 330] width 11 height 11
checkbox input "true"
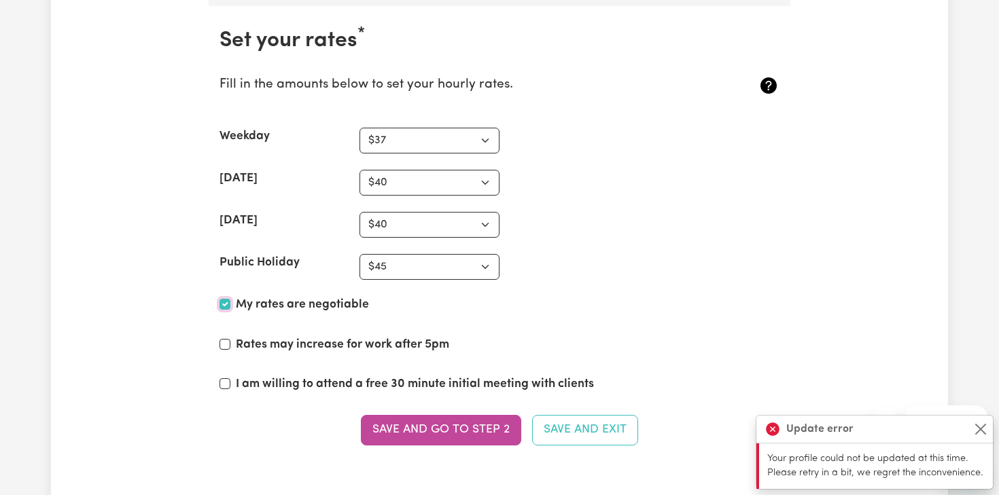
scroll to position [3260, 0]
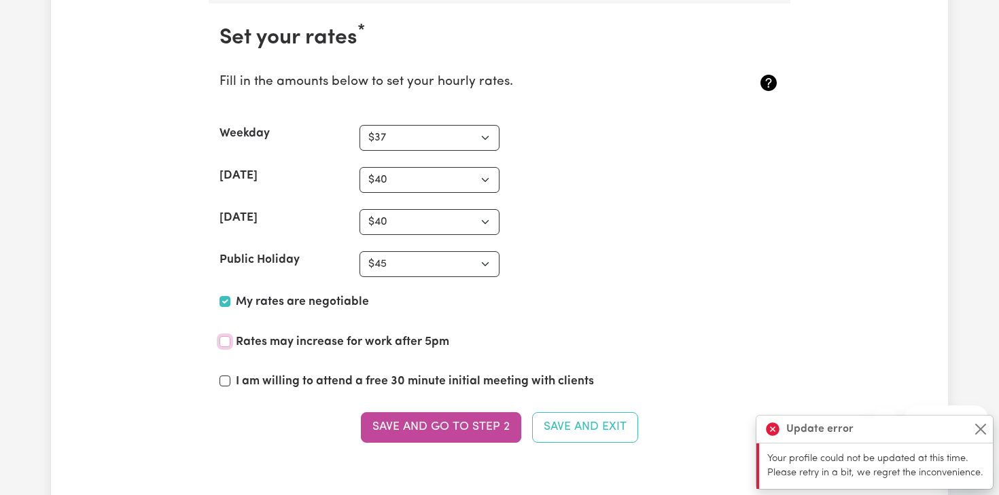
click at [227, 343] on input "Rates may increase for work after 5pm" at bounding box center [224, 341] width 11 height 11
checkbox input "true"
click at [227, 382] on input "I am willing to attend a free 30 minute initial meeting with clients" at bounding box center [224, 381] width 11 height 11
checkbox input "false"
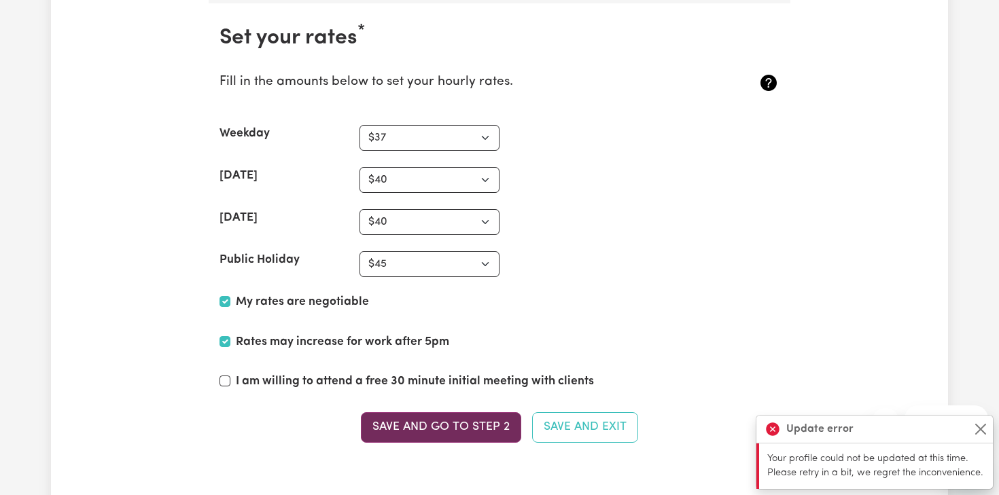
click at [428, 430] on button "Save and go to Step 2" at bounding box center [441, 427] width 160 height 30
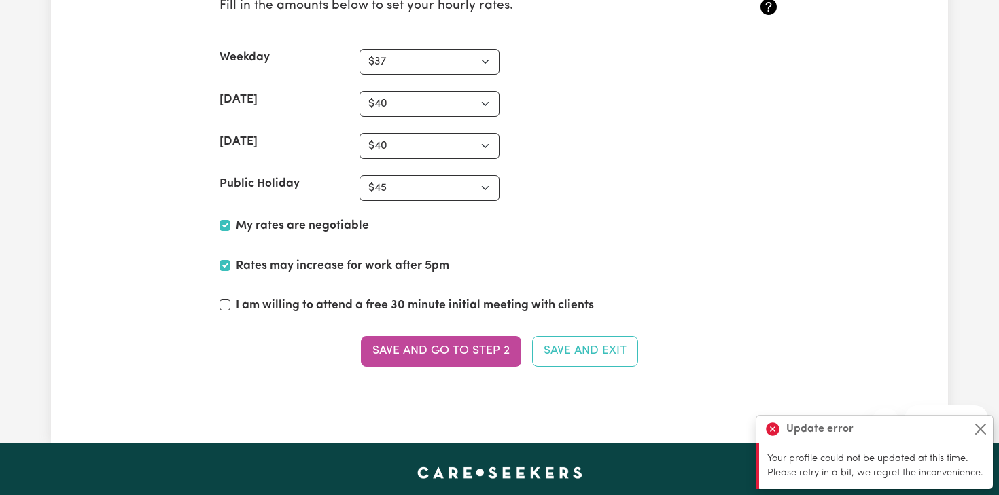
scroll to position [3341, 0]
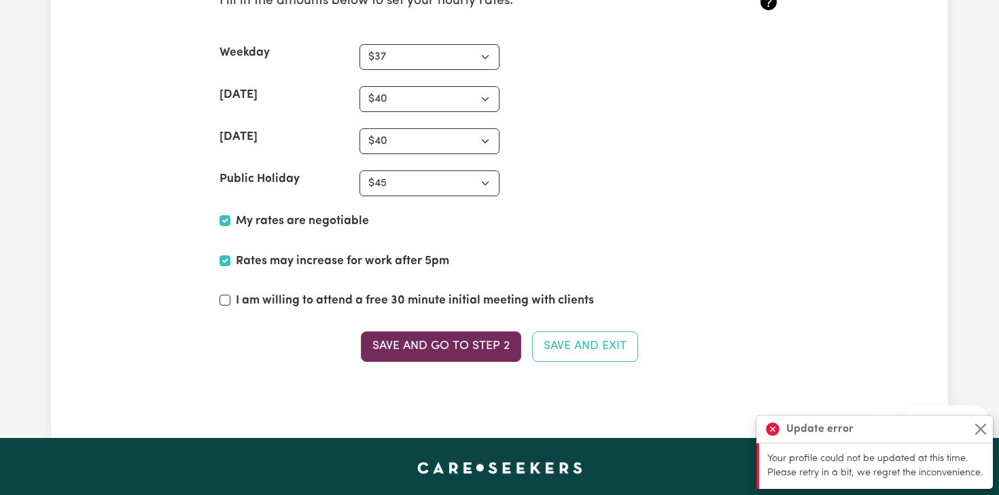
click at [392, 353] on button "Save and go to Step 2" at bounding box center [441, 346] width 160 height 30
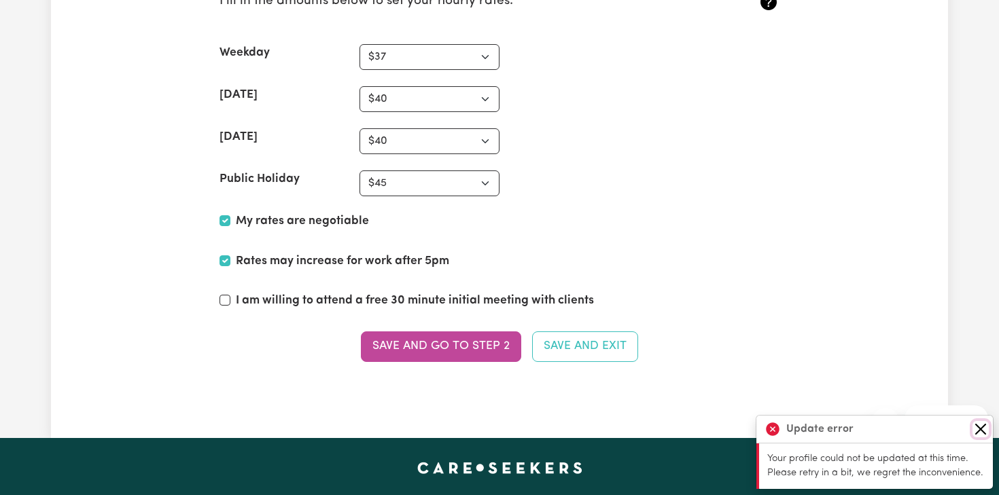
click at [977, 431] on button "Close" at bounding box center [980, 429] width 16 height 16
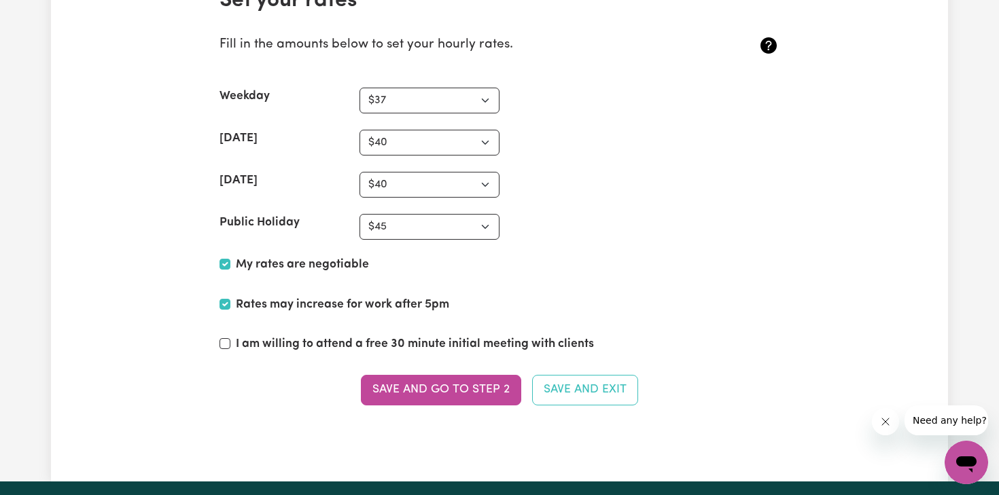
scroll to position [3309, 0]
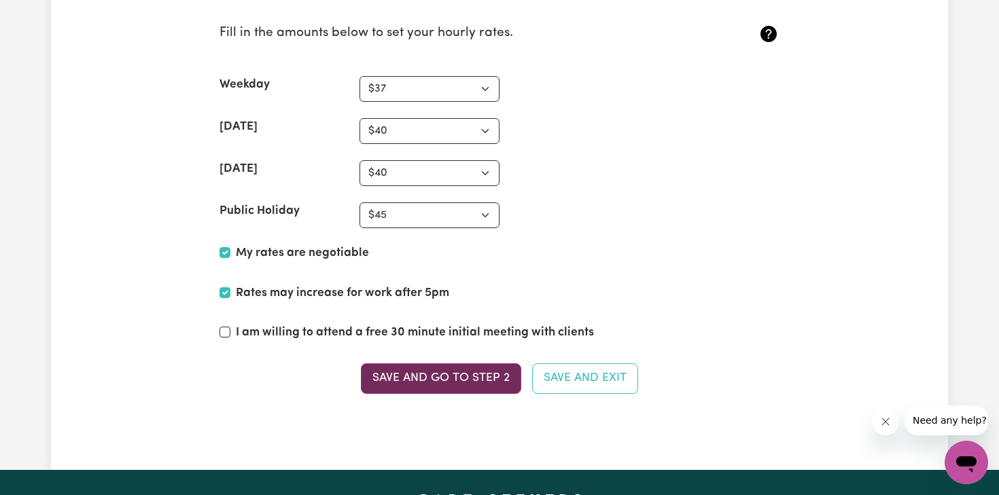
click at [482, 376] on button "Save and go to Step 2" at bounding box center [441, 378] width 160 height 30
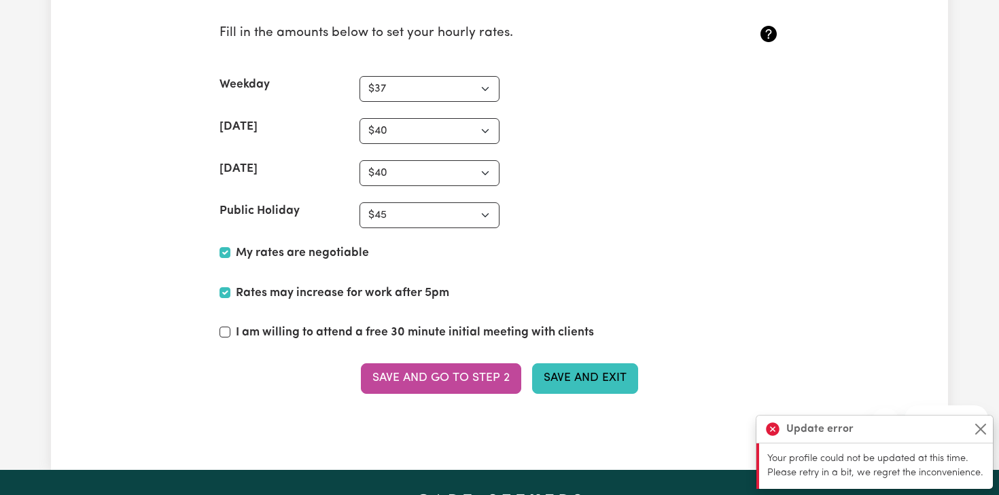
click at [556, 377] on button "Save and Exit" at bounding box center [585, 378] width 106 height 30
click at [483, 203] on select "N/A $37 $38 $39 $40 $41 $42 $43 $44 $45 $46 $47 $48 $49 $50 $51 $52 $53 $54 $55…" at bounding box center [429, 215] width 140 height 26
select select "40"
click at [359, 202] on select "N/A $37 $38 $39 $40 $41 $42 $43 $44 $45 $46 $47 $48 $49 $50 $51 $52 $53 $54 $55…" at bounding box center [429, 215] width 140 height 26
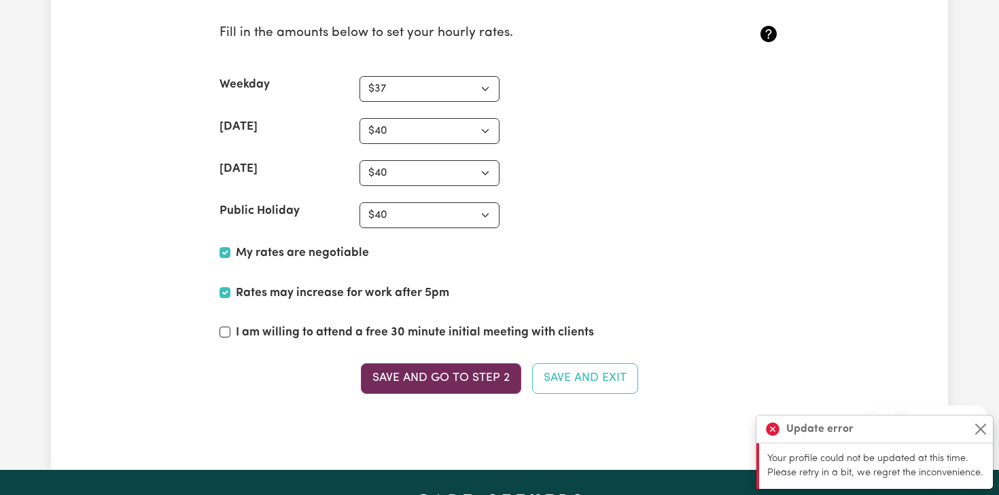
click at [461, 376] on button "Save and go to Step 2" at bounding box center [441, 378] width 160 height 30
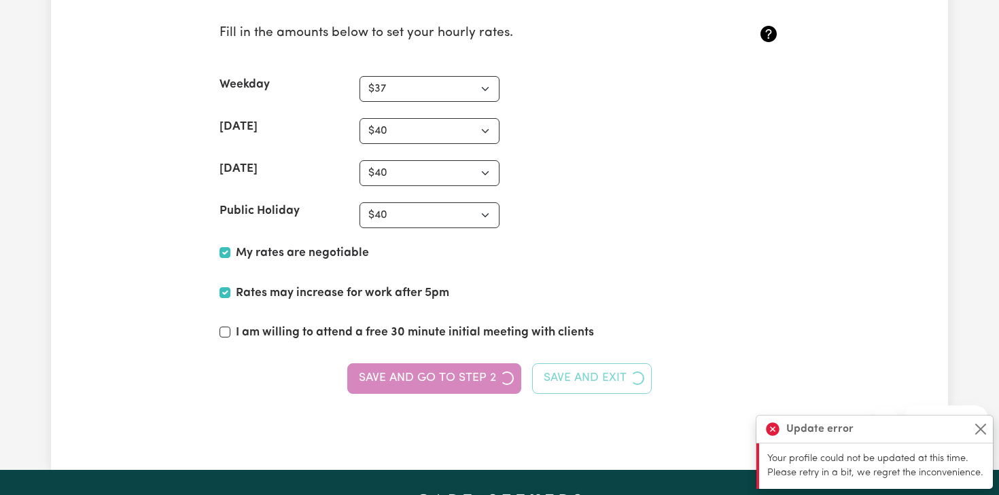
click at [461, 376] on div "Save and go to Step 2 Save and Exit" at bounding box center [499, 378] width 560 height 30
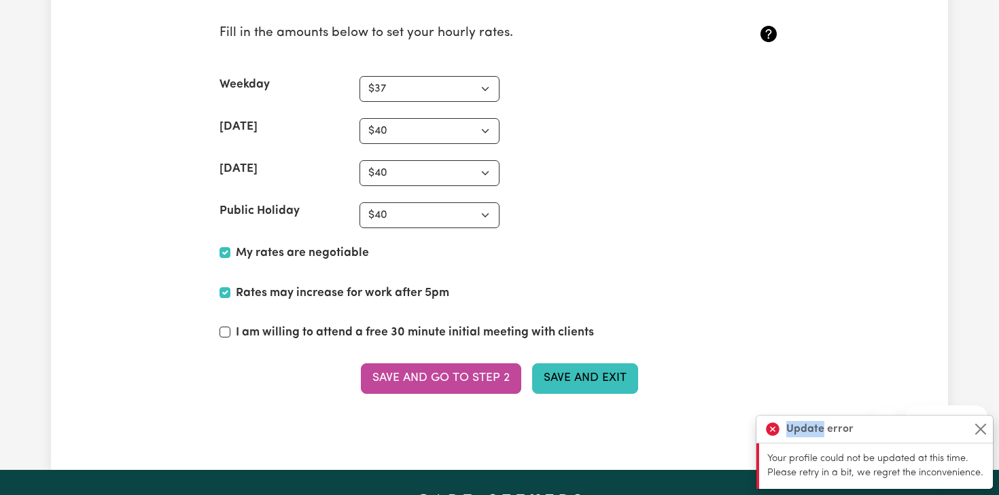
click at [569, 384] on button "Save and Exit" at bounding box center [585, 378] width 106 height 30
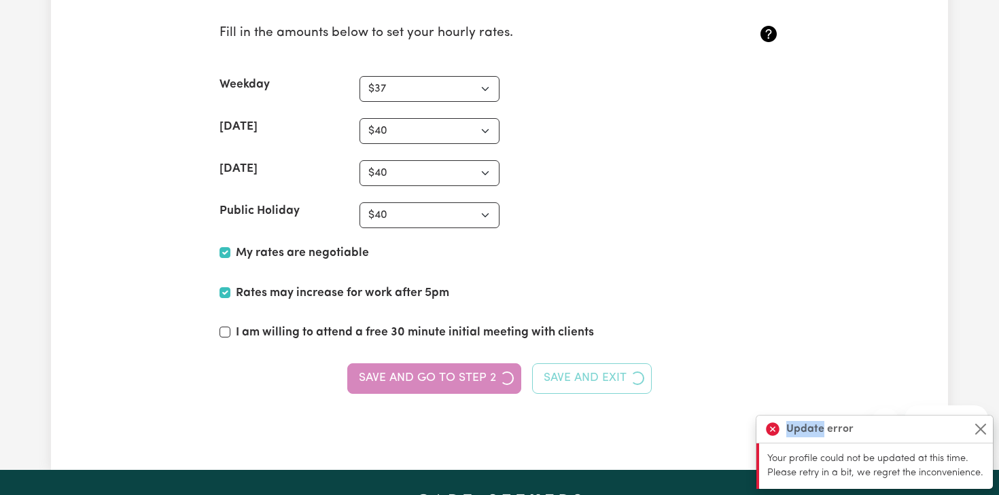
click at [569, 384] on div "Save and go to Step 2 Save and Exit" at bounding box center [499, 378] width 560 height 30
click at [569, 384] on button "Save and Exit" at bounding box center [592, 378] width 120 height 30
click at [569, 384] on div "Save and go to Step 2 Save and Exit" at bounding box center [499, 378] width 560 height 30
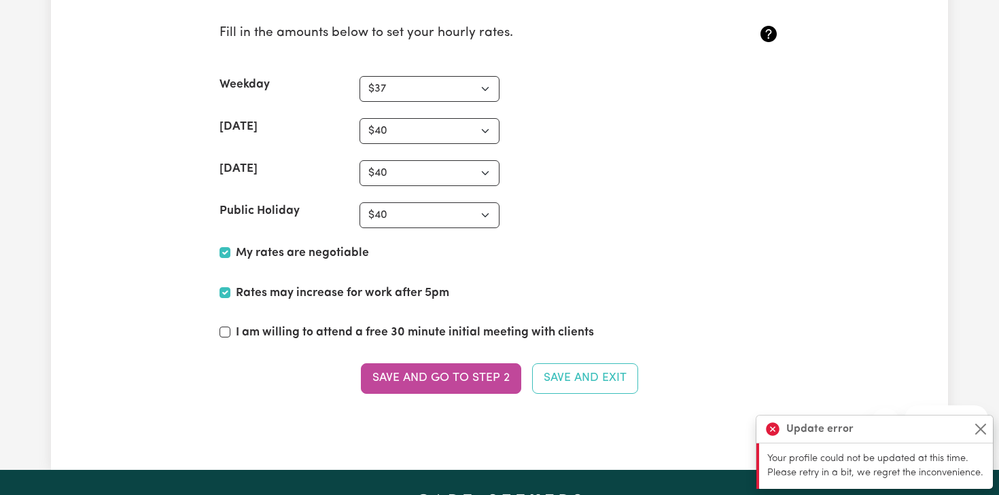
click at [703, 310] on section "Set your rates * Fill in the amounts below to set your hourly rates. Weekday N/…" at bounding box center [499, 193] width 581 height 478
click at [973, 427] on button "Close" at bounding box center [980, 429] width 16 height 16
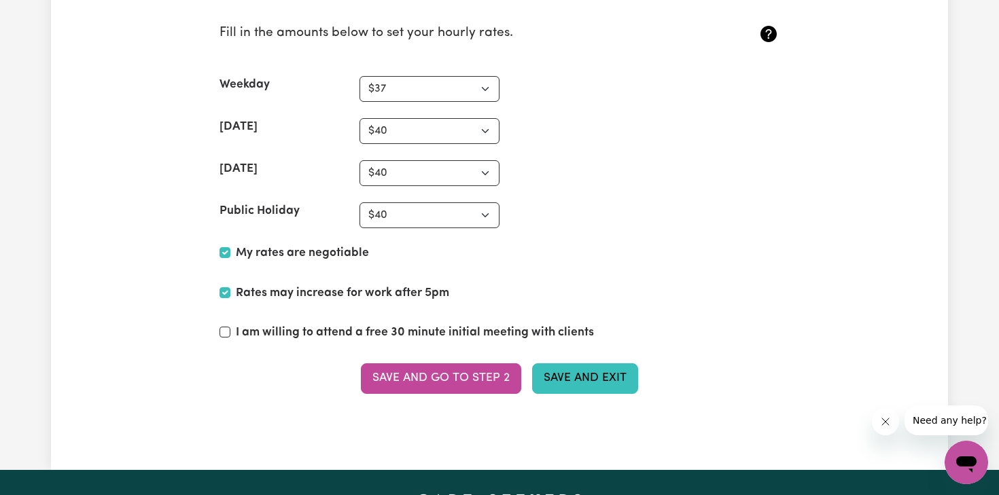
click at [615, 380] on button "Save and Exit" at bounding box center [585, 378] width 106 height 30
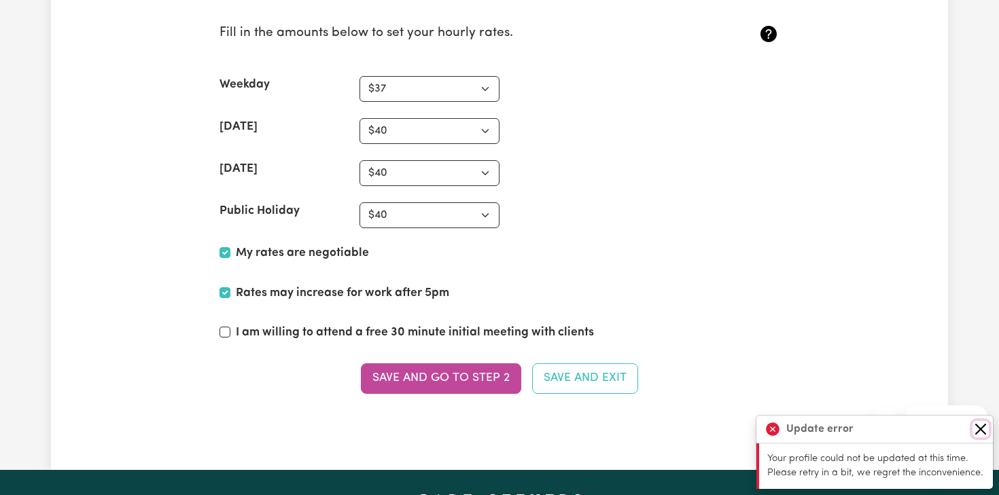
click at [975, 429] on button "Close" at bounding box center [980, 429] width 16 height 16
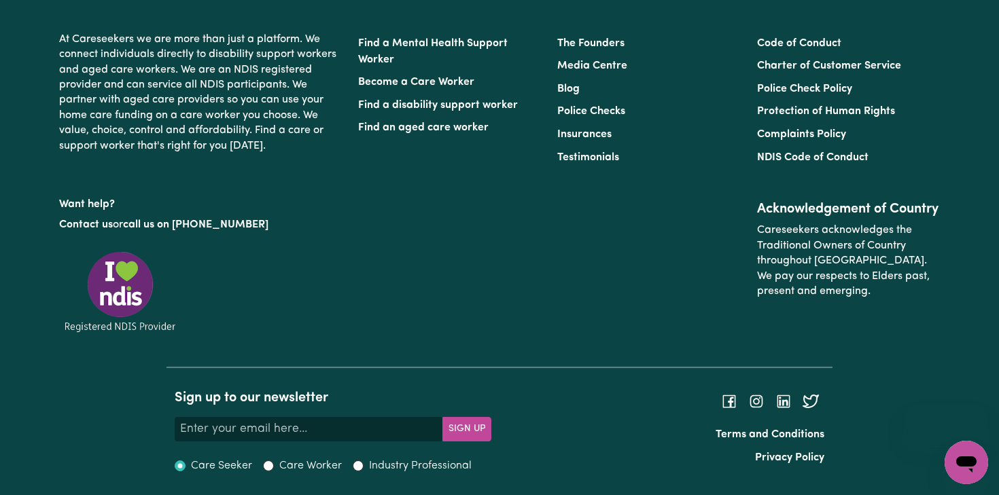
select select "[DEMOGRAPHIC_DATA]"
select select "Student Visa"
select select "Studying a healthcare related degree or qualification"
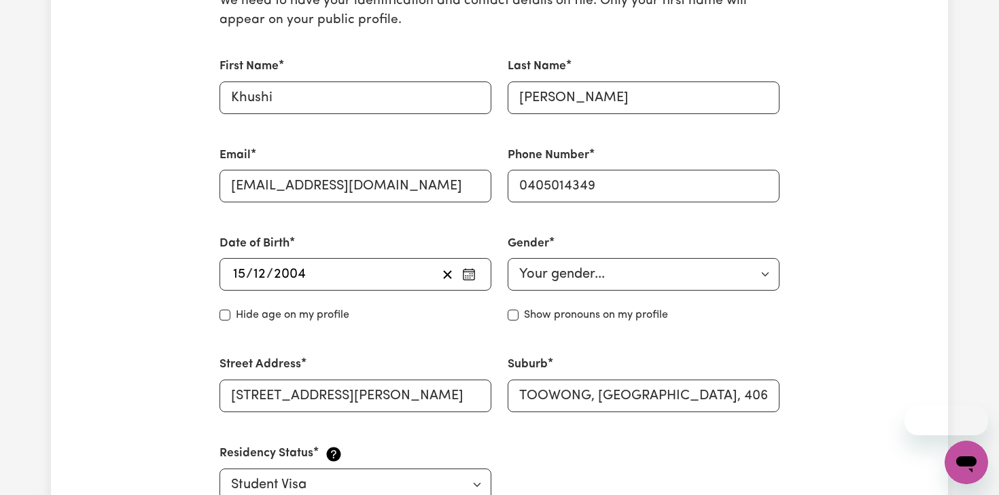
scroll to position [379, 0]
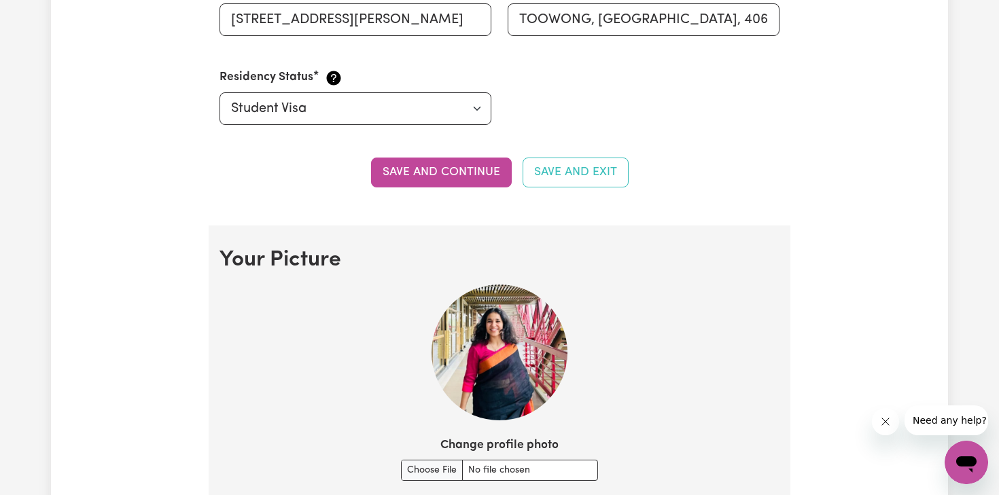
scroll to position [749, 0]
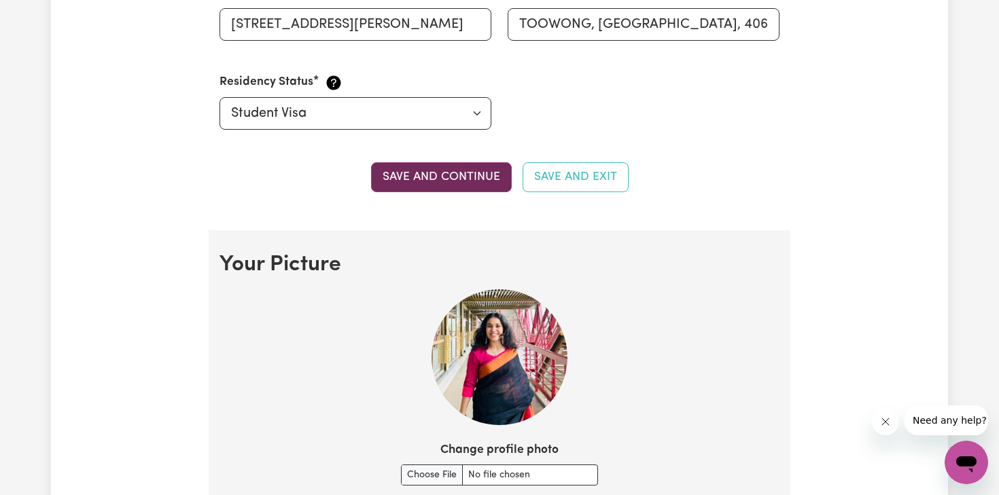
click at [425, 173] on button "Save and continue" at bounding box center [441, 177] width 141 height 30
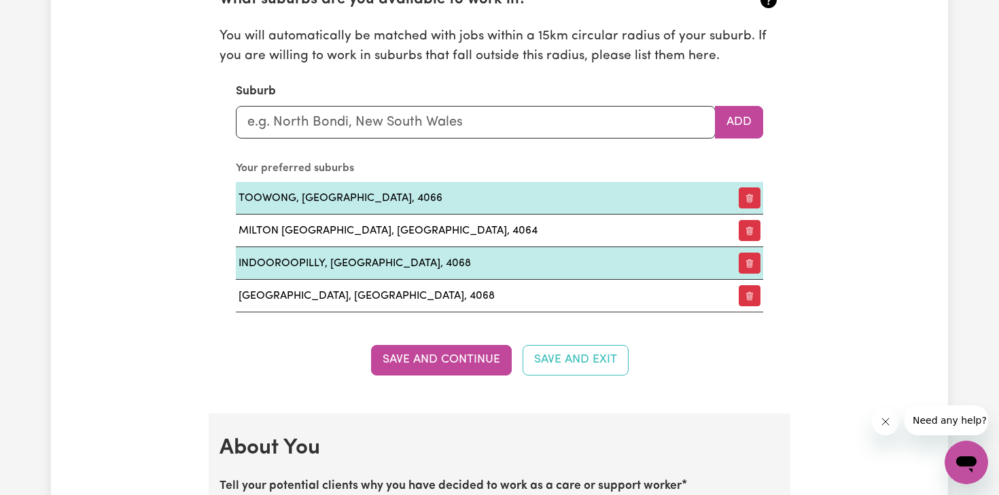
scroll to position [1555, 0]
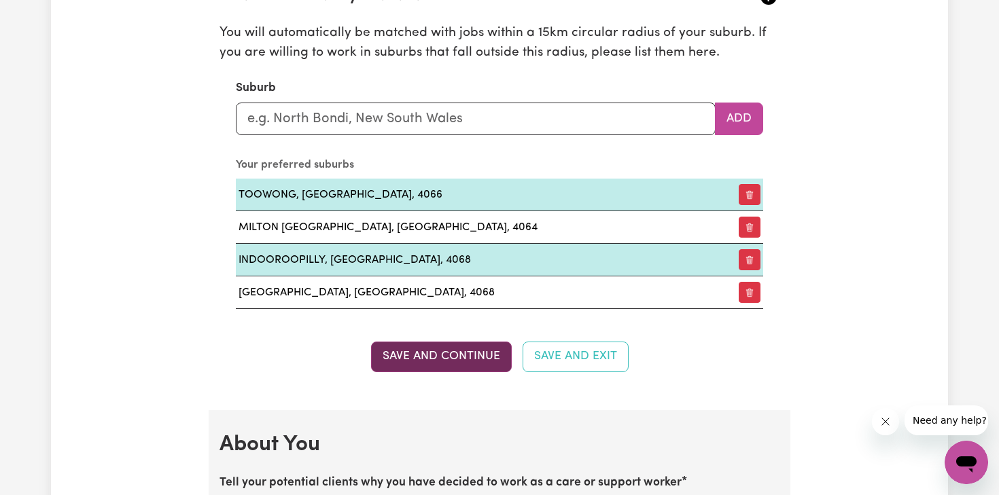
click at [415, 358] on button "Save and Continue" at bounding box center [441, 357] width 141 height 30
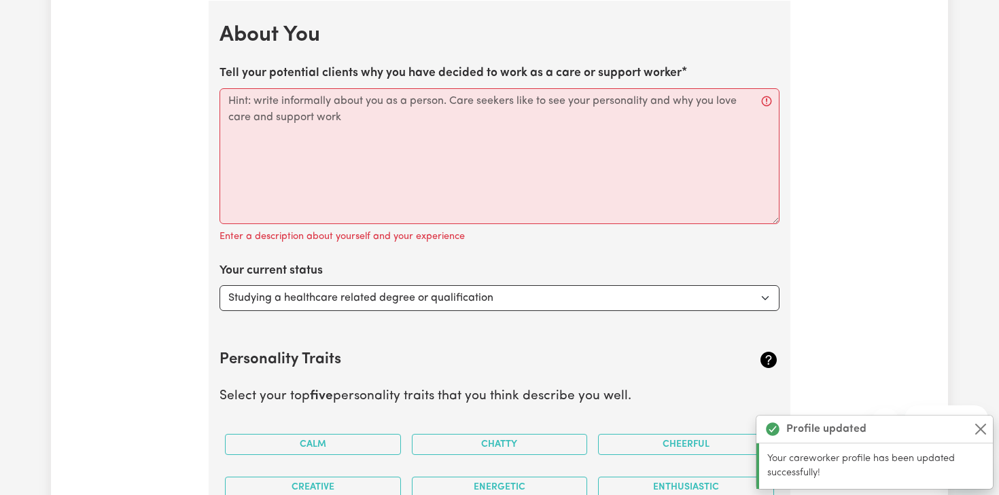
scroll to position [1966, 0]
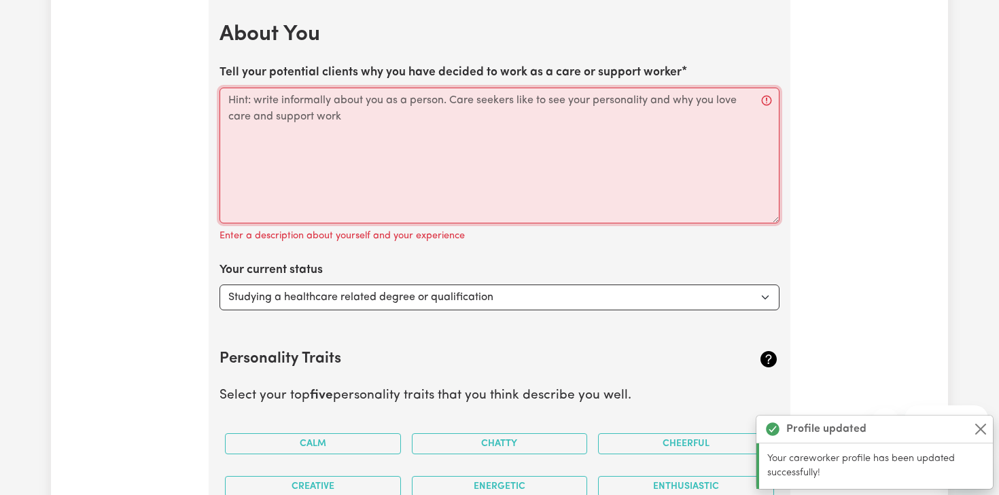
click at [320, 127] on textarea "Tell your potential clients why you have decided to work as a care or support w…" at bounding box center [499, 156] width 560 height 136
paste textarea "Hey there! 😊 I’ve always been the kind of person who loves helping out and maki…"
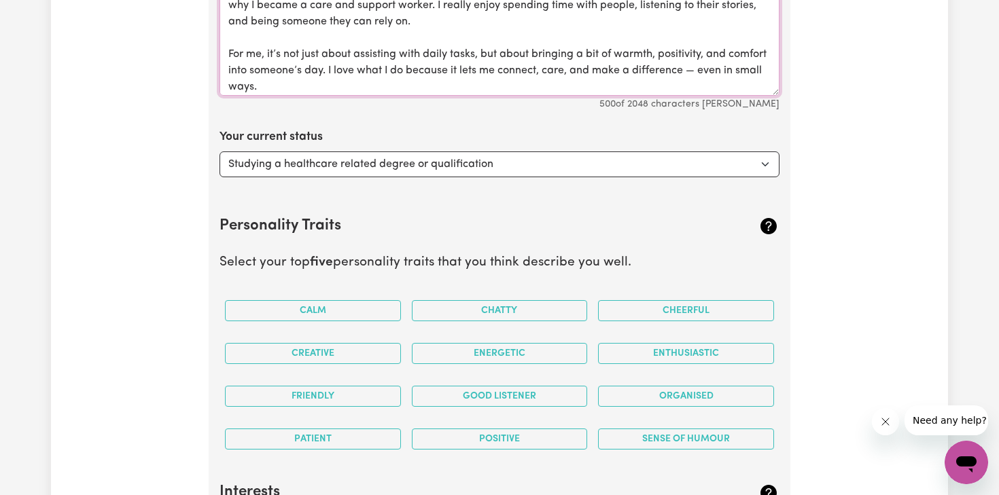
scroll to position [2096, 0]
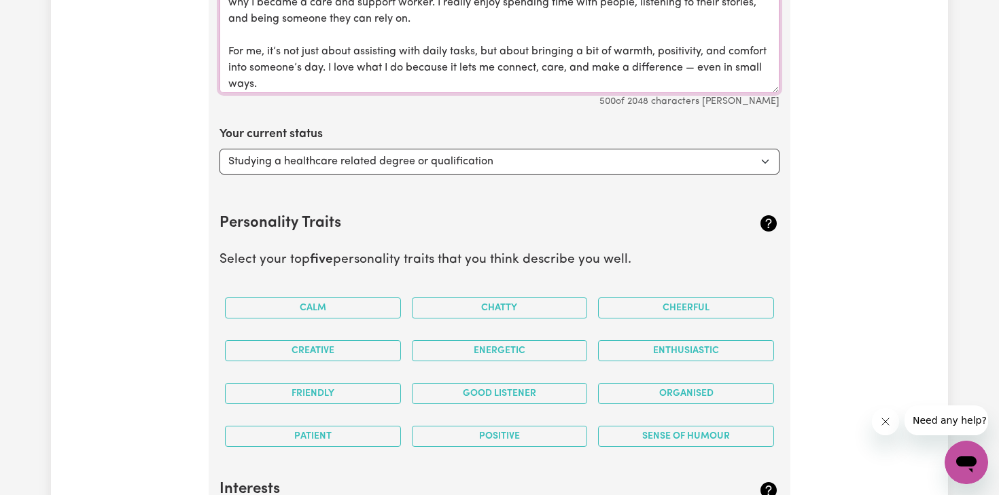
type textarea "Hey there! 😊 I’ve always been the kind of person who loves helping out and maki…"
click at [337, 146] on div "Your current status Select... Studying a healthcare related degree or qualifica…" at bounding box center [499, 150] width 560 height 49
click at [333, 162] on select "Select... Studying a healthcare related degree or qualification Studying a non-…" at bounding box center [499, 162] width 560 height 26
select select "Studying a non-healthcare related degree or qualification"
click at [219, 149] on select "Select... Studying a healthcare related degree or qualification Studying a non-…" at bounding box center [499, 162] width 560 height 26
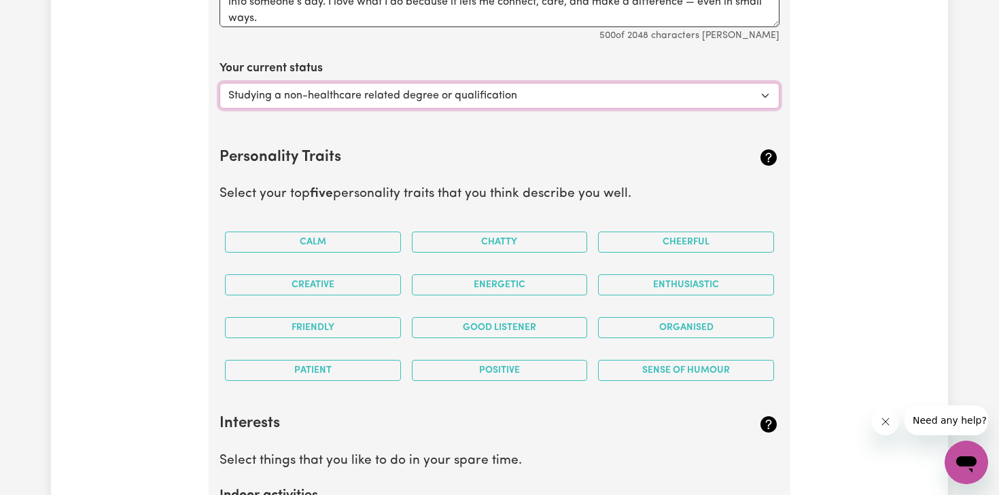
scroll to position [2164, 0]
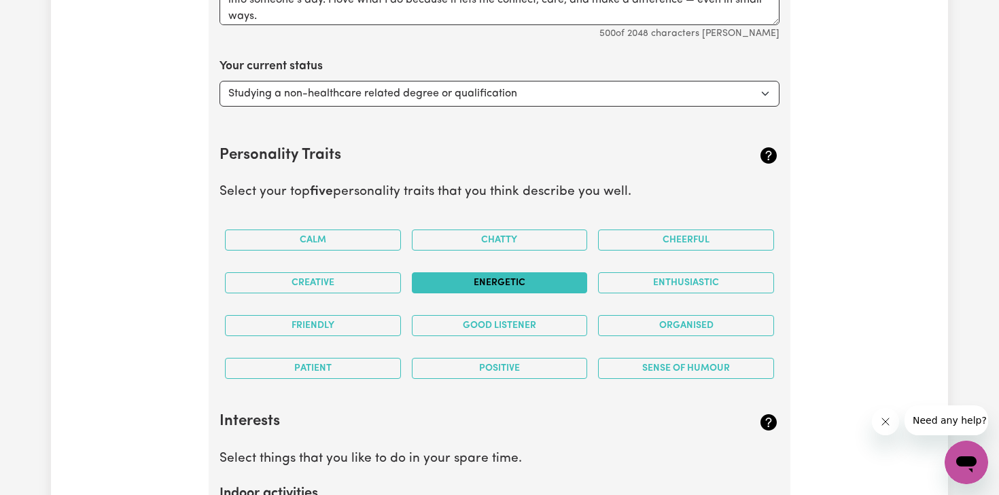
click at [550, 282] on button "Energetic" at bounding box center [500, 282] width 176 height 21
click at [686, 370] on button "Sense of Humour" at bounding box center [686, 368] width 176 height 21
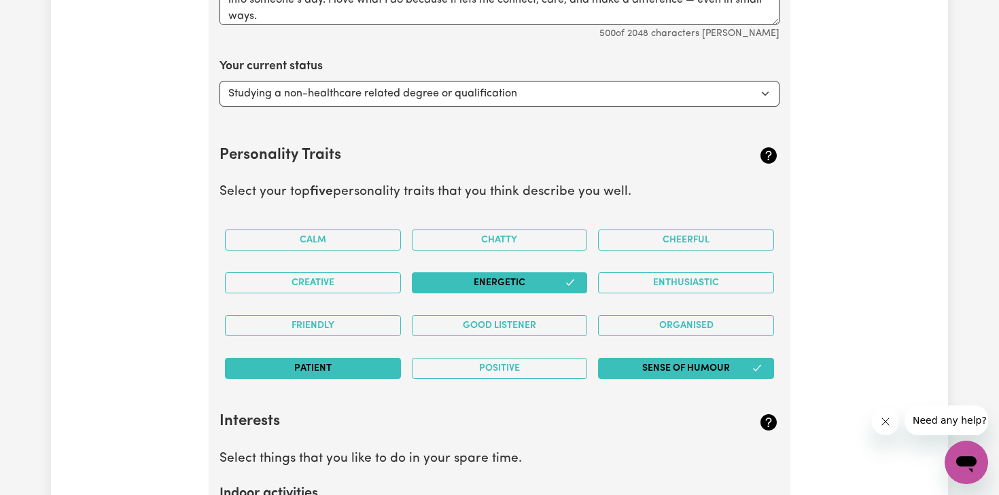
click at [366, 375] on button "Patient" at bounding box center [313, 368] width 176 height 21
click at [464, 367] on button "Positive" at bounding box center [500, 368] width 176 height 21
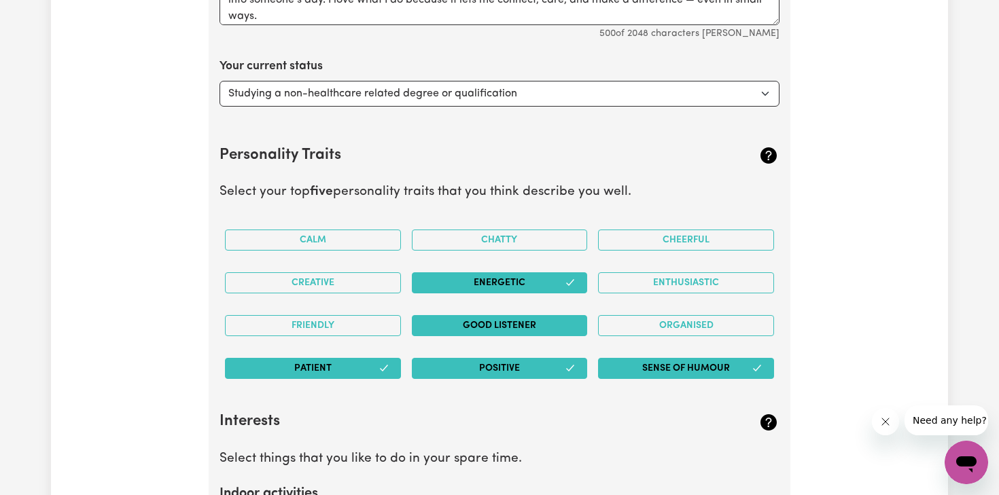
click at [475, 329] on button "Good Listener" at bounding box center [500, 325] width 176 height 21
click at [644, 321] on button "Organised" at bounding box center [686, 325] width 176 height 21
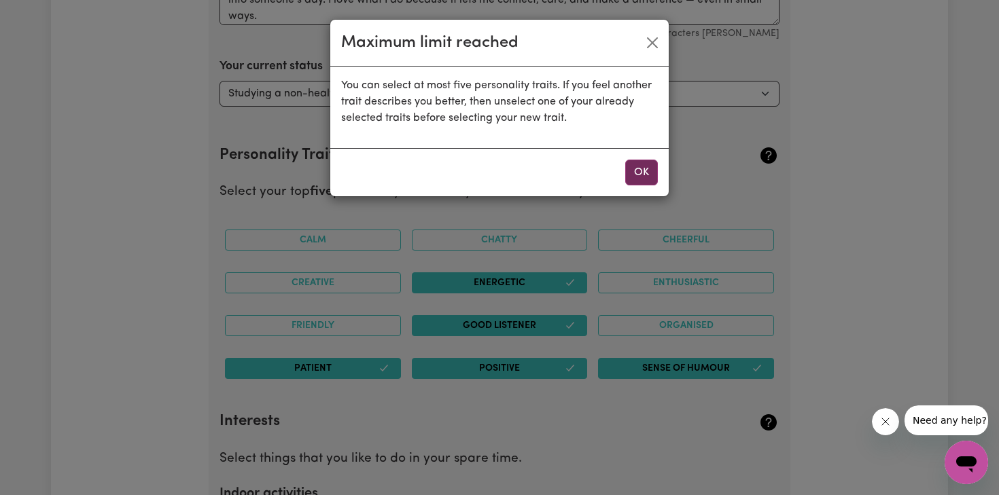
click at [651, 183] on button "OK" at bounding box center [641, 173] width 33 height 26
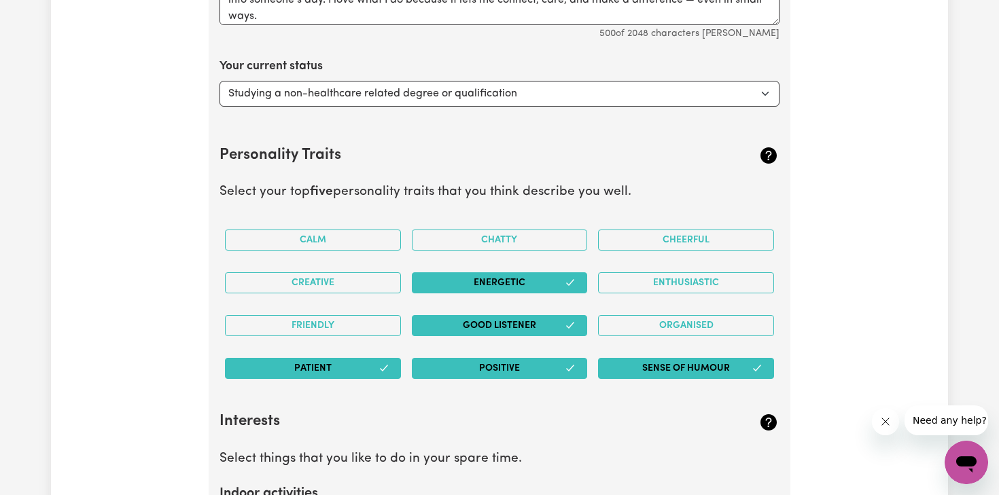
click at [663, 371] on button "Sense of Humour" at bounding box center [686, 368] width 176 height 21
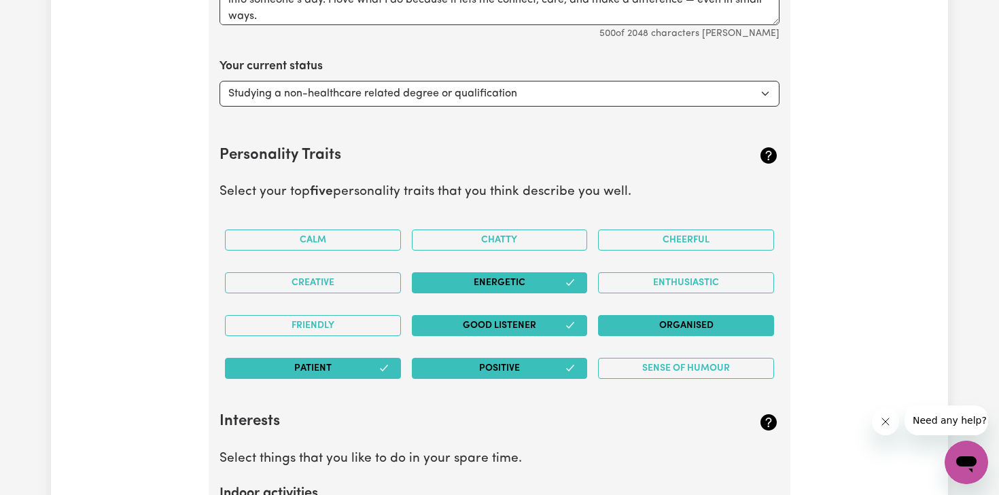
click at [668, 325] on button "Organised" at bounding box center [686, 325] width 176 height 21
click at [562, 280] on button "Energetic" at bounding box center [500, 282] width 176 height 21
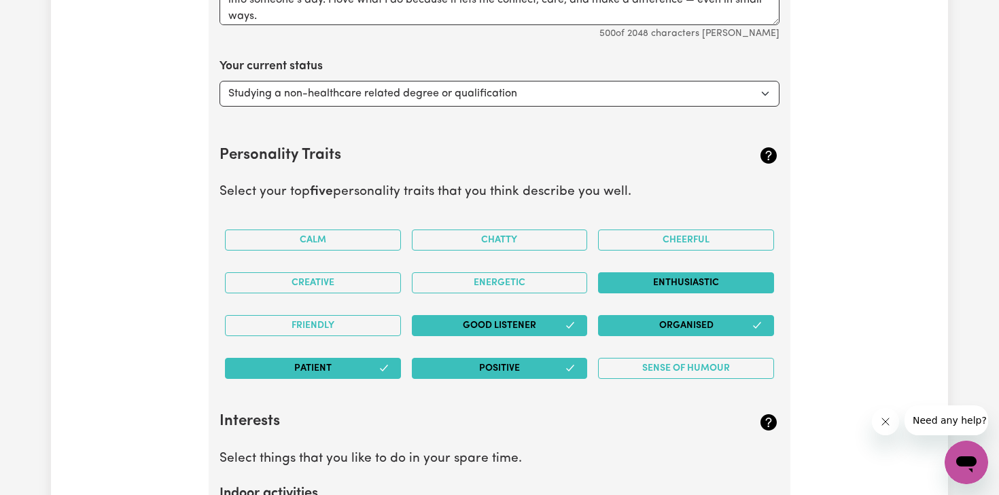
click at [656, 280] on button "Enthusiastic" at bounding box center [686, 282] width 176 height 21
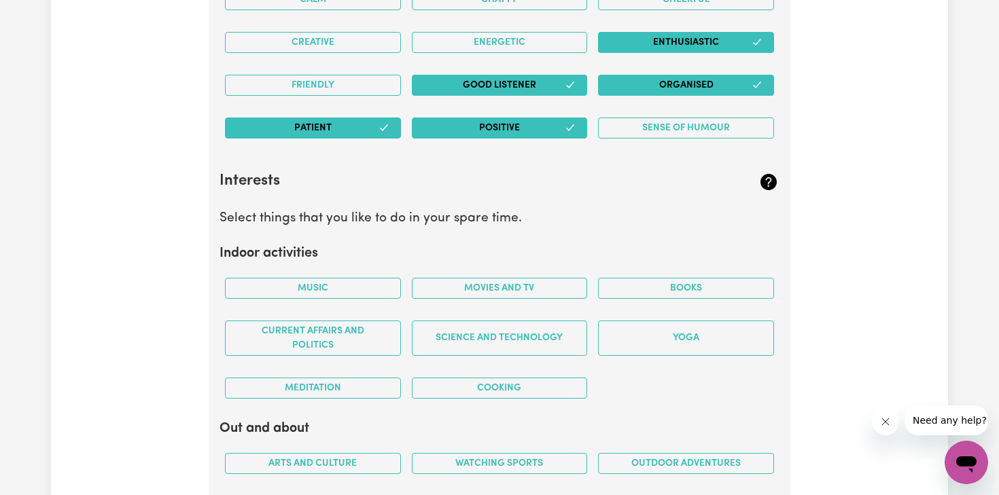
scroll to position [2412, 0]
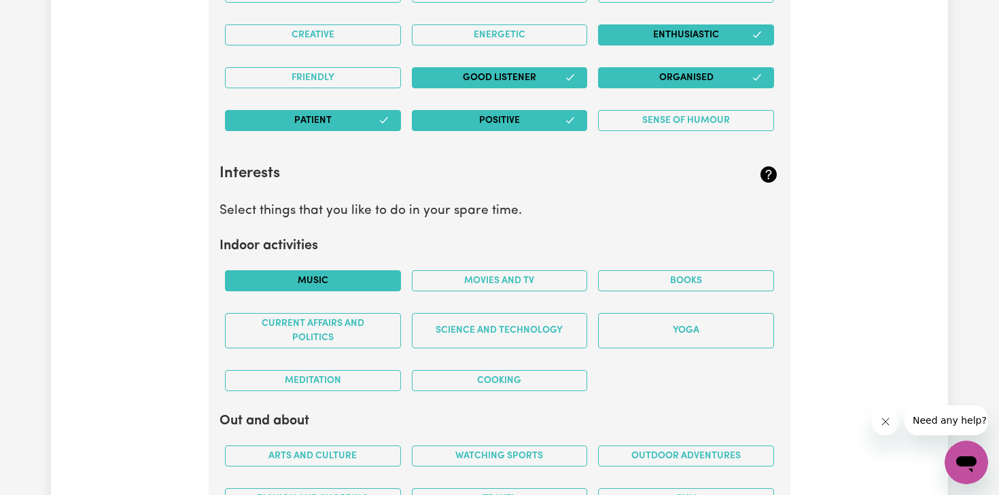
click at [347, 289] on button "Music" at bounding box center [313, 280] width 176 height 21
click at [490, 282] on button "Movies and TV" at bounding box center [500, 280] width 176 height 21
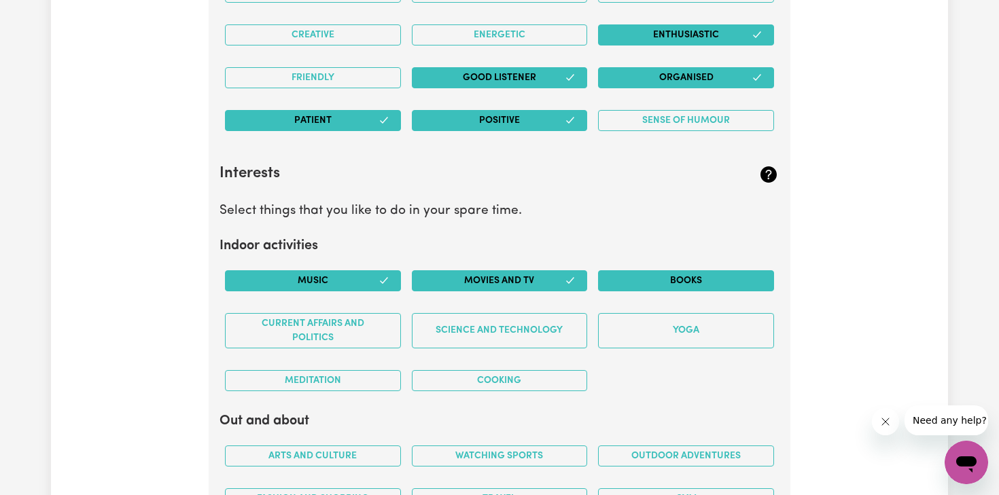
click at [675, 276] on button "Books" at bounding box center [686, 280] width 176 height 21
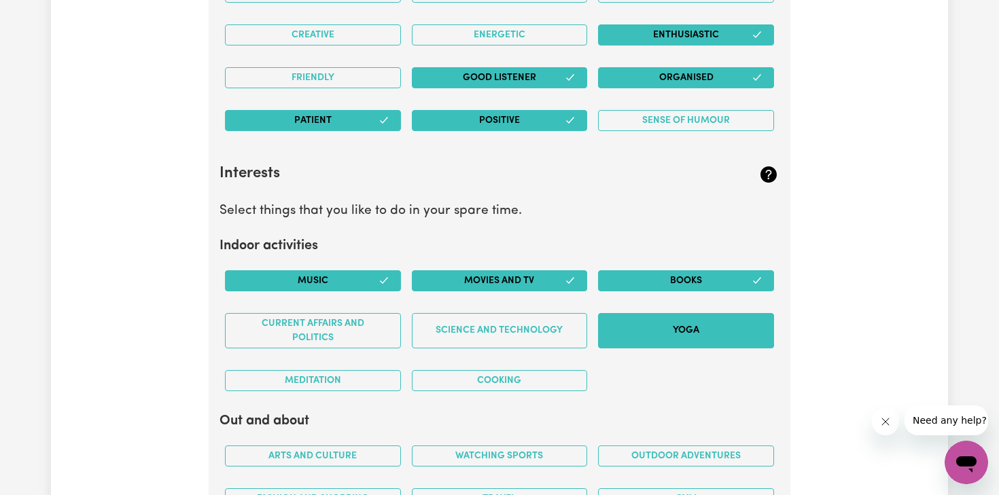
click at [633, 338] on button "Yoga" at bounding box center [686, 330] width 176 height 35
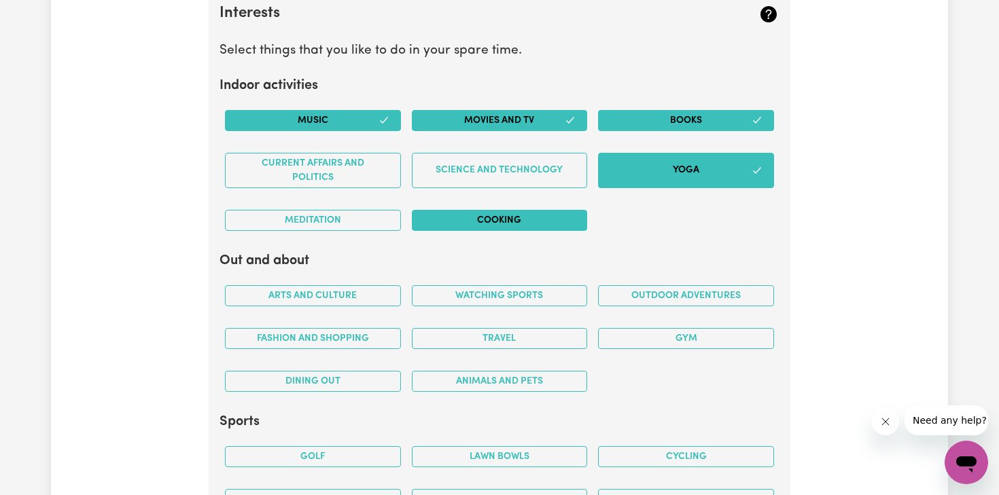
scroll to position [2584, 0]
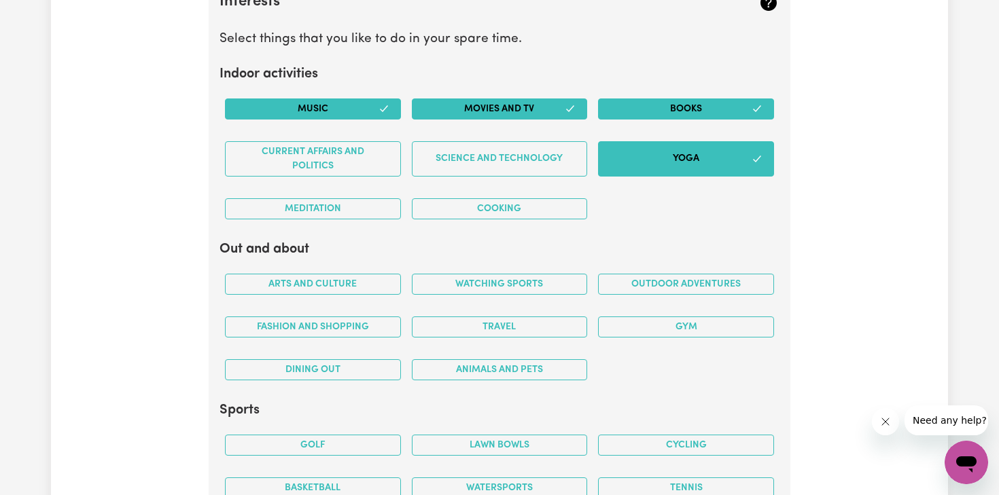
click at [658, 152] on button "Yoga" at bounding box center [686, 158] width 176 height 35
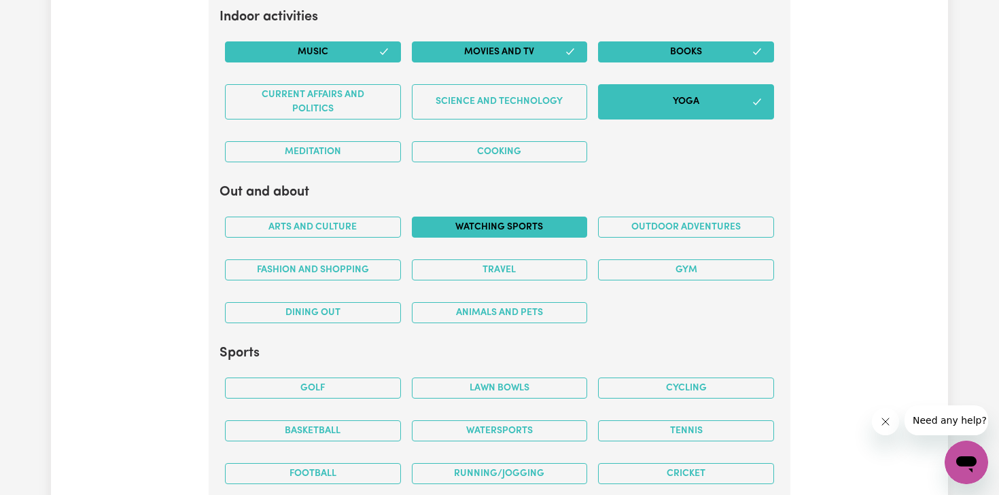
scroll to position [2640, 0]
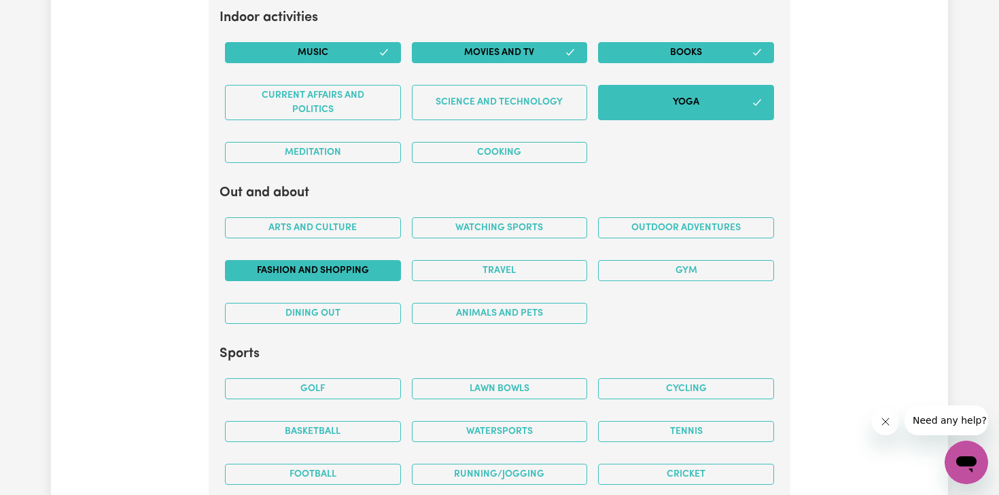
click at [380, 266] on button "Fashion and shopping" at bounding box center [313, 270] width 176 height 21
click at [371, 321] on button "Dining out" at bounding box center [313, 313] width 176 height 21
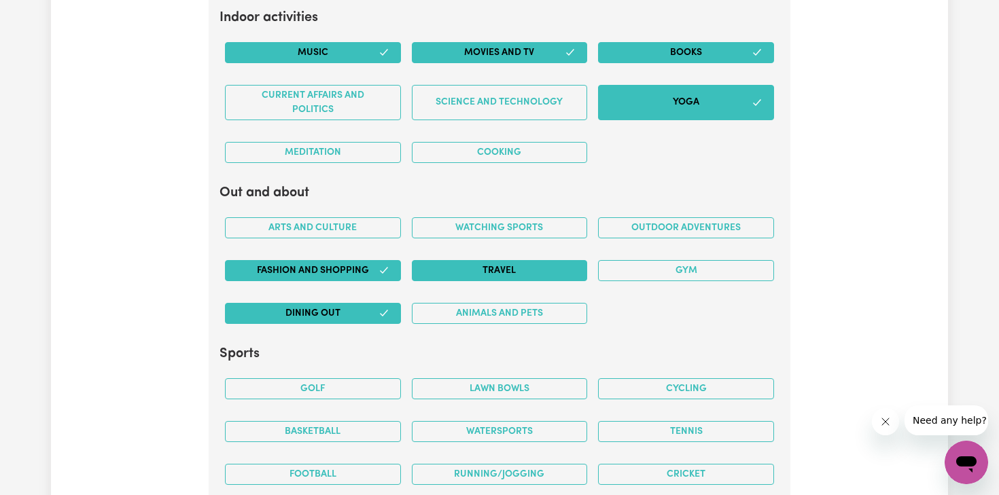
click at [474, 266] on button "Travel" at bounding box center [500, 270] width 176 height 21
click at [465, 321] on button "Animals and pets" at bounding box center [500, 313] width 176 height 21
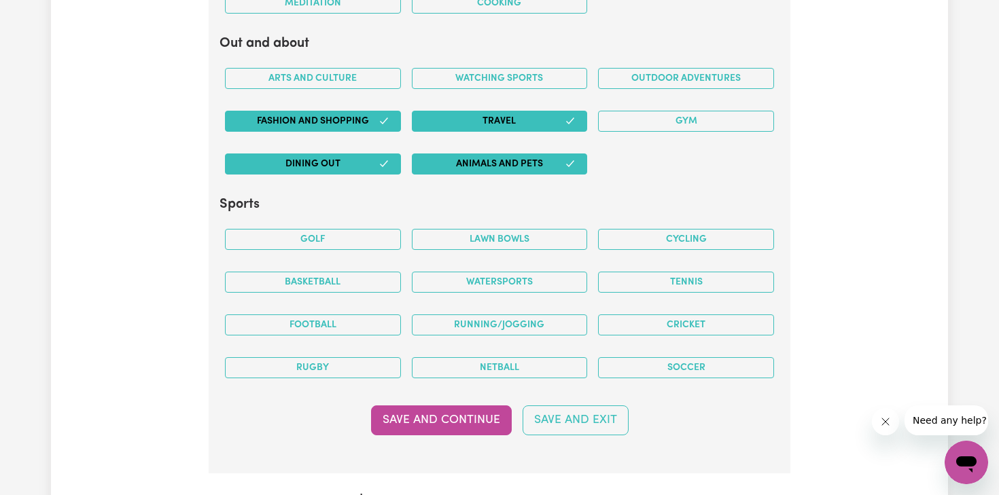
scroll to position [2797, 0]
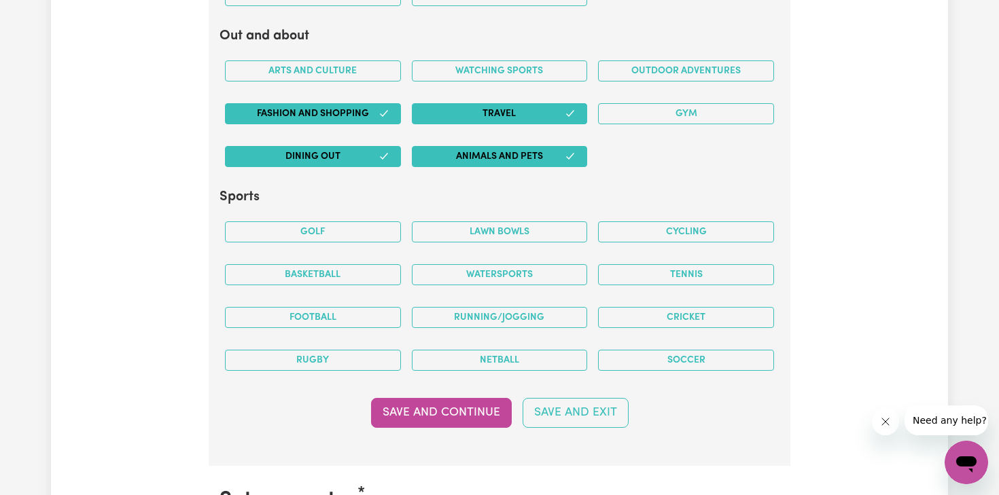
click at [672, 220] on div "Cycling" at bounding box center [685, 232] width 187 height 43
click at [668, 228] on button "Cycling" at bounding box center [686, 231] width 176 height 21
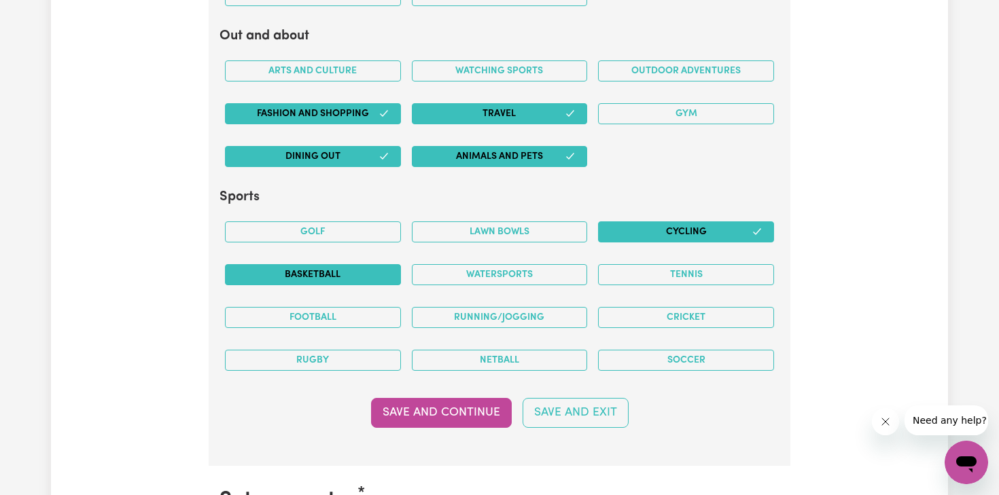
click at [354, 276] on button "Basketball" at bounding box center [313, 274] width 176 height 21
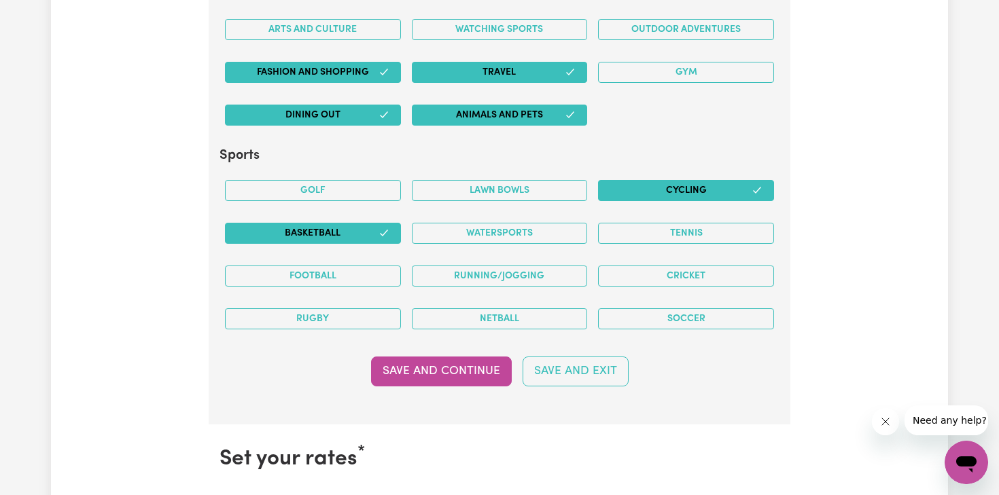
scroll to position [2839, 0]
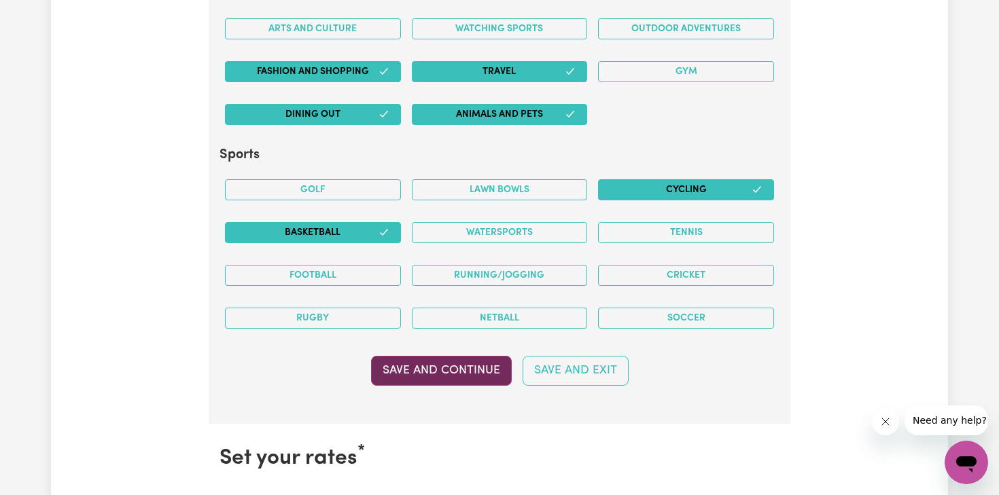
click at [404, 374] on button "Save and Continue" at bounding box center [441, 371] width 141 height 30
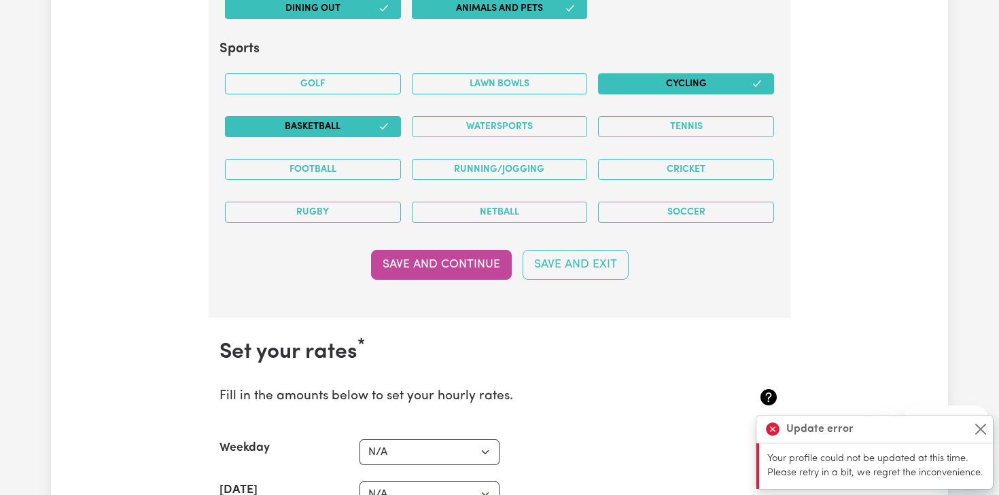
scroll to position [2949, 0]
